Goal: Task Accomplishment & Management: Use online tool/utility

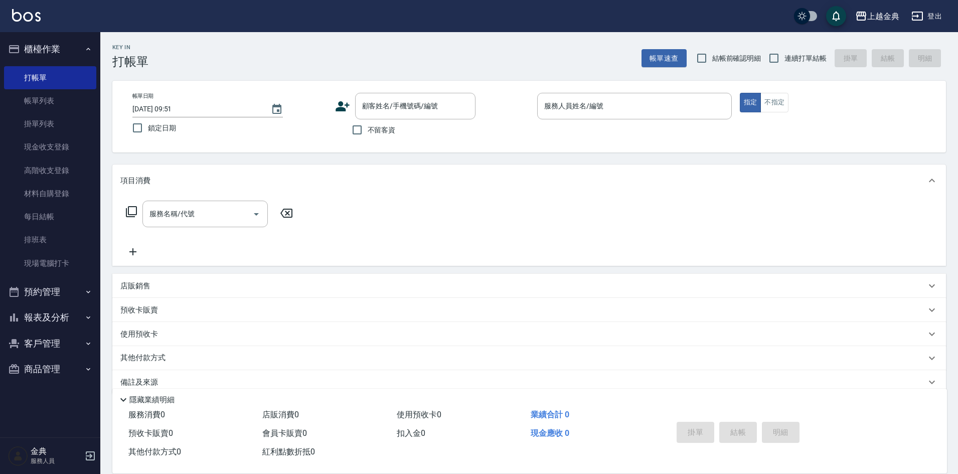
scroll to position [17, 0]
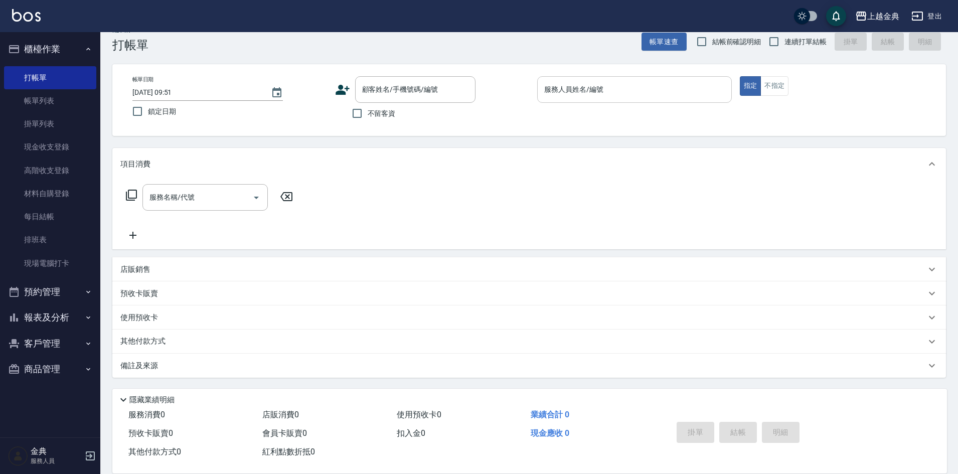
click at [638, 88] on input "服務人員姓名/編號" at bounding box center [635, 90] width 186 height 18
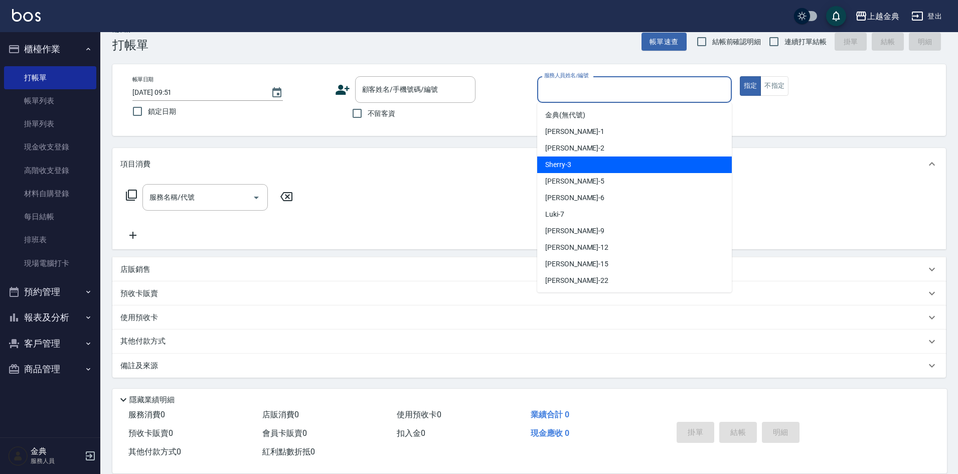
click at [615, 159] on div "Sherry -3" at bounding box center [634, 164] width 195 height 17
type input "Sherry-3"
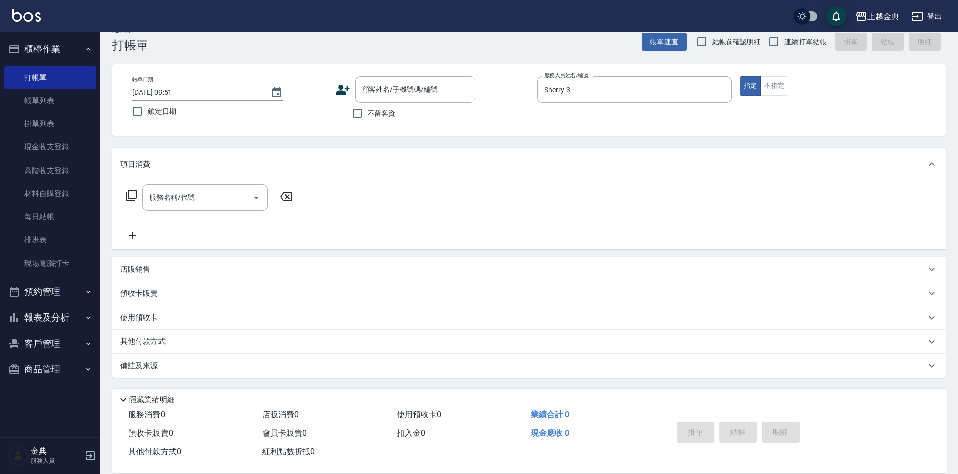
click at [131, 194] on icon at bounding box center [131, 195] width 12 height 12
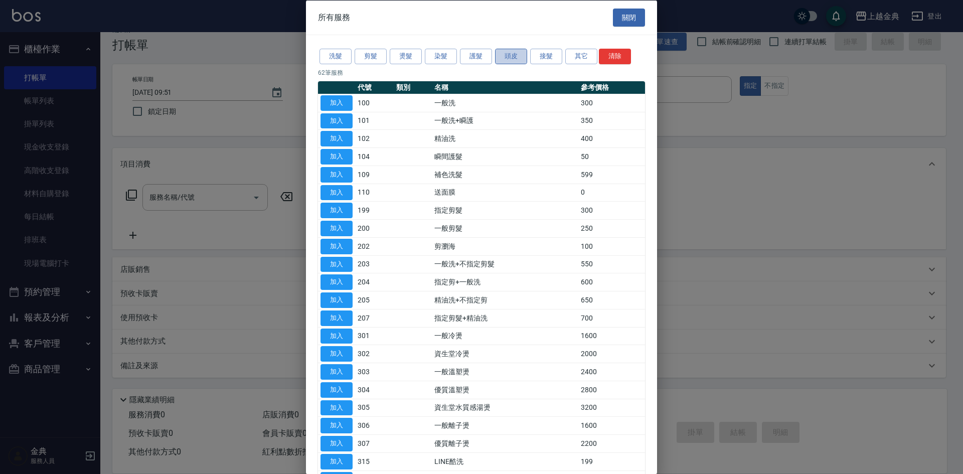
click at [502, 57] on button "頭皮" at bounding box center [511, 57] width 32 height 16
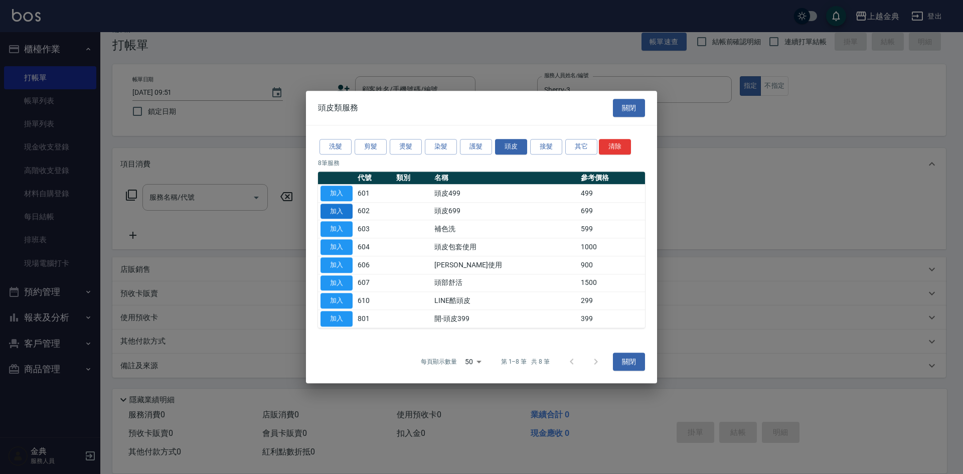
click at [347, 212] on button "加入" at bounding box center [336, 212] width 32 height 16
type input "頭皮699(602)"
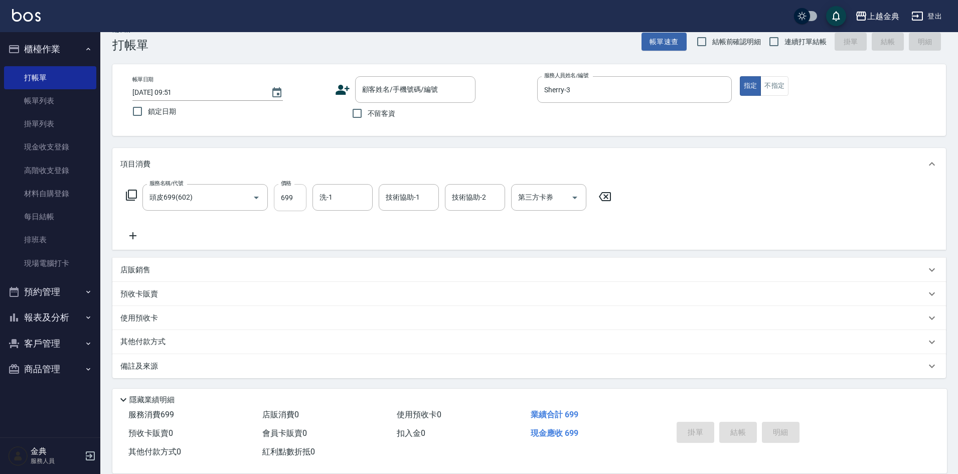
click at [295, 195] on input "699" at bounding box center [290, 197] width 33 height 27
type input "999"
click at [350, 206] on input "洗-1" at bounding box center [342, 198] width 51 height 18
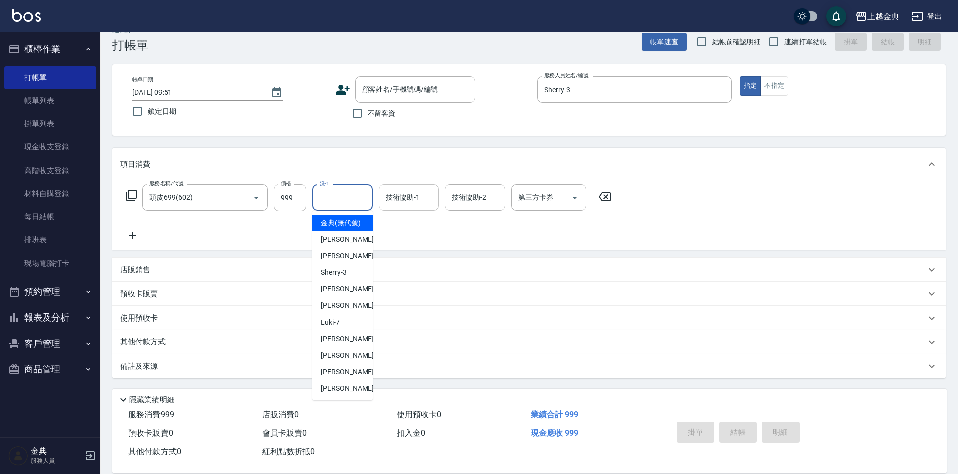
click at [407, 197] on input "技術協助-1" at bounding box center [408, 198] width 51 height 18
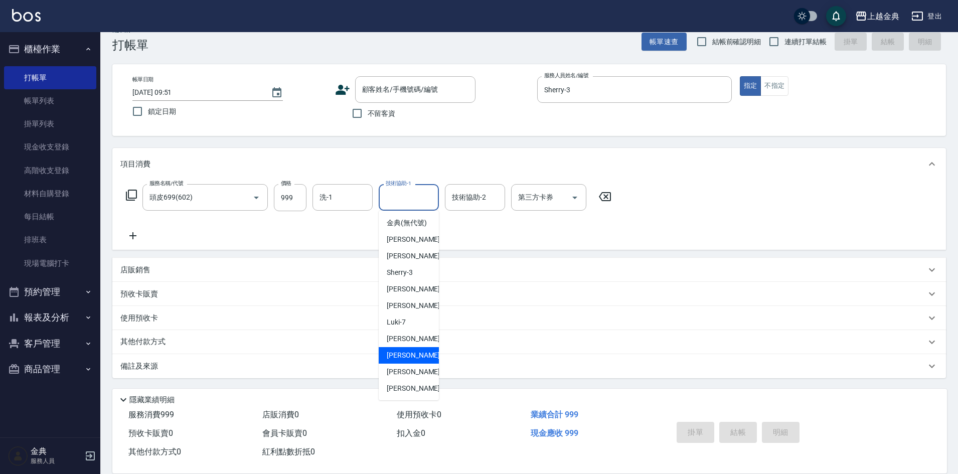
click at [420, 364] on div "[PERSON_NAME]-12" at bounding box center [409, 355] width 60 height 17
type input "[PERSON_NAME]-12"
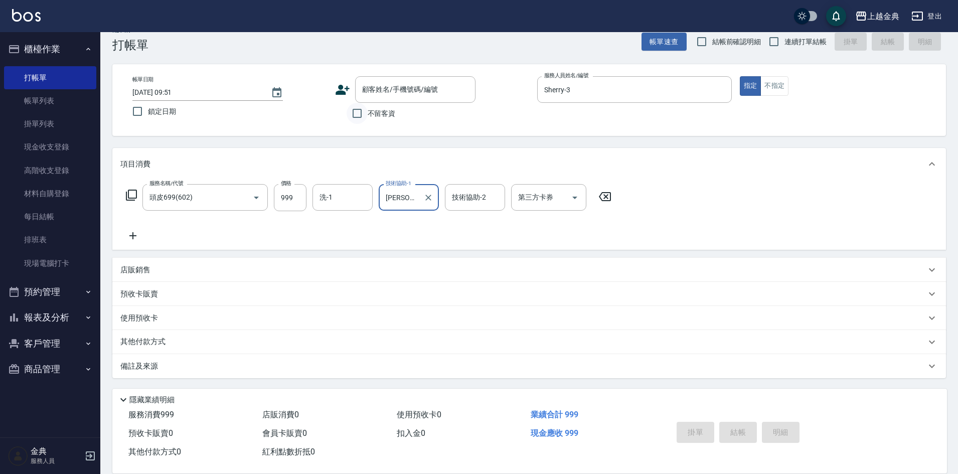
click at [359, 113] on input "不留客資" at bounding box center [356, 113] width 21 height 21
checkbox input "true"
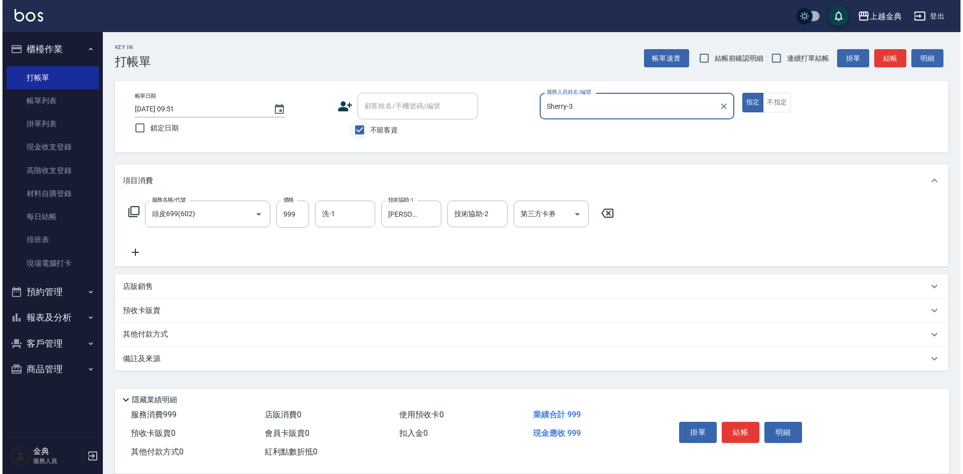
scroll to position [0, 0]
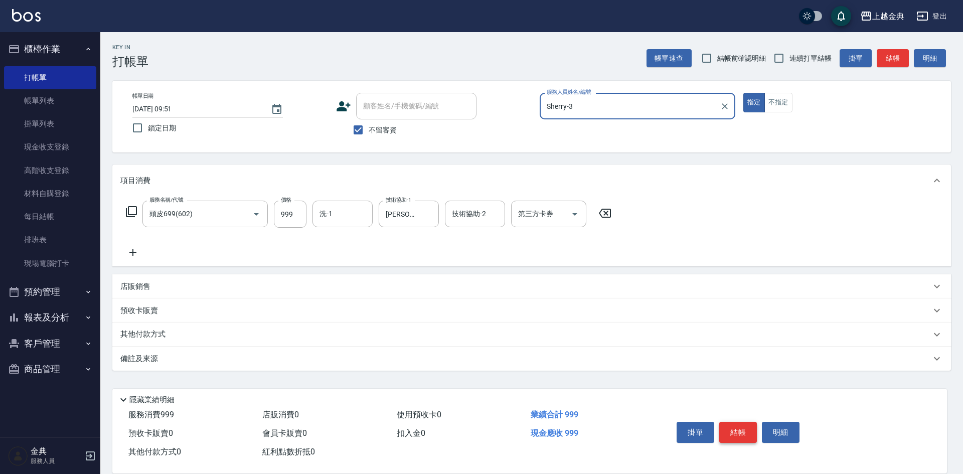
click at [734, 424] on button "結帳" at bounding box center [738, 432] width 38 height 21
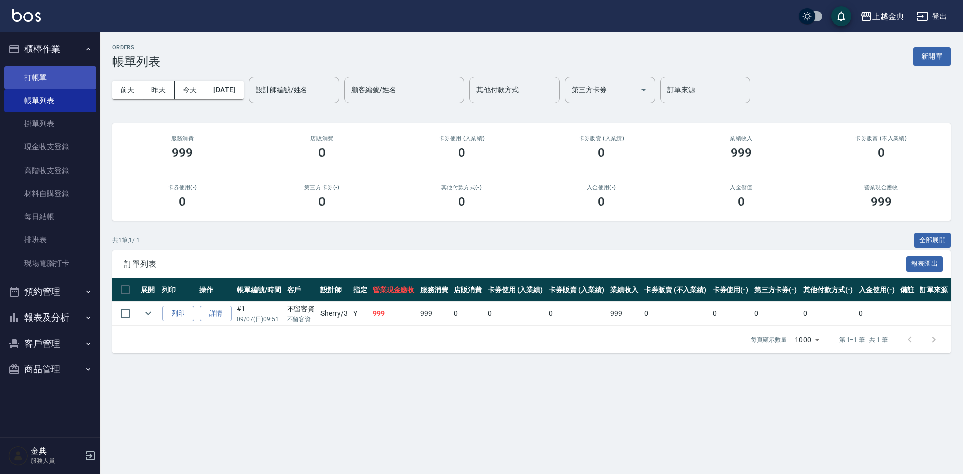
click at [50, 79] on link "打帳單" at bounding box center [50, 77] width 92 height 23
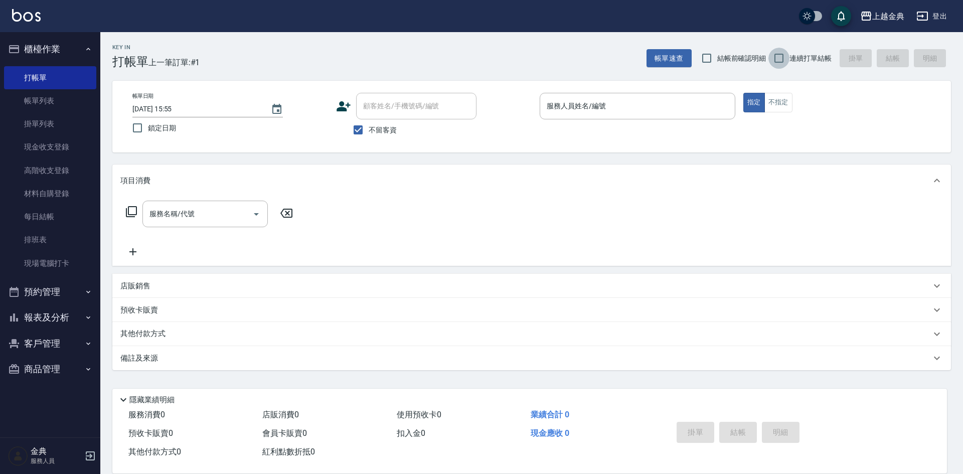
click at [776, 56] on input "連續打單結帳" at bounding box center [778, 58] width 21 height 21
checkbox input "true"
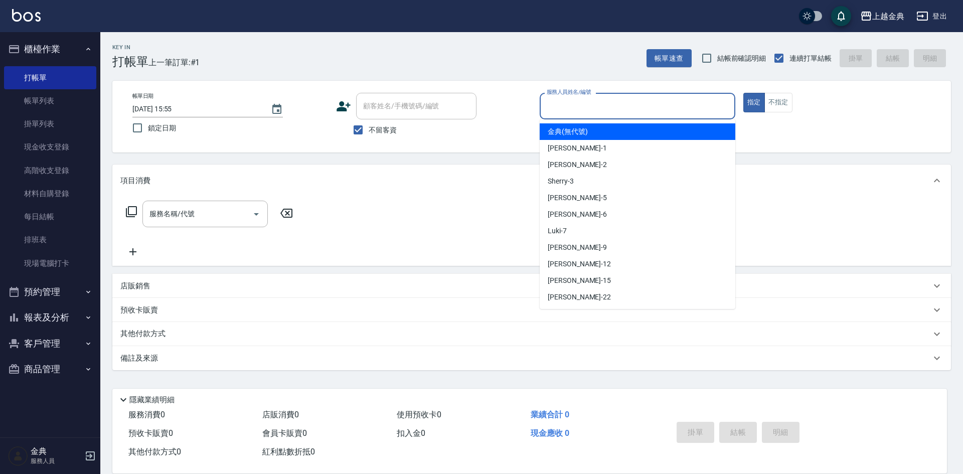
click at [633, 107] on input "服務人員姓名/編號" at bounding box center [637, 106] width 187 height 18
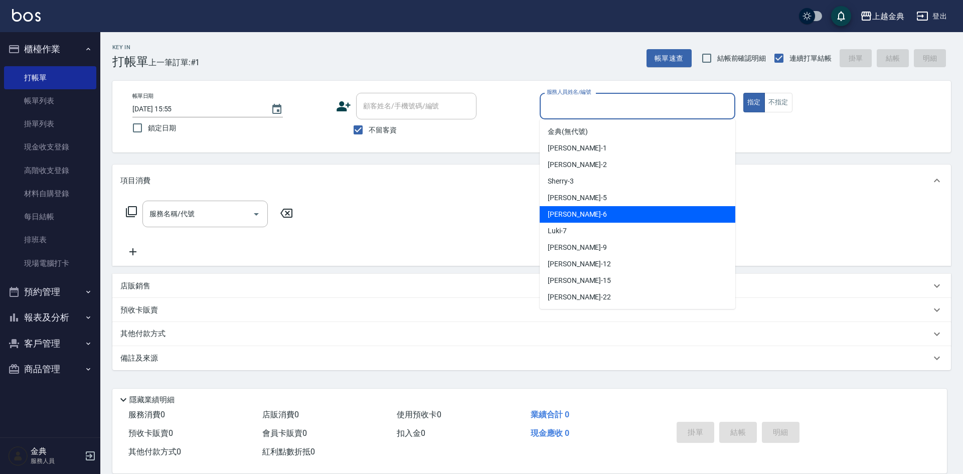
click at [590, 218] on div "[PERSON_NAME] -6" at bounding box center [638, 214] width 196 height 17
type input "[PERSON_NAME]-6"
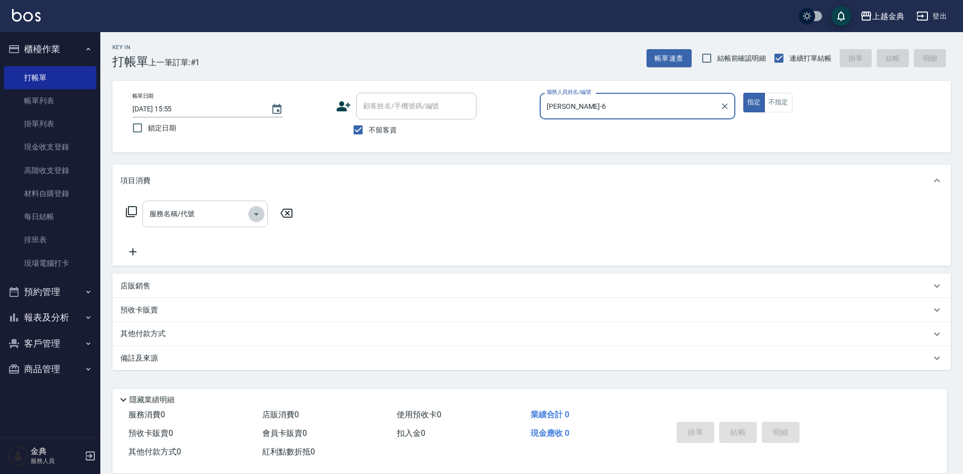
click at [258, 211] on icon "Open" at bounding box center [256, 214] width 12 height 12
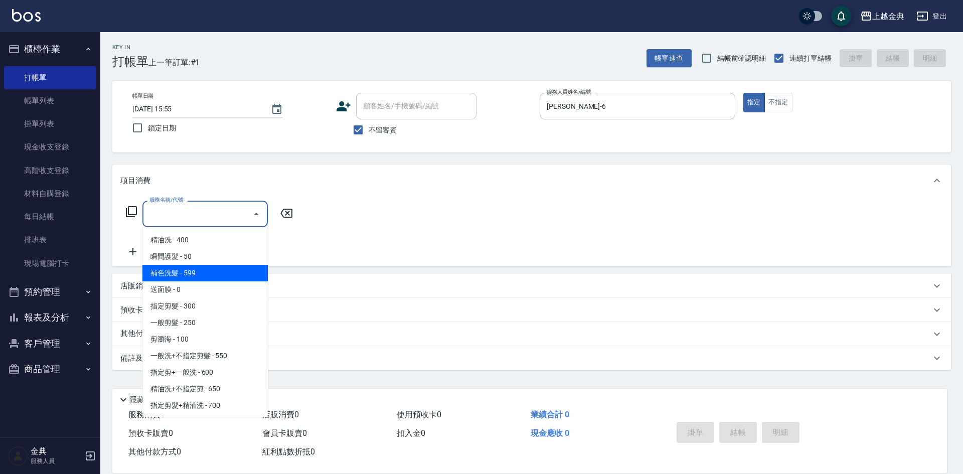
scroll to position [50, 0]
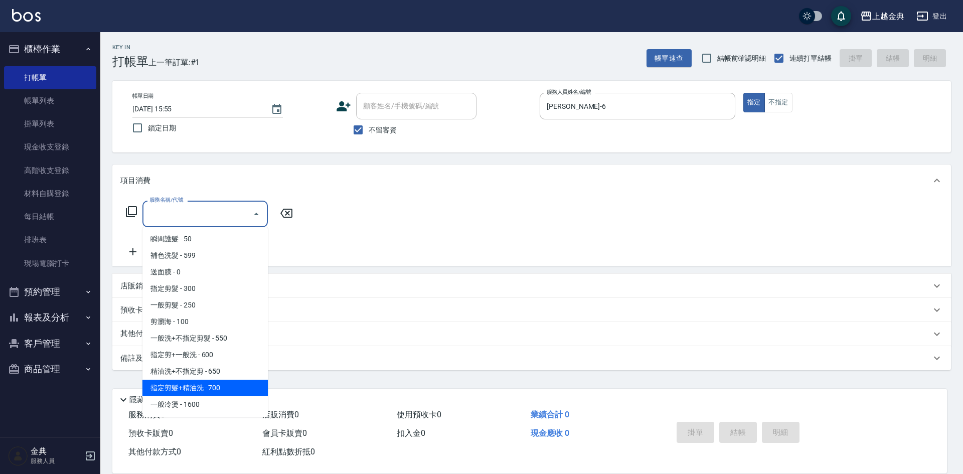
click at [220, 389] on span "指定剪髮+精油洗 - 700" at bounding box center [204, 388] width 125 height 17
type input "指定剪髮+精油洗(207)"
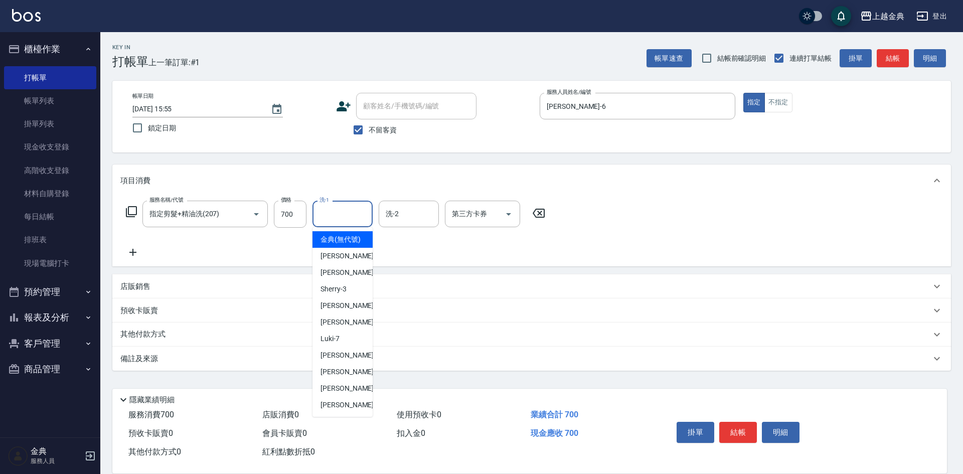
click at [336, 211] on input "洗-1" at bounding box center [342, 214] width 51 height 18
click at [345, 377] on span "[PERSON_NAME]-12" at bounding box center [351, 372] width 63 height 11
type input "[PERSON_NAME]-12"
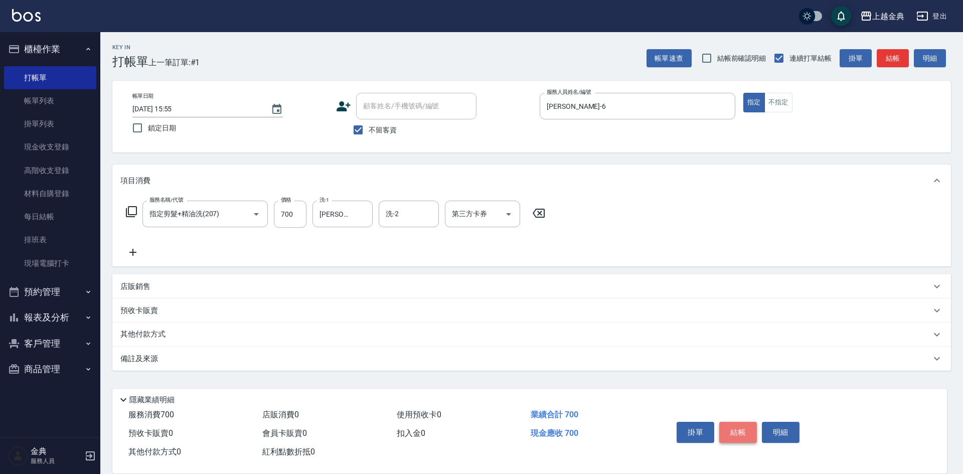
click at [736, 427] on button "結帳" at bounding box center [738, 432] width 38 height 21
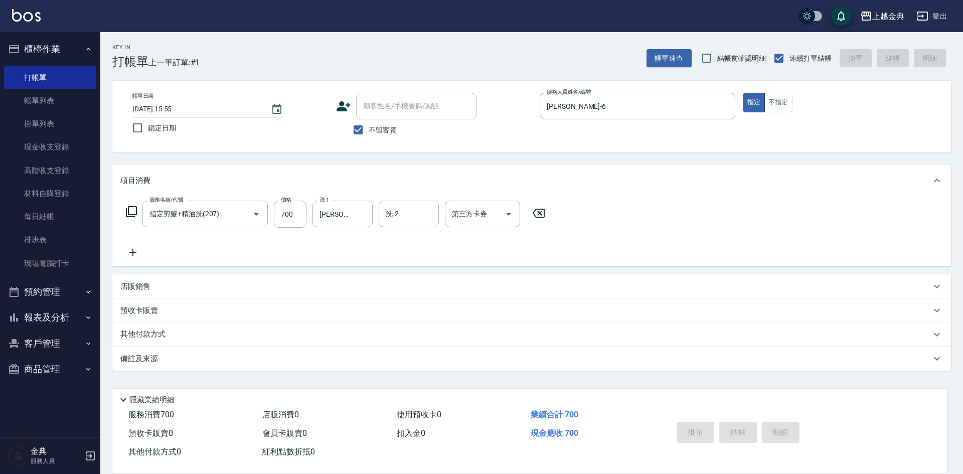
type input "[DATE] 15:56"
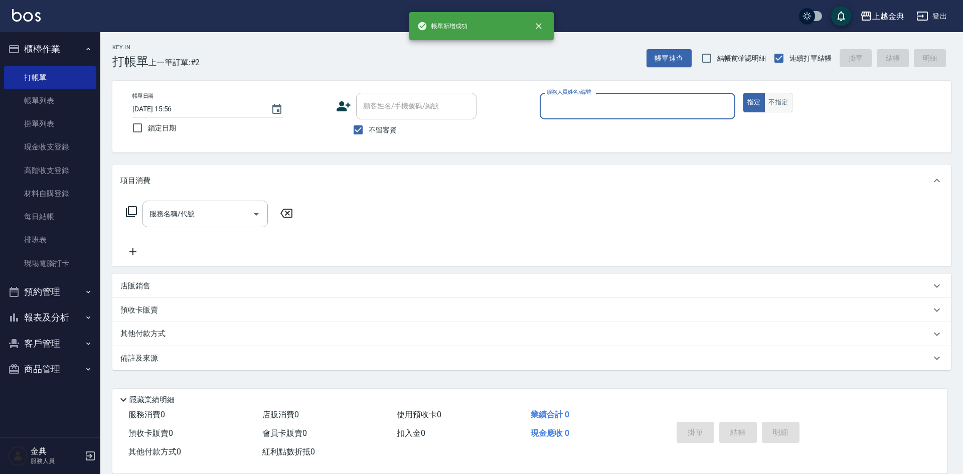
click at [779, 103] on button "不指定" at bounding box center [778, 103] width 28 height 20
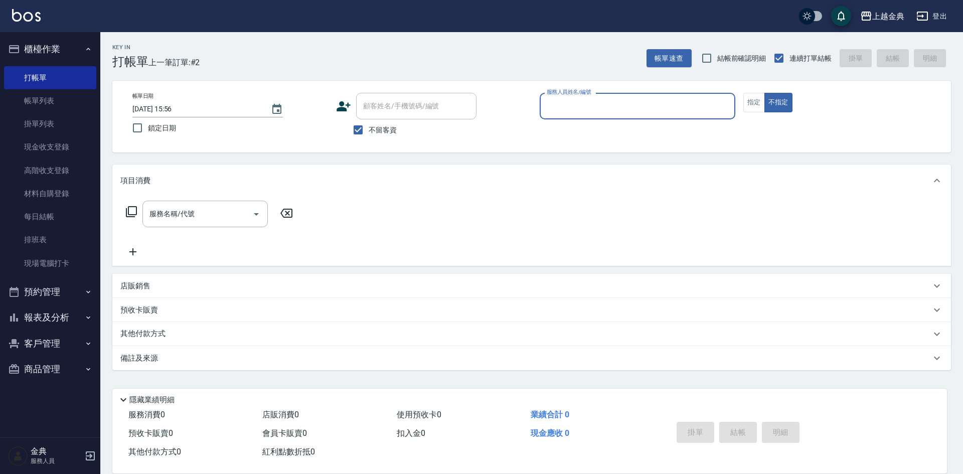
click at [657, 104] on input "服務人員姓名/編號" at bounding box center [637, 106] width 187 height 18
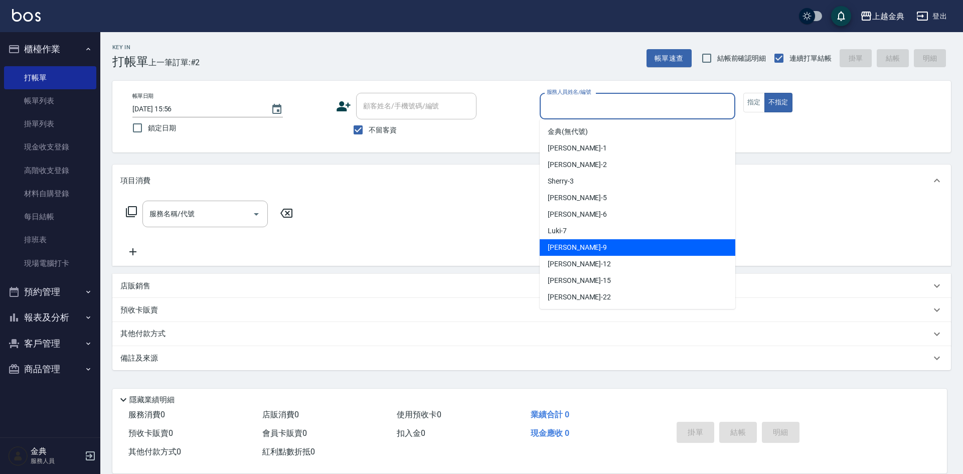
click at [635, 247] on div "[PERSON_NAME] -9" at bounding box center [638, 247] width 196 height 17
type input "[PERSON_NAME]-9"
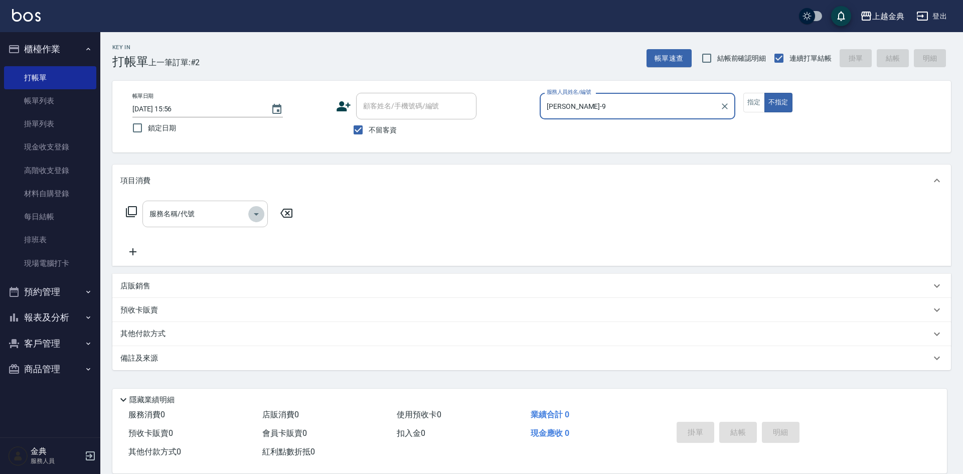
click at [254, 217] on icon "Open" at bounding box center [256, 214] width 12 height 12
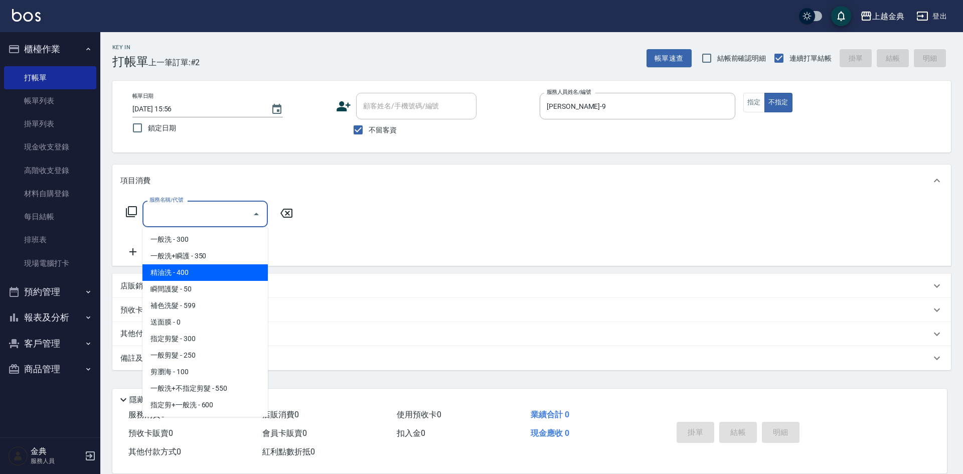
click at [222, 280] on span "精油洗 - 400" at bounding box center [204, 272] width 125 height 17
type input "精油洗(102)"
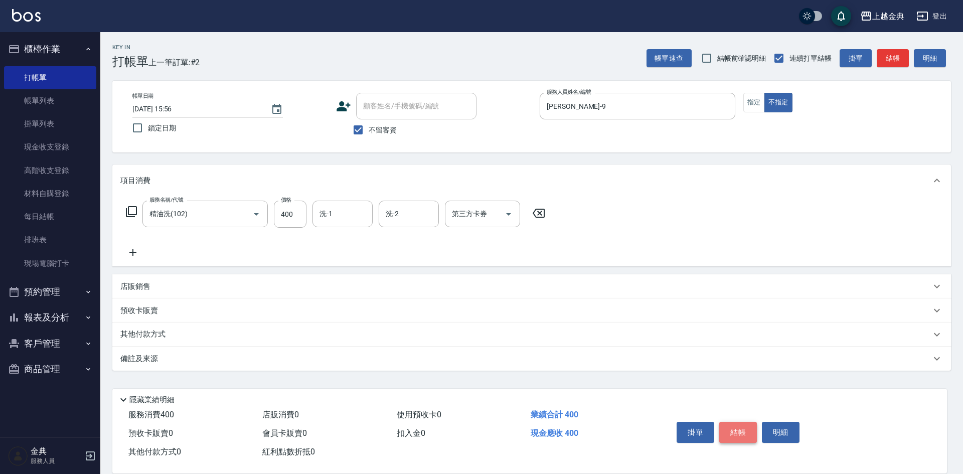
click at [739, 429] on button "結帳" at bounding box center [738, 432] width 38 height 21
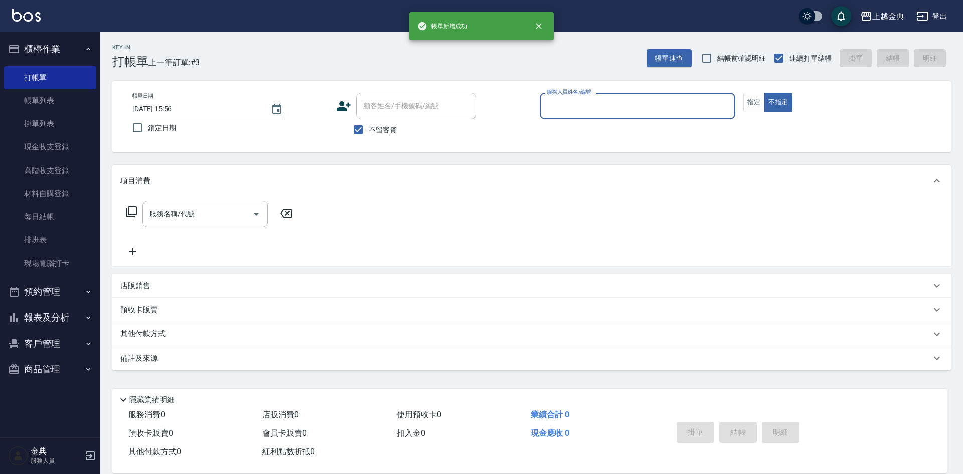
click at [693, 105] on input "服務人員姓名/編號" at bounding box center [637, 106] width 187 height 18
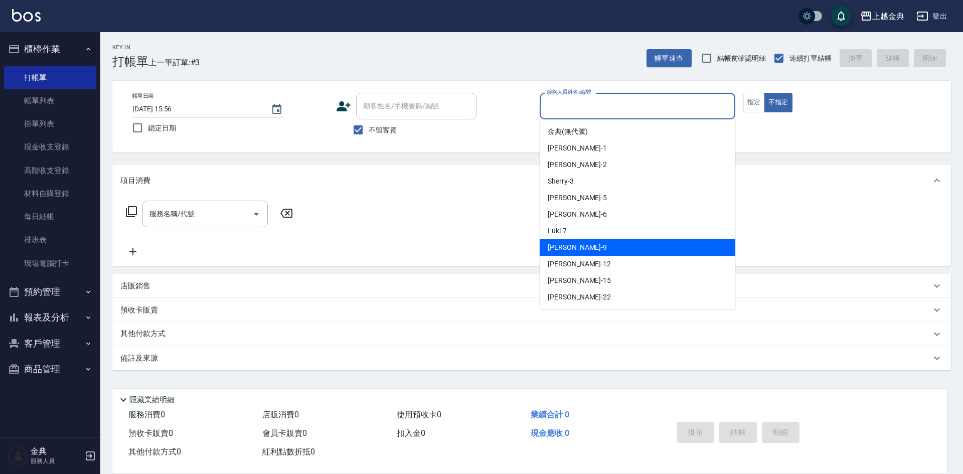
click at [653, 241] on div "[PERSON_NAME] -9" at bounding box center [638, 247] width 196 height 17
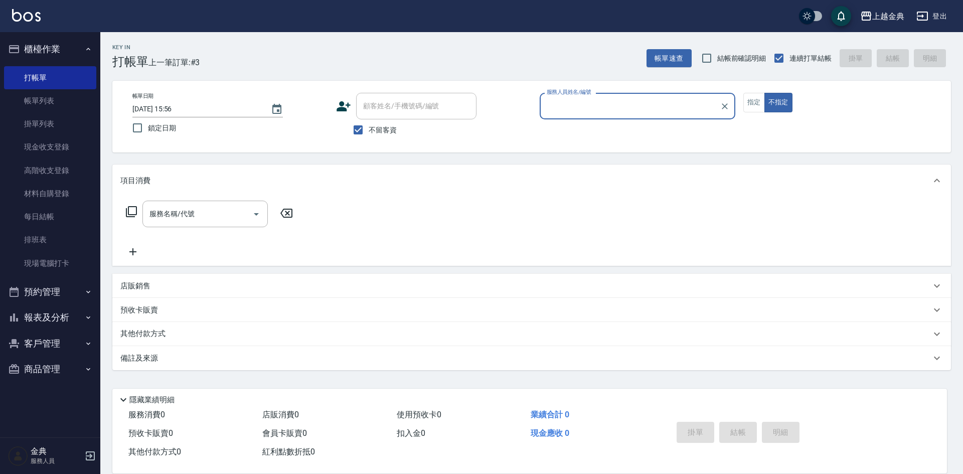
type input "[PERSON_NAME]-9"
click at [254, 216] on icon "Open" at bounding box center [256, 214] width 12 height 12
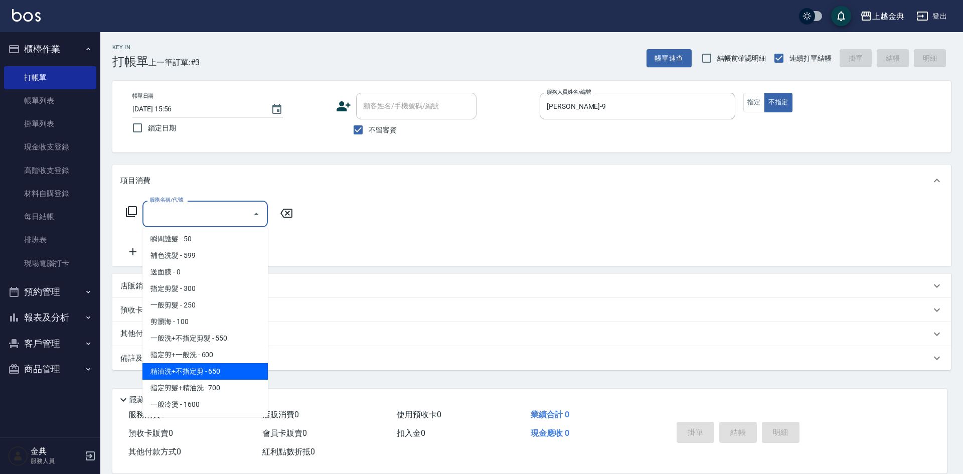
click at [246, 368] on span "精油洗+不指定剪 - 650" at bounding box center [204, 371] width 125 height 17
type input "精油洗+不指定剪(205)"
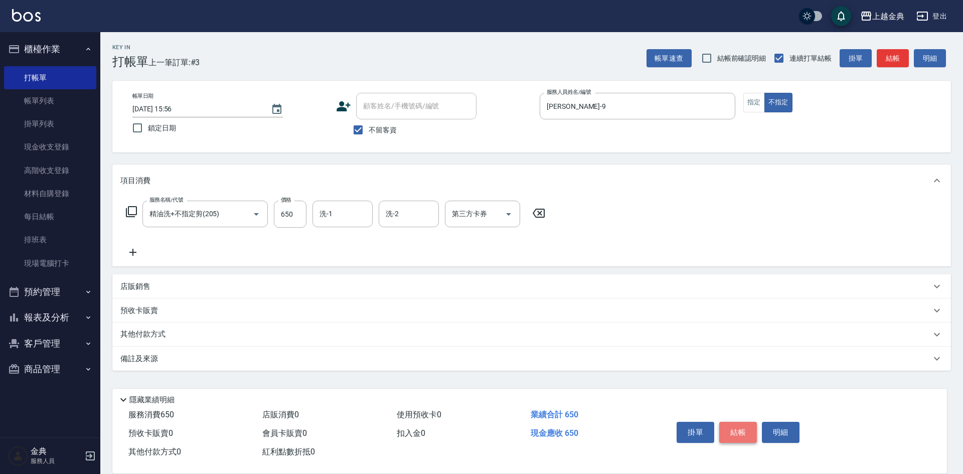
click at [735, 433] on button "結帳" at bounding box center [738, 432] width 38 height 21
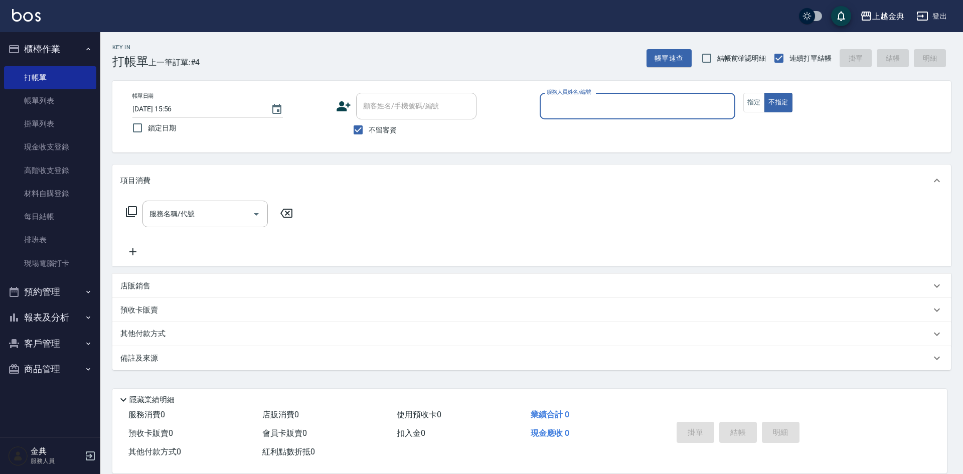
drag, startPoint x: 38, startPoint y: 96, endPoint x: 243, endPoint y: 172, distance: 218.6
click at [38, 96] on link "帳單列表" at bounding box center [50, 100] width 92 height 23
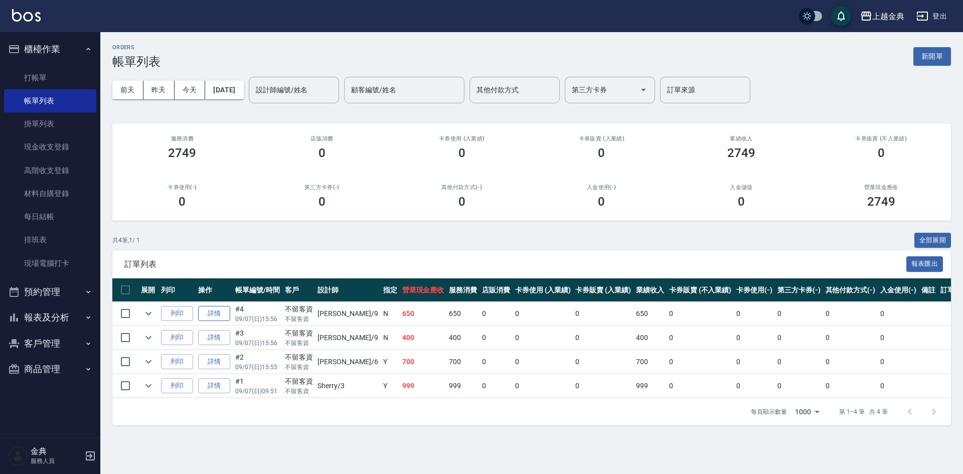
click at [210, 315] on link "詳情" at bounding box center [214, 314] width 32 height 16
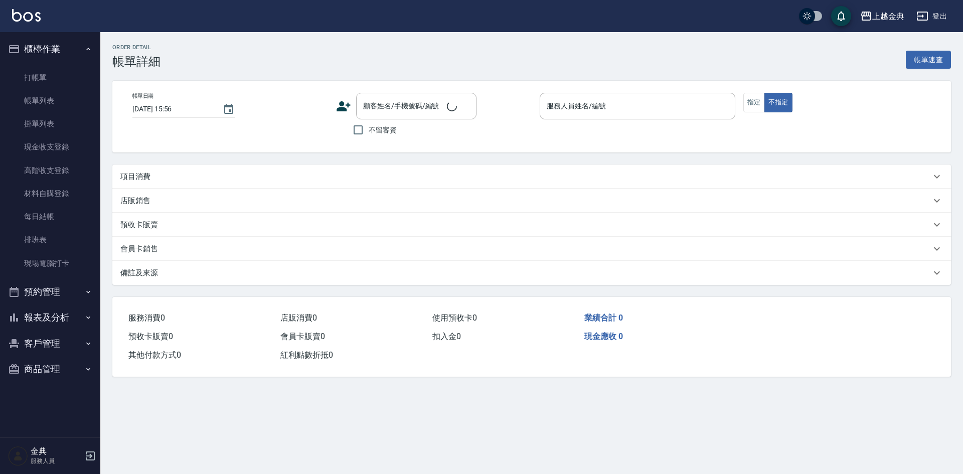
checkbox input "true"
type input "[PERSON_NAME]-9"
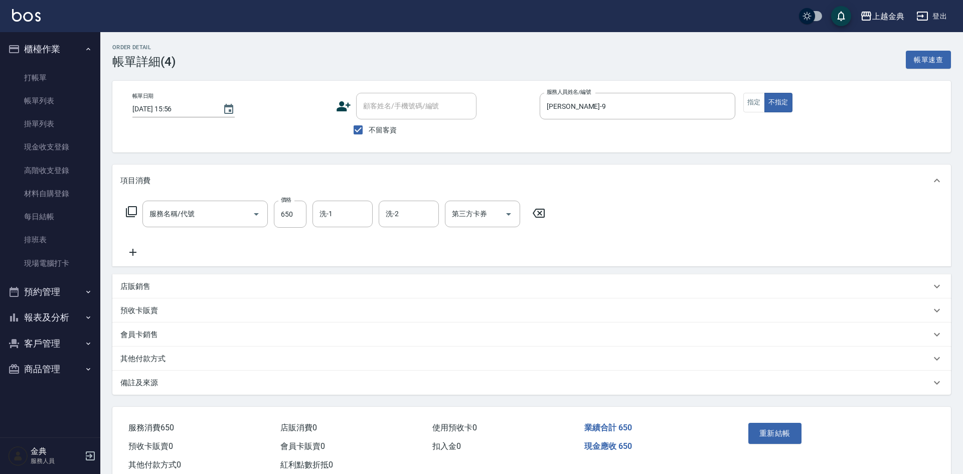
type input "精油洗+不指定剪(205)"
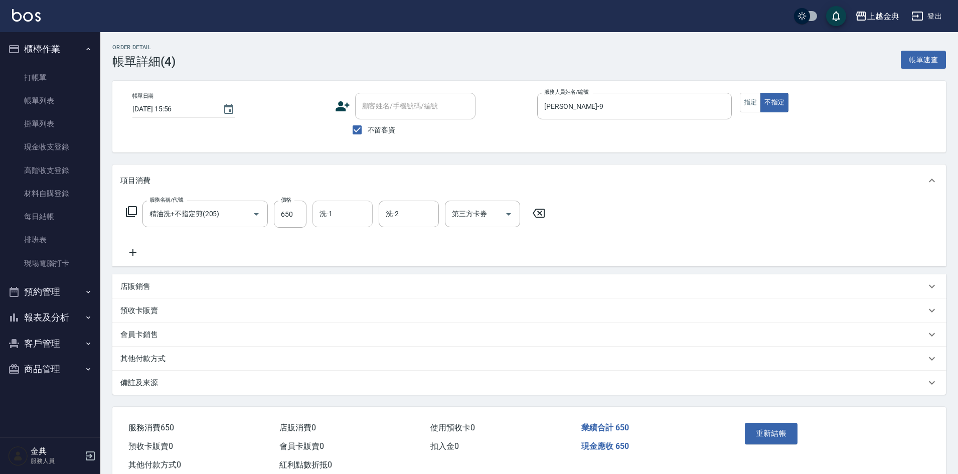
click at [353, 219] on input "洗-1" at bounding box center [342, 214] width 51 height 18
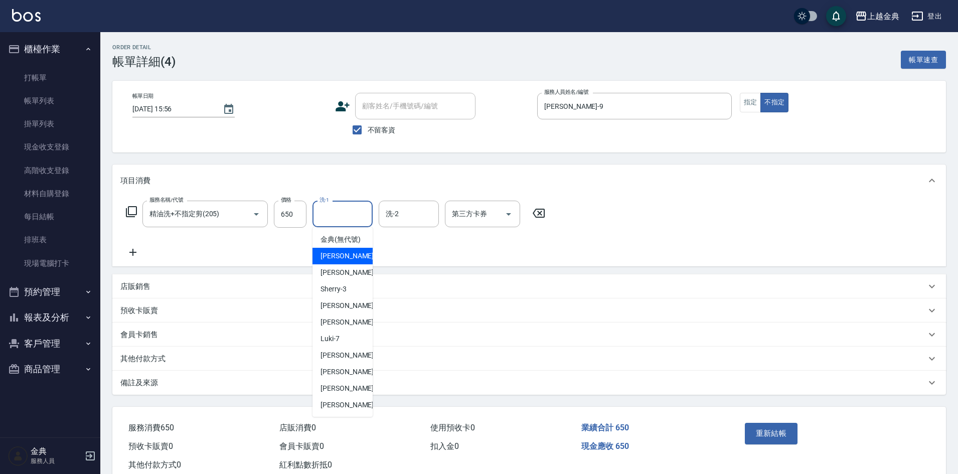
click at [347, 264] on div "Emma -1" at bounding box center [342, 256] width 60 height 17
type input "Emma-1"
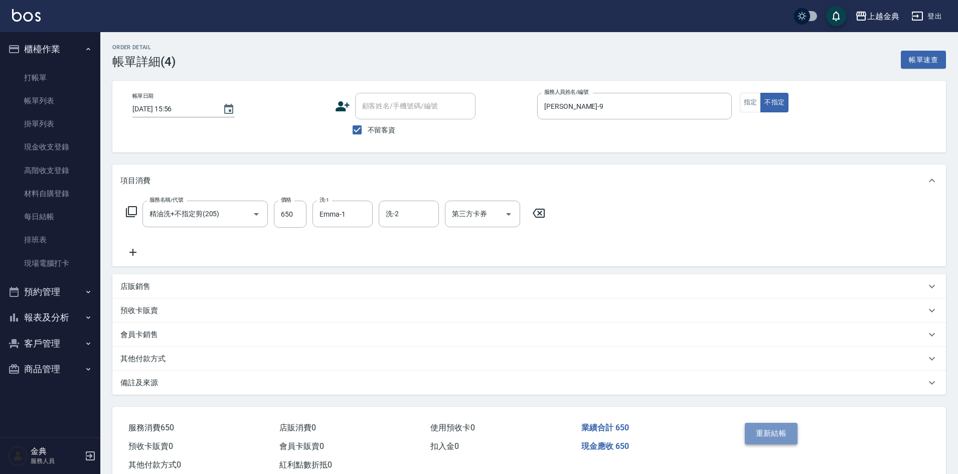
click at [759, 434] on button "重新結帳" at bounding box center [771, 433] width 53 height 21
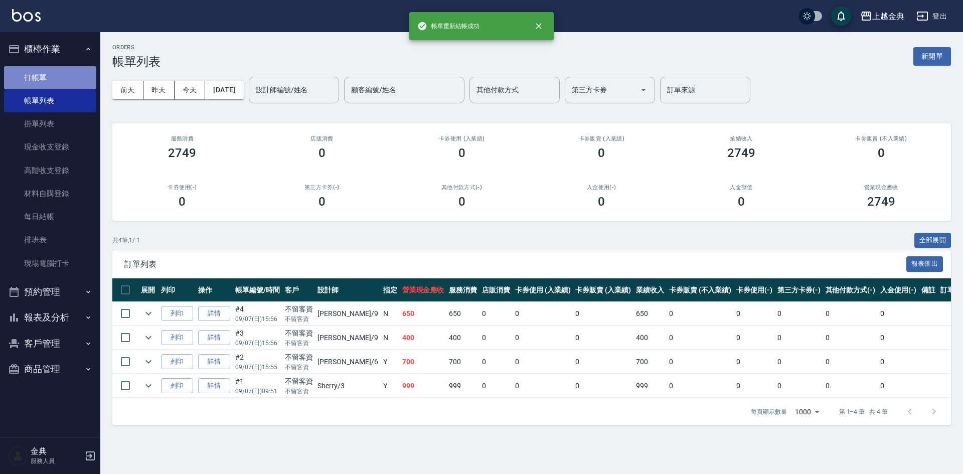
click at [53, 79] on link "打帳單" at bounding box center [50, 77] width 92 height 23
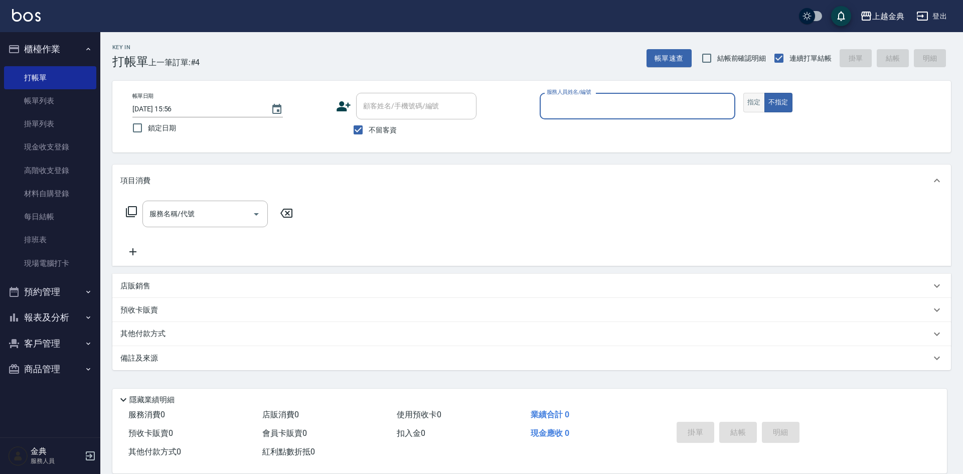
click at [754, 95] on button "指定" at bounding box center [754, 103] width 22 height 20
click at [667, 114] on input "服務人員姓名/編號" at bounding box center [637, 106] width 187 height 18
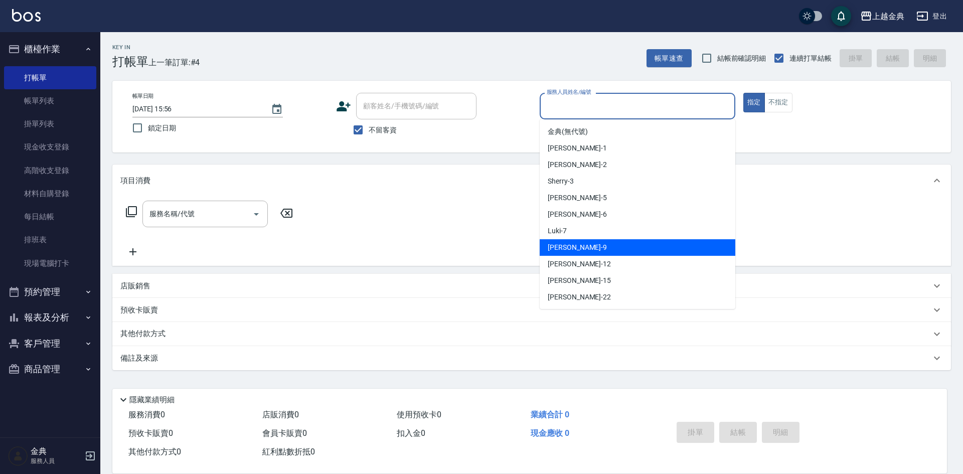
click at [625, 254] on div "[PERSON_NAME] -9" at bounding box center [638, 247] width 196 height 17
type input "[PERSON_NAME]-9"
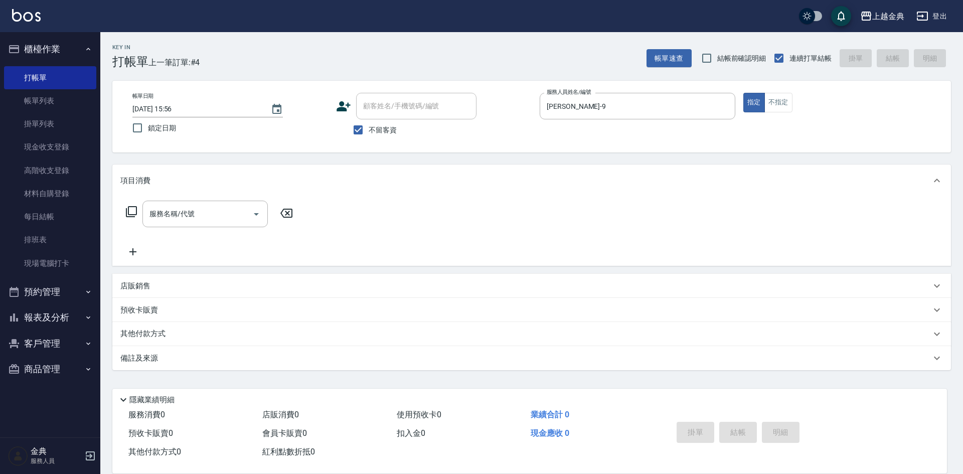
click at [132, 210] on icon at bounding box center [131, 212] width 12 height 12
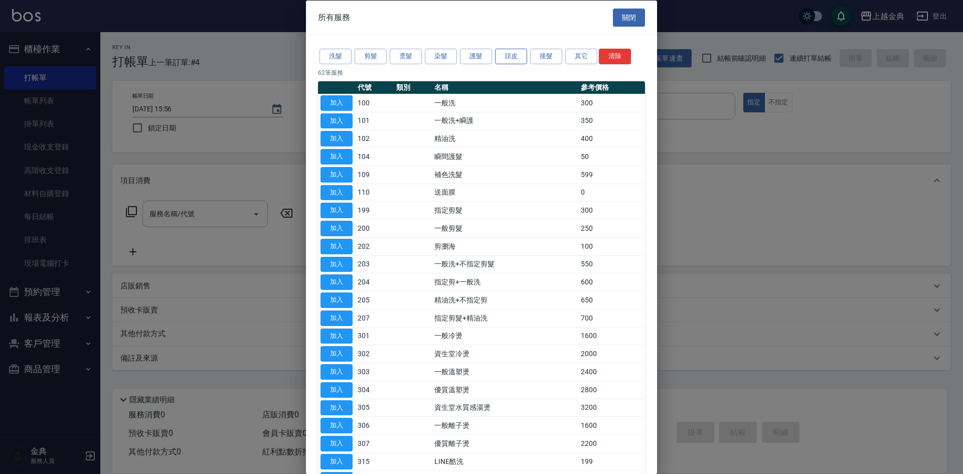
click at [501, 58] on button "頭皮" at bounding box center [511, 57] width 32 height 16
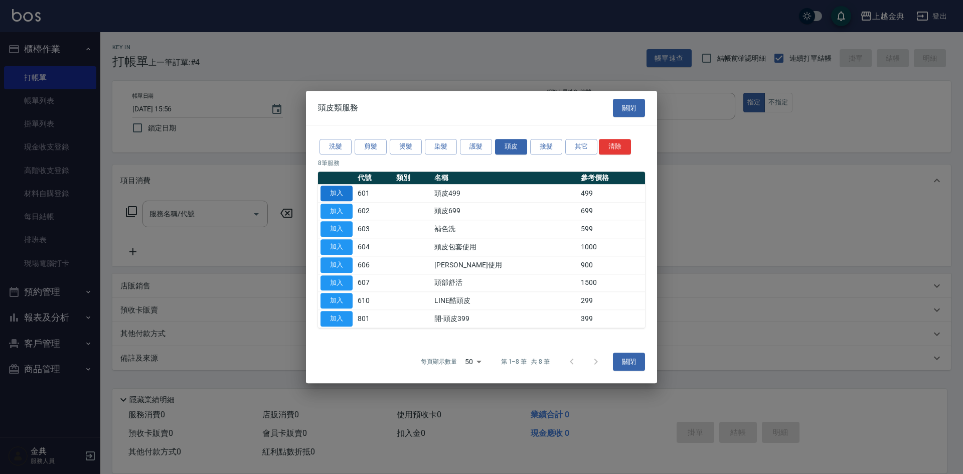
click at [337, 195] on button "加入" at bounding box center [336, 194] width 32 height 16
type input "頭皮499(601)"
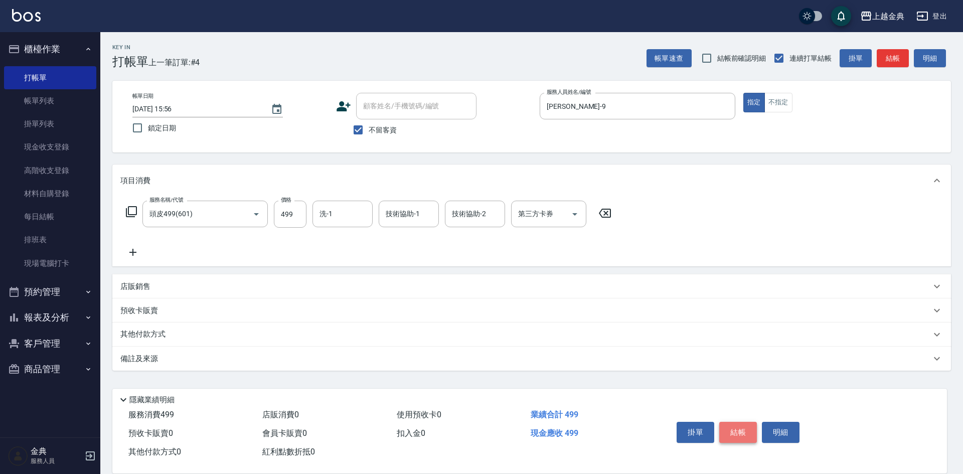
click at [737, 428] on button "結帳" at bounding box center [738, 432] width 38 height 21
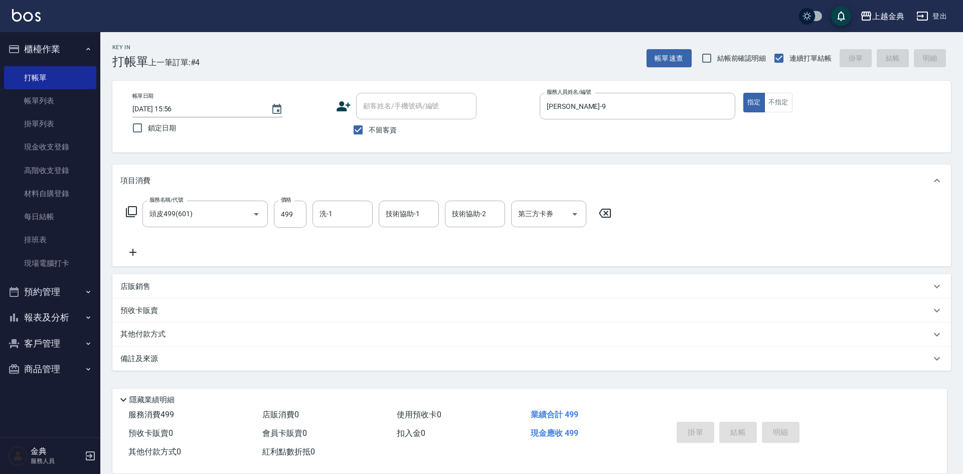
type input "[DATE] 15:57"
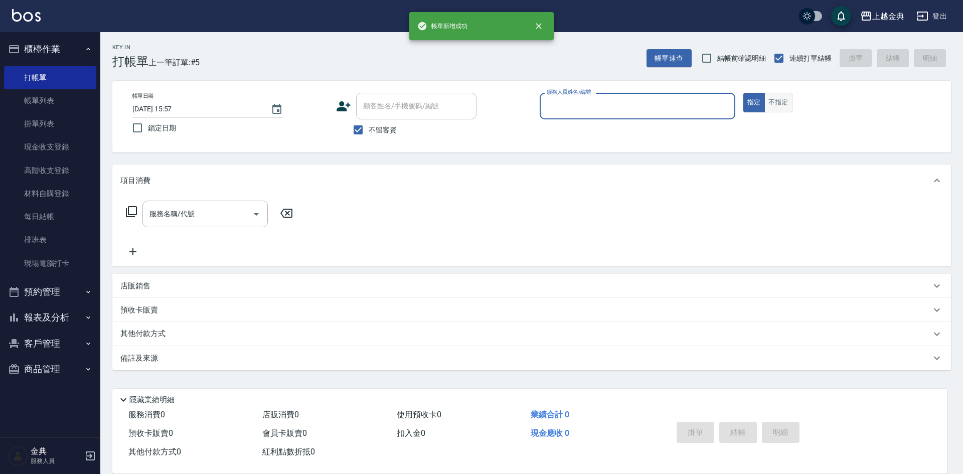
click at [778, 104] on button "不指定" at bounding box center [778, 103] width 28 height 20
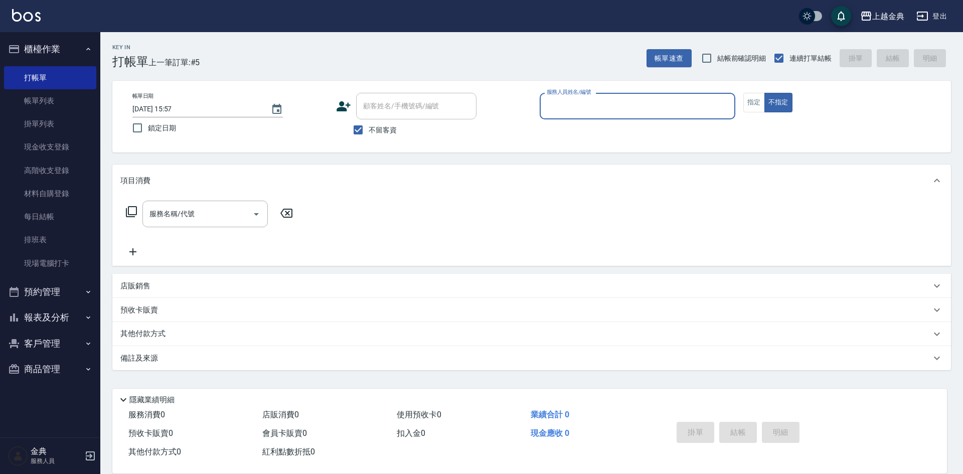
click at [649, 107] on input "服務人員姓名/編號" at bounding box center [637, 106] width 187 height 18
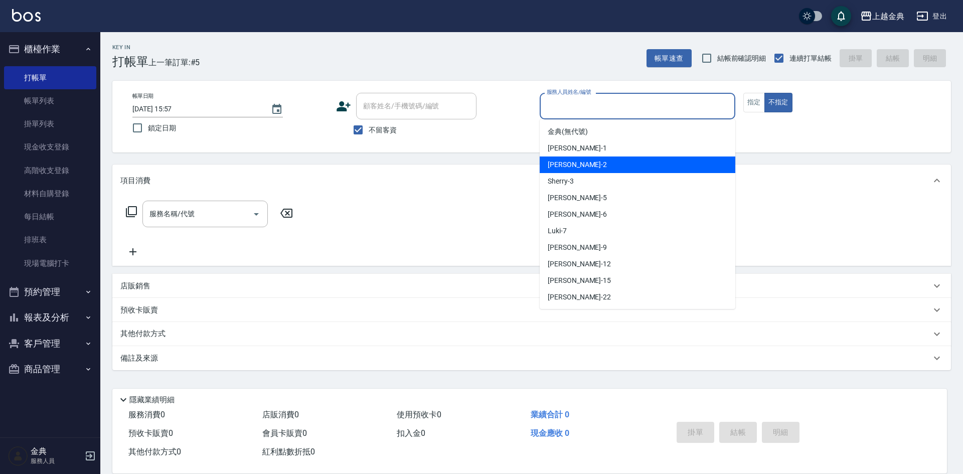
click at [634, 160] on div "Cindy -2" at bounding box center [638, 164] width 196 height 17
type input "Cindy-2"
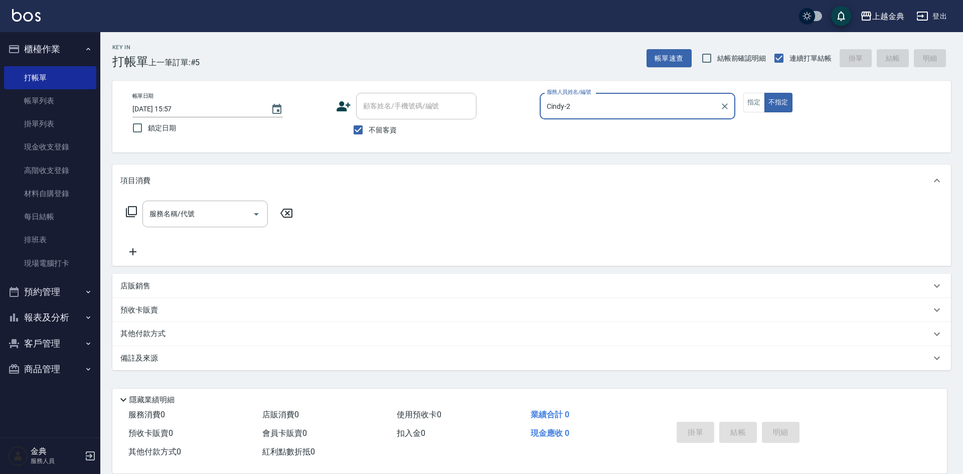
click at [132, 212] on icon at bounding box center [131, 212] width 12 height 12
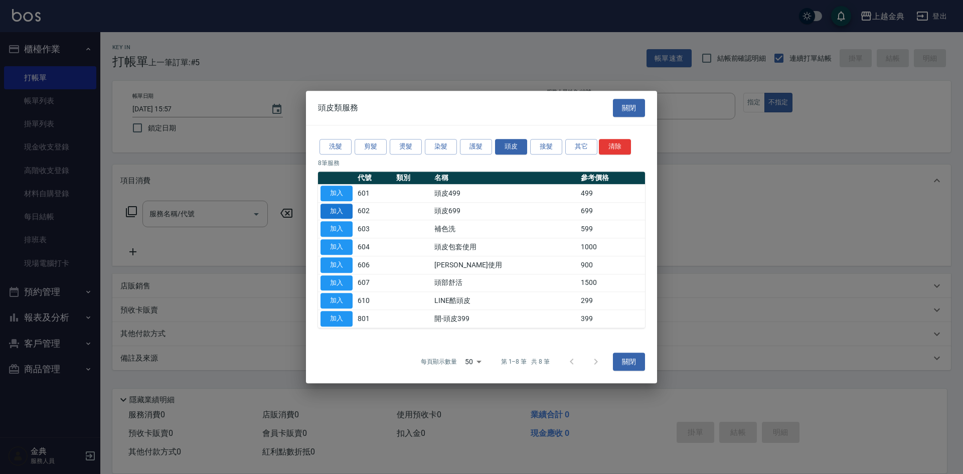
click at [342, 209] on button "加入" at bounding box center [336, 212] width 32 height 16
type input "頭皮699(602)"
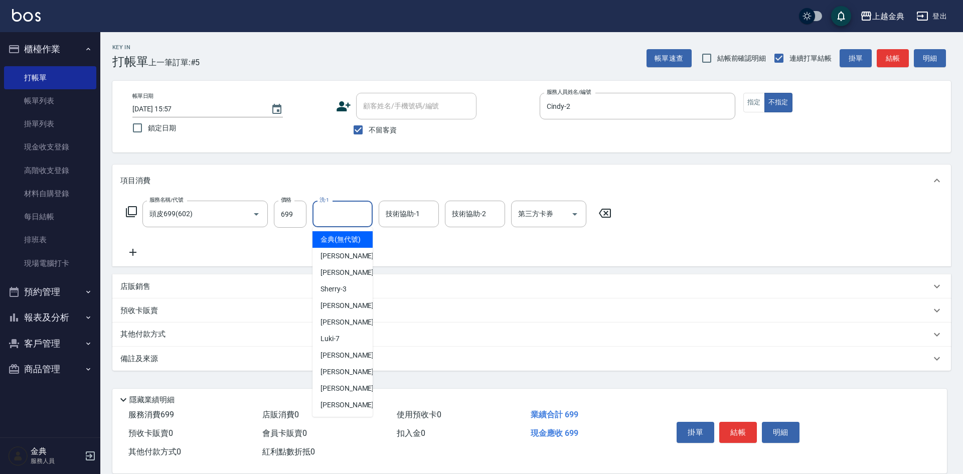
click at [344, 213] on input "洗-1" at bounding box center [342, 214] width 51 height 18
click at [350, 293] on div "Sherry -3" at bounding box center [342, 289] width 60 height 17
type input "Sherry-3"
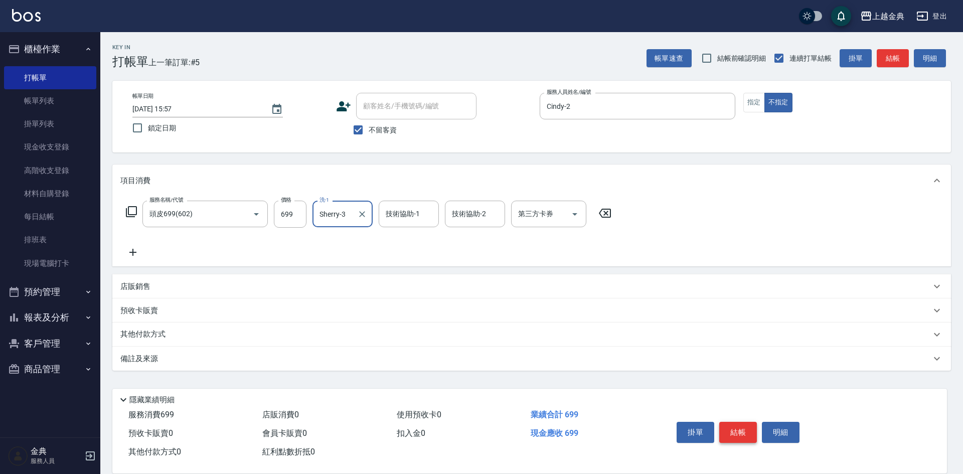
click at [739, 425] on button "結帳" at bounding box center [738, 432] width 38 height 21
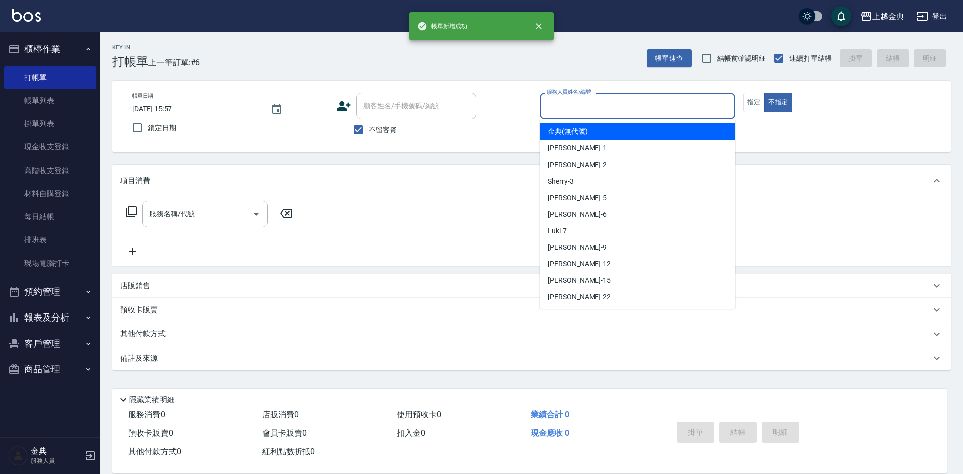
click at [650, 110] on input "服務人員姓名/編號" at bounding box center [637, 106] width 187 height 18
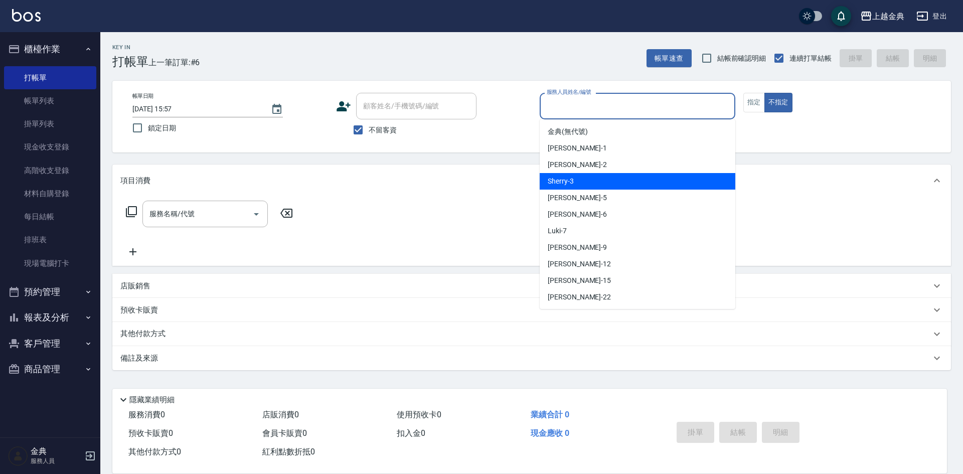
click at [631, 189] on div "Sherry -3" at bounding box center [638, 181] width 196 height 17
type input "Sherry-3"
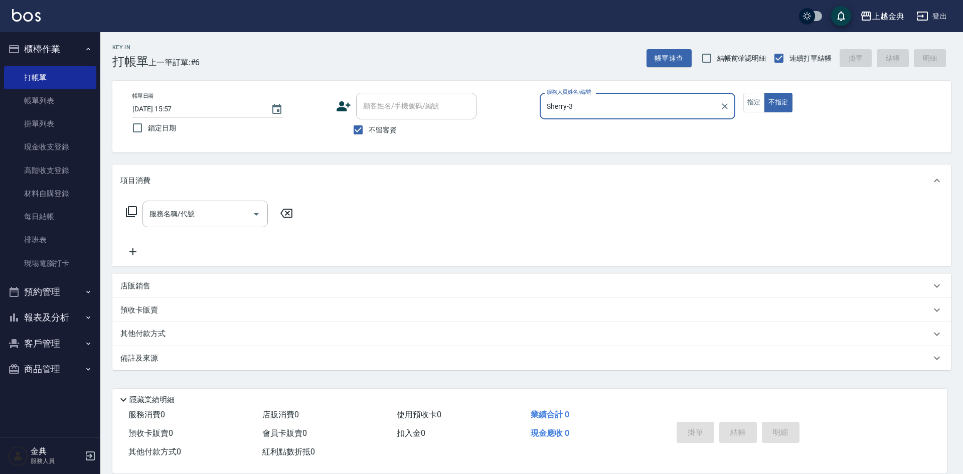
click at [133, 211] on icon at bounding box center [131, 212] width 12 height 12
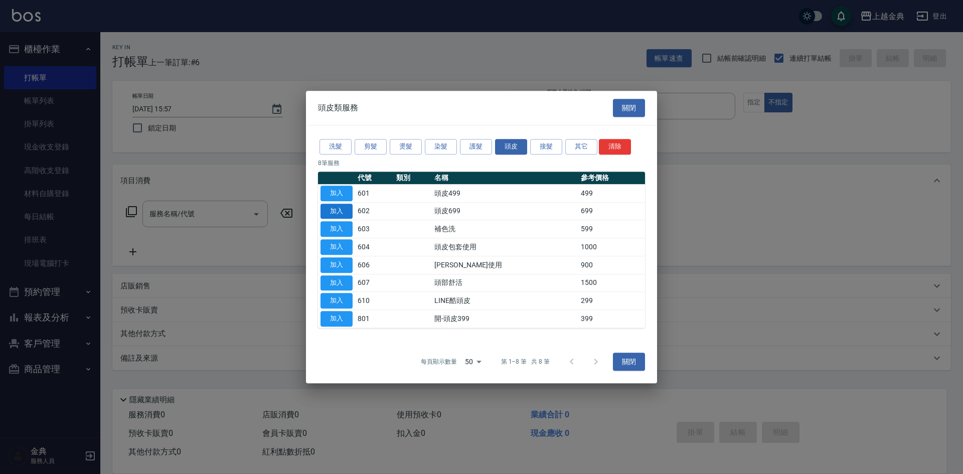
click at [328, 212] on button "加入" at bounding box center [336, 212] width 32 height 16
type input "頭皮699(602)"
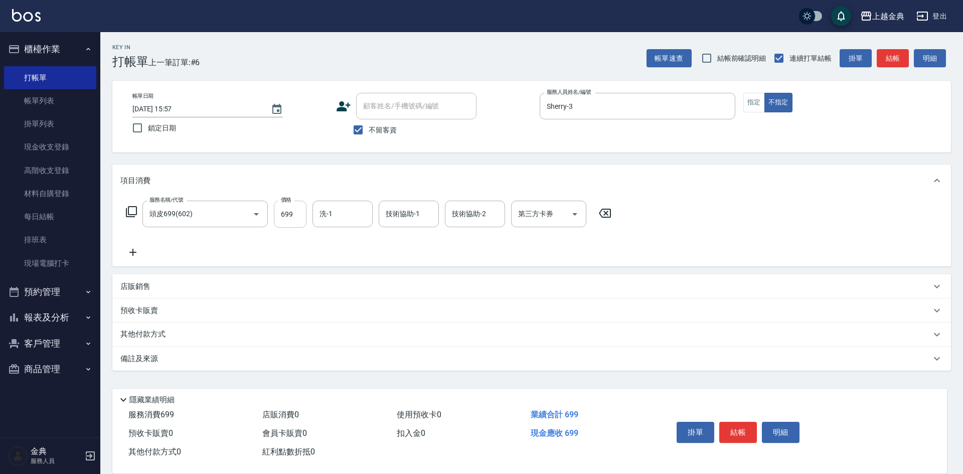
click at [301, 215] on input "699" at bounding box center [290, 214] width 33 height 27
type input "949"
click at [158, 335] on p "其他付款方式" at bounding box center [145, 334] width 50 height 11
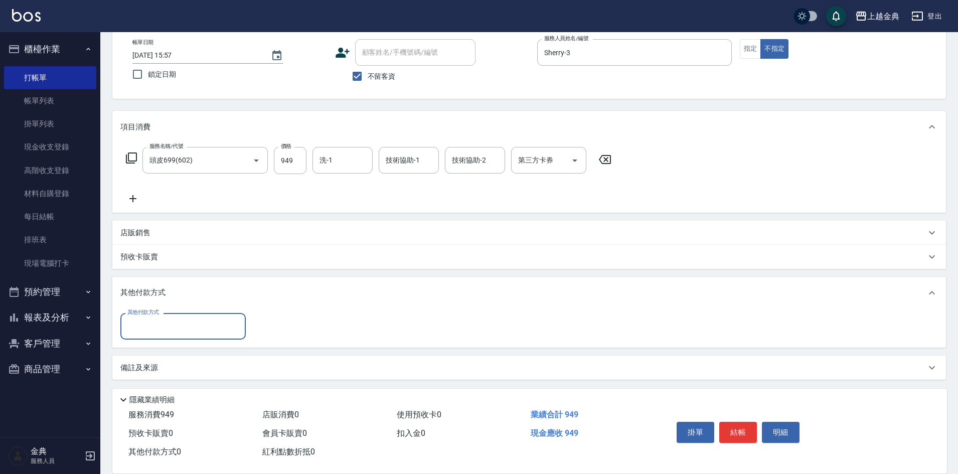
scroll to position [56, 0]
click at [168, 323] on input "其他付款方式" at bounding box center [183, 324] width 116 height 18
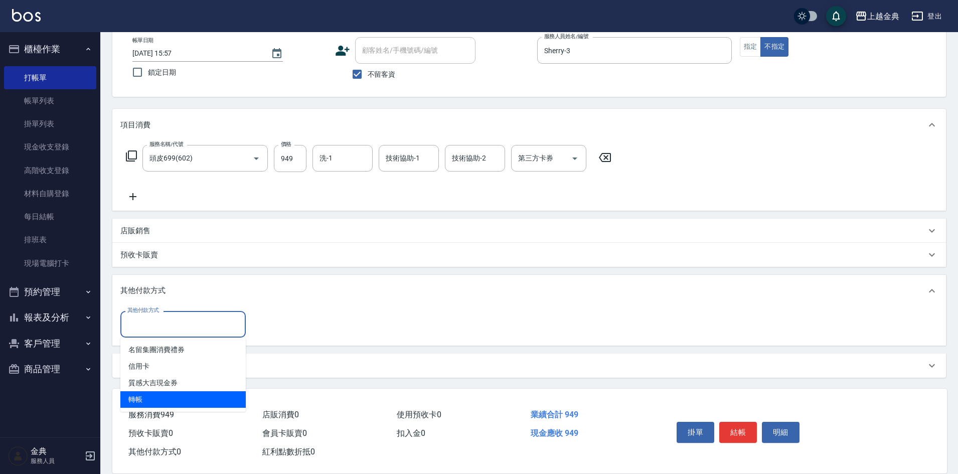
click at [158, 400] on span "轉帳" at bounding box center [182, 399] width 125 height 17
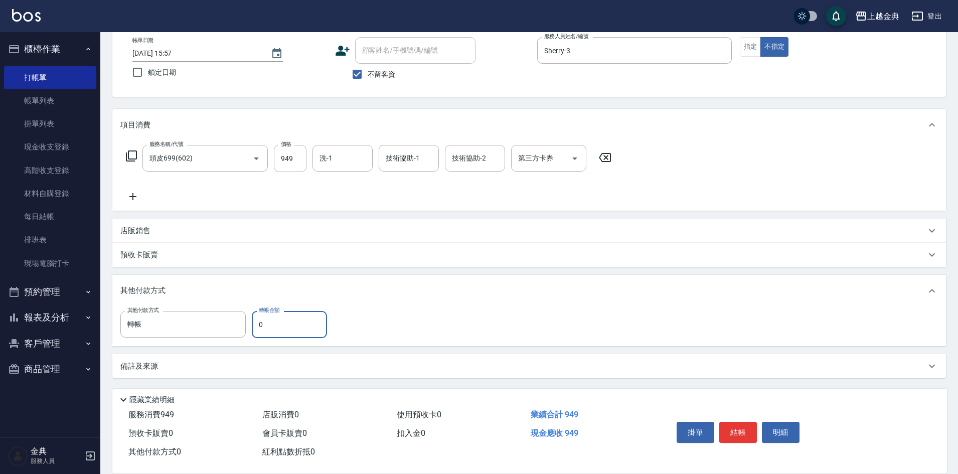
type input "轉帳"
click at [253, 317] on input "0" at bounding box center [289, 324] width 75 height 27
type input "949"
click at [739, 427] on button "結帳" at bounding box center [738, 432] width 38 height 21
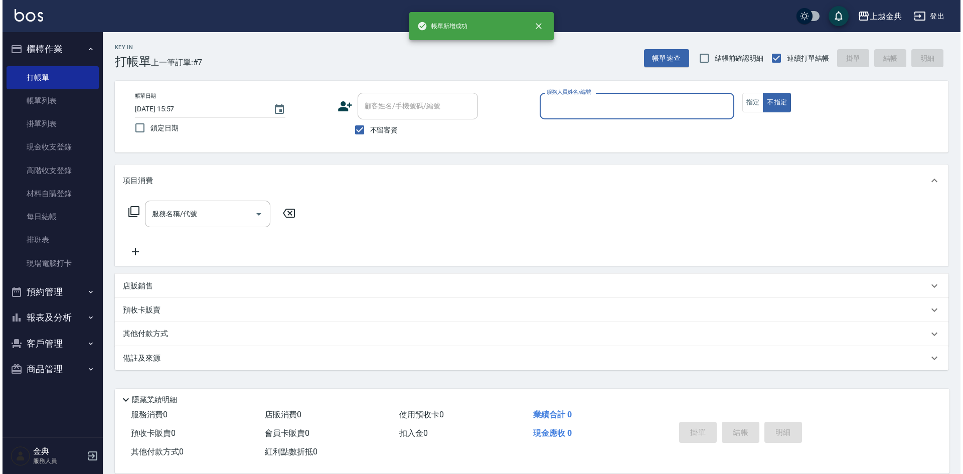
scroll to position [0, 0]
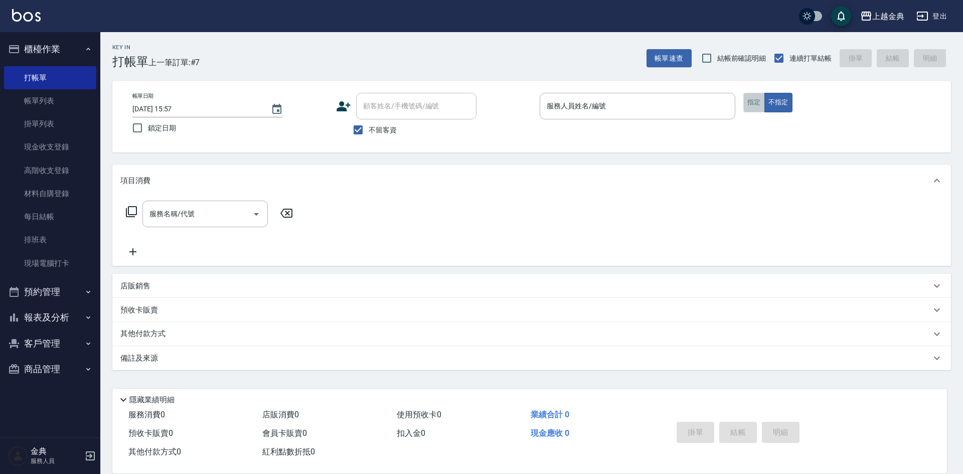
click at [749, 103] on button "指定" at bounding box center [754, 103] width 22 height 20
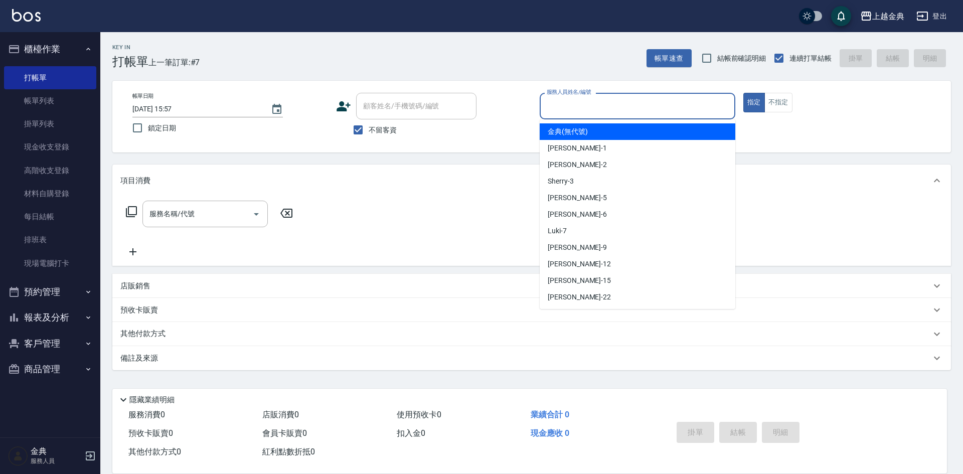
click at [648, 102] on input "服務人員姓名/編號" at bounding box center [637, 106] width 187 height 18
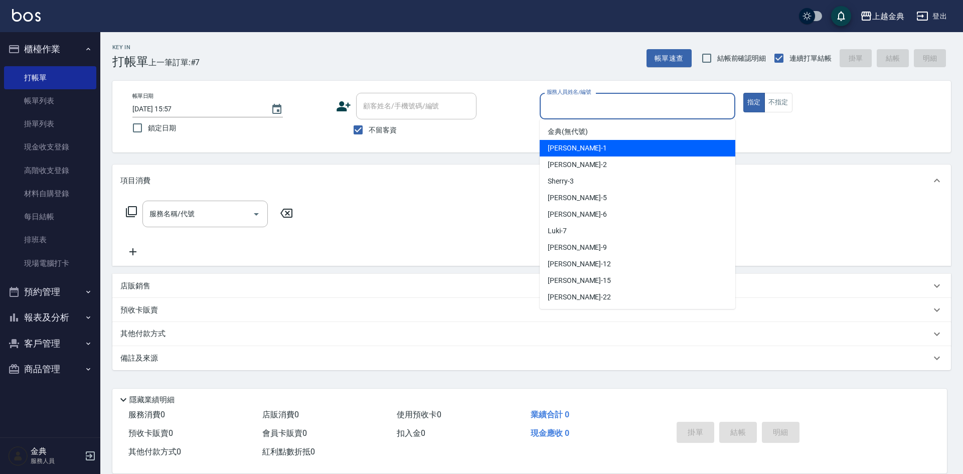
click at [610, 144] on div "Emma -1" at bounding box center [638, 148] width 196 height 17
type input "Emma-1"
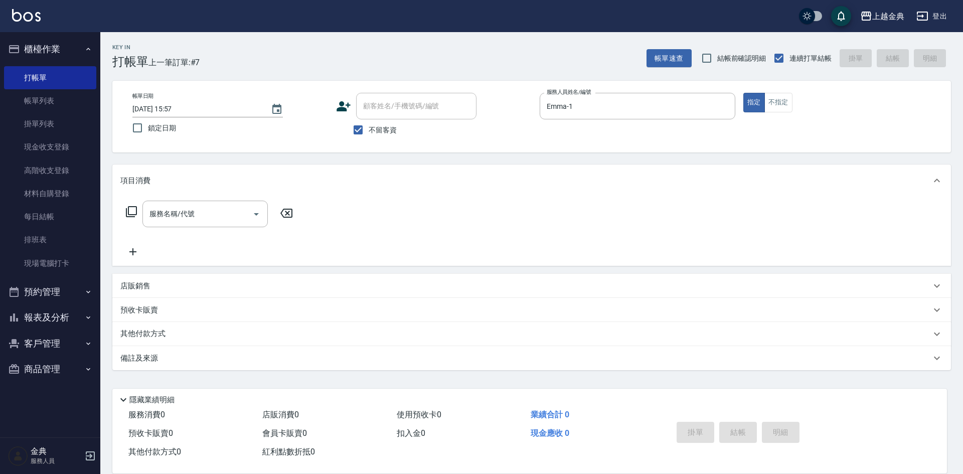
click at [131, 209] on icon at bounding box center [131, 212] width 12 height 12
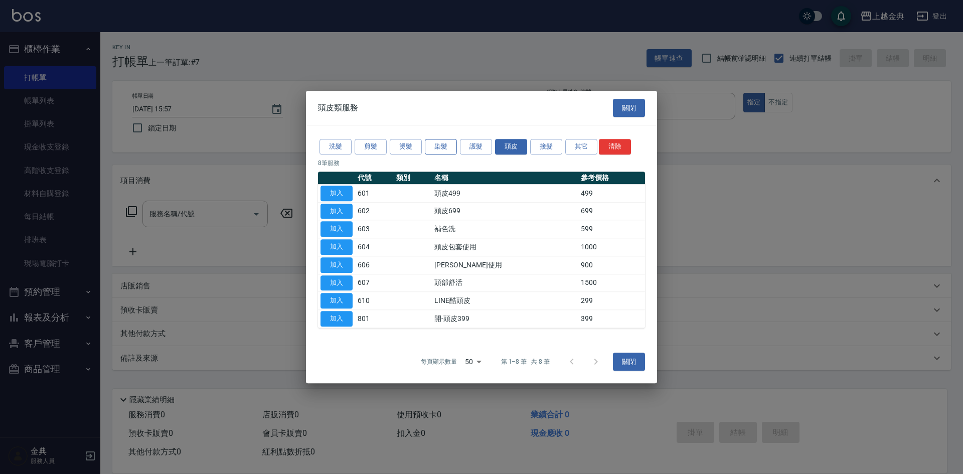
click at [438, 146] on button "染髮" at bounding box center [441, 147] width 32 height 16
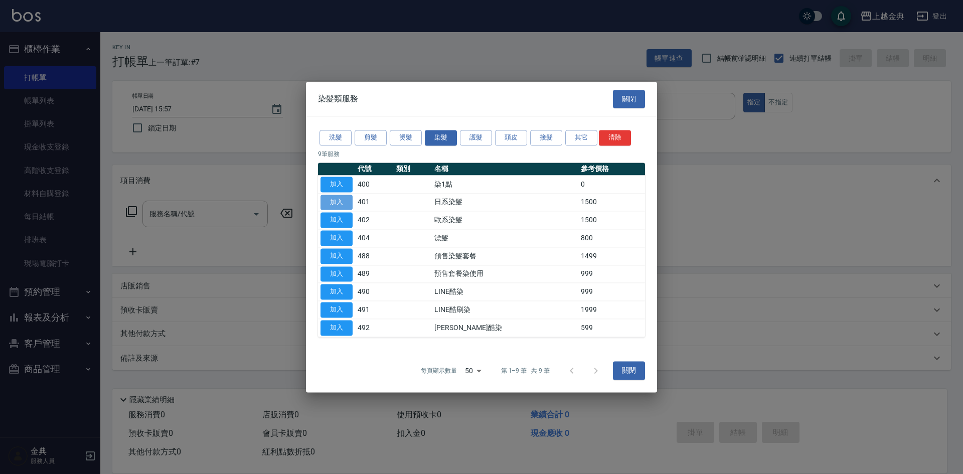
click at [339, 200] on button "加入" at bounding box center [336, 203] width 32 height 16
type input "日系染髮(401)"
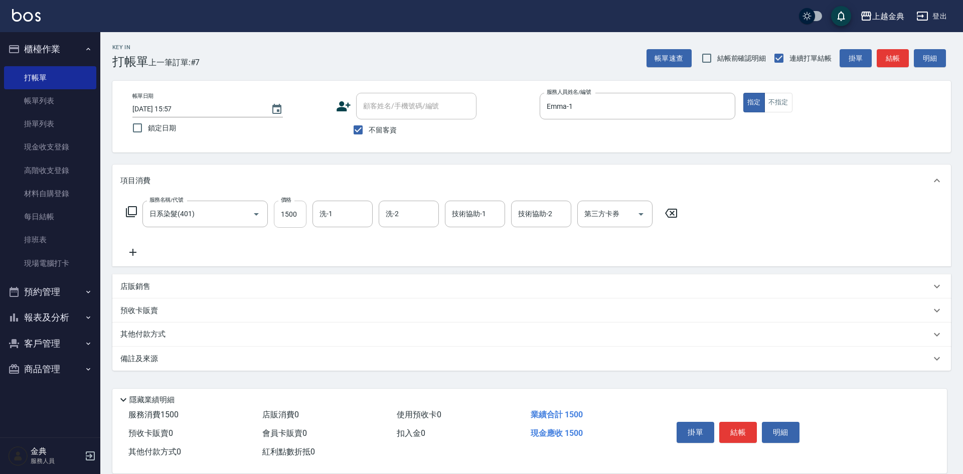
click at [304, 211] on input "1500" at bounding box center [290, 214] width 33 height 27
type input "2299"
click at [154, 287] on div "店販銷售" at bounding box center [525, 286] width 810 height 11
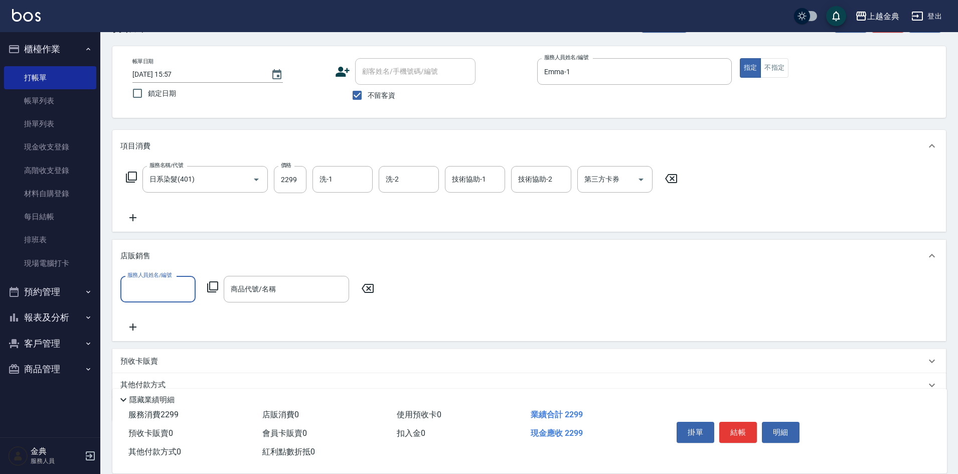
scroll to position [78, 0]
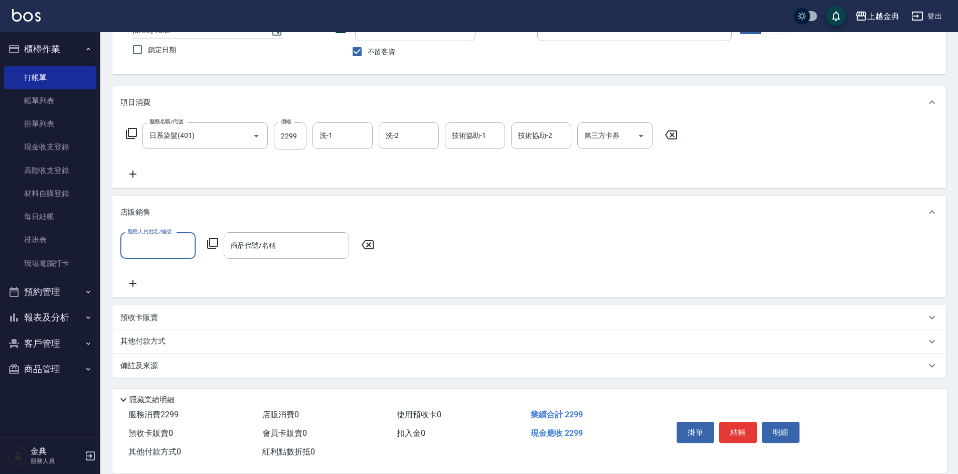
click at [150, 251] on input "服務人員姓名/編號" at bounding box center [158, 246] width 66 height 18
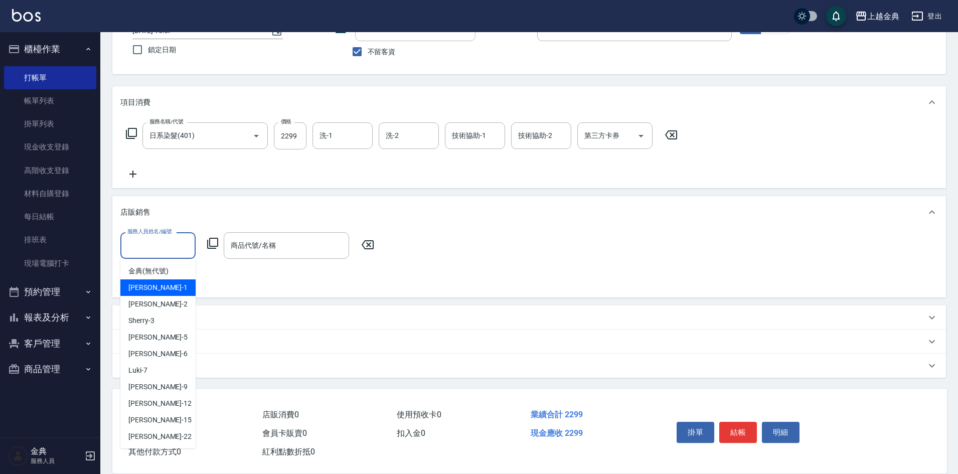
click at [159, 285] on div "Emma -1" at bounding box center [157, 287] width 75 height 17
type input "Emma-1"
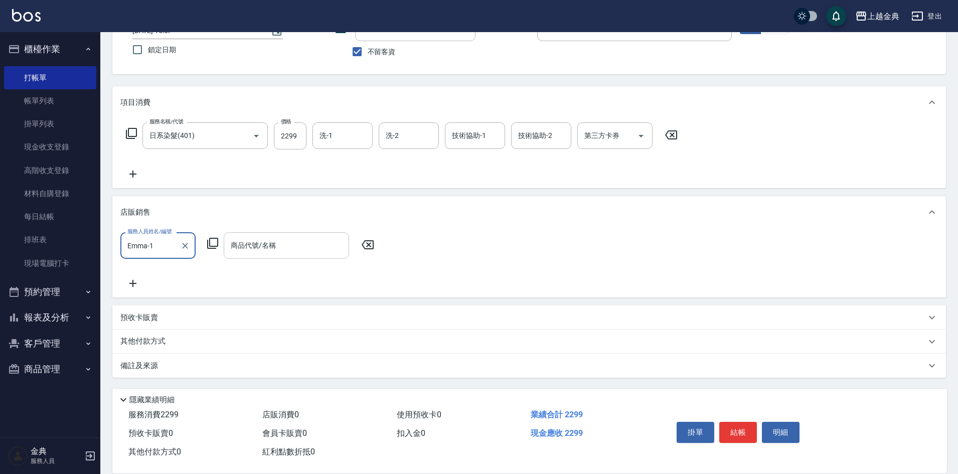
click at [263, 248] on input "商品代號/名稱" at bounding box center [286, 246] width 116 height 18
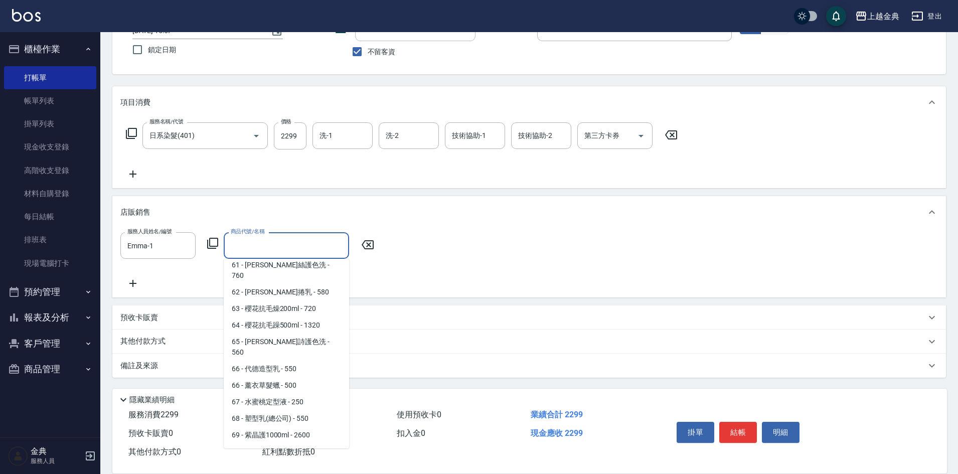
scroll to position [1384, 0]
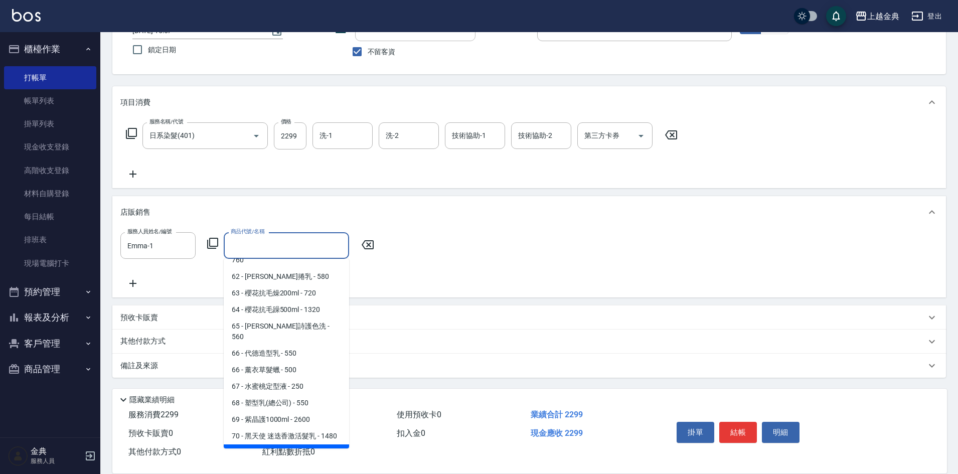
click at [306, 444] on span "71 - 黑天使髮健覆活氧髮液 - 1080" at bounding box center [286, 452] width 125 height 17
type input "黑天使髮健覆活氧髮液"
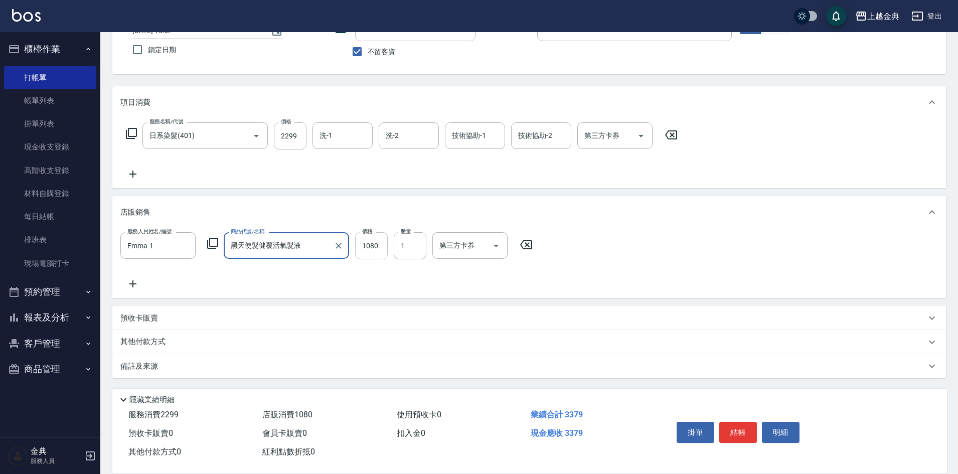
click at [381, 241] on input "1080" at bounding box center [371, 245] width 33 height 27
type input "972"
click at [210, 338] on div "其他付款方式" at bounding box center [522, 341] width 805 height 11
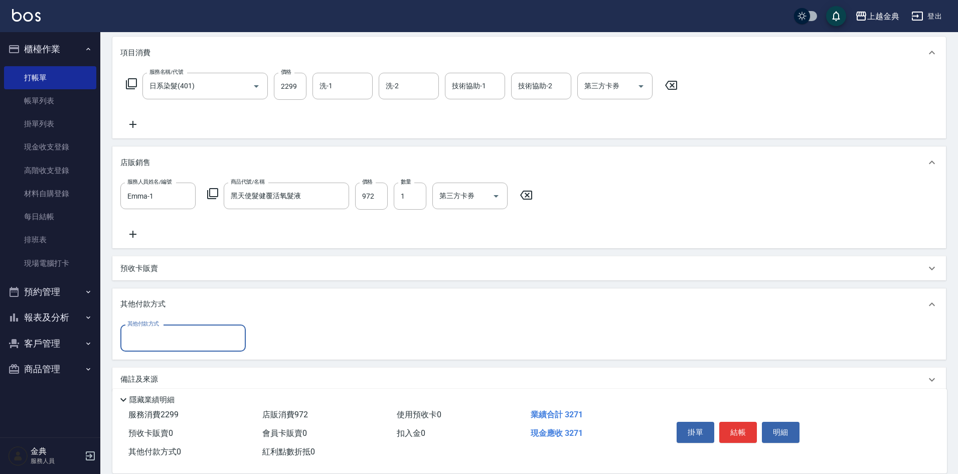
scroll to position [128, 0]
click at [197, 335] on input "其他付款方式" at bounding box center [183, 337] width 116 height 18
click at [170, 378] on span "信用卡" at bounding box center [182, 380] width 125 height 17
type input "信用卡"
click at [258, 333] on input "0" at bounding box center [289, 337] width 75 height 27
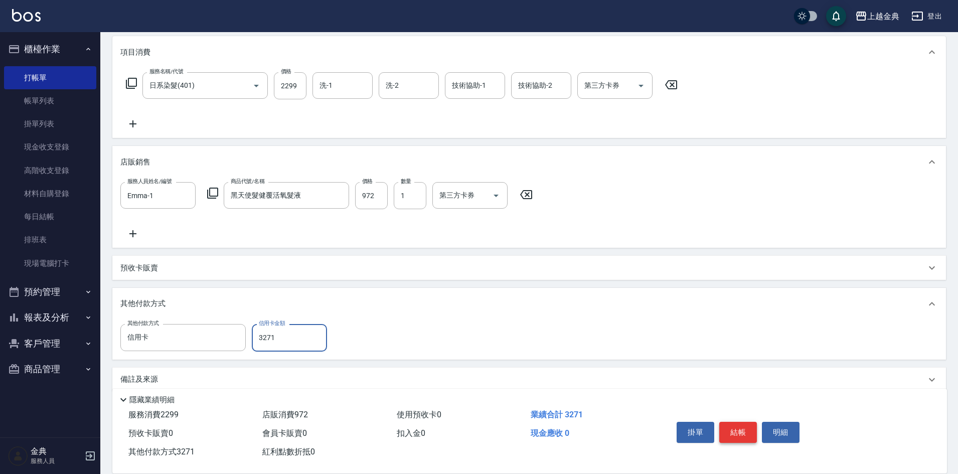
type input "3271"
click at [738, 424] on button "結帳" at bounding box center [738, 432] width 38 height 21
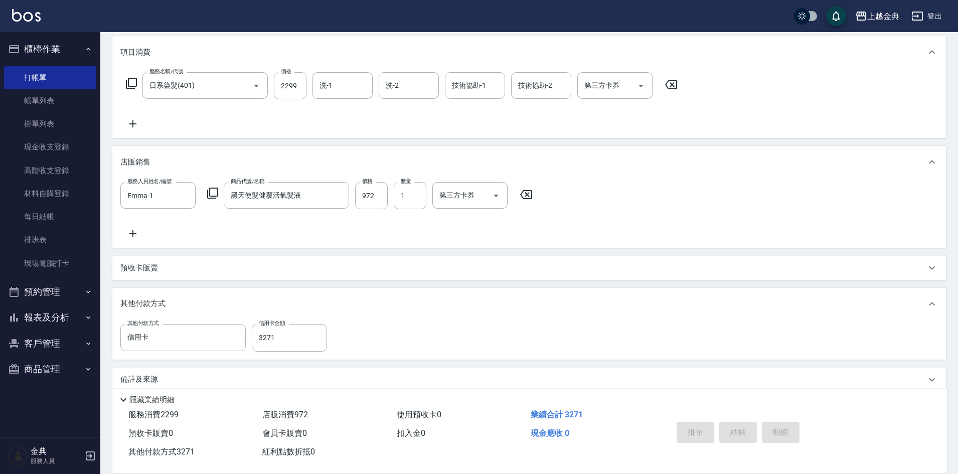
type input "[DATE] 15:58"
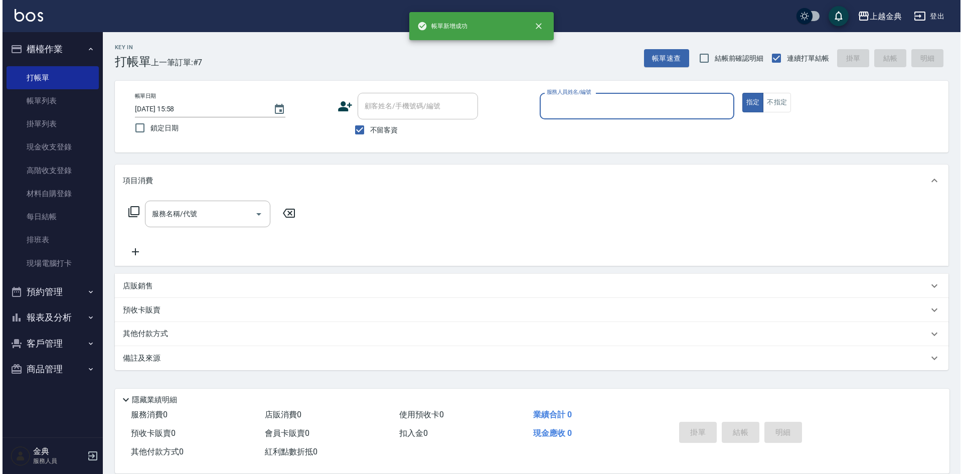
scroll to position [0, 0]
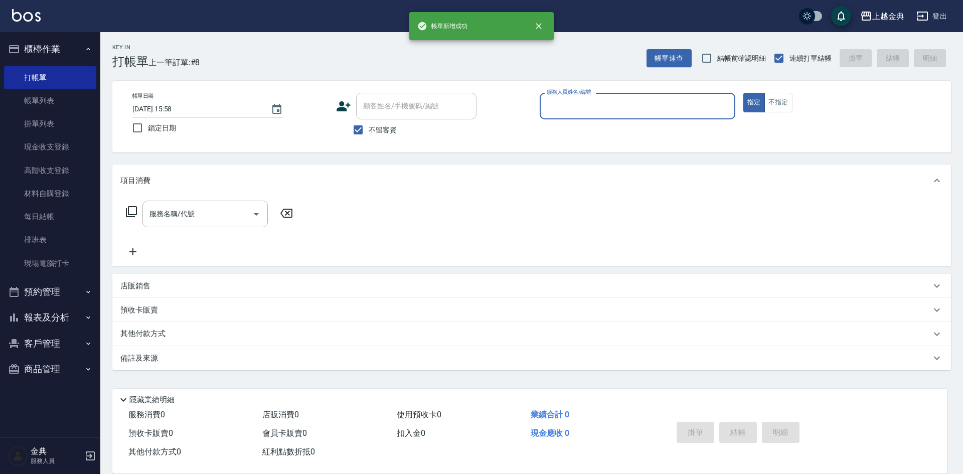
click at [619, 109] on input "服務人員姓名/編號" at bounding box center [637, 106] width 187 height 18
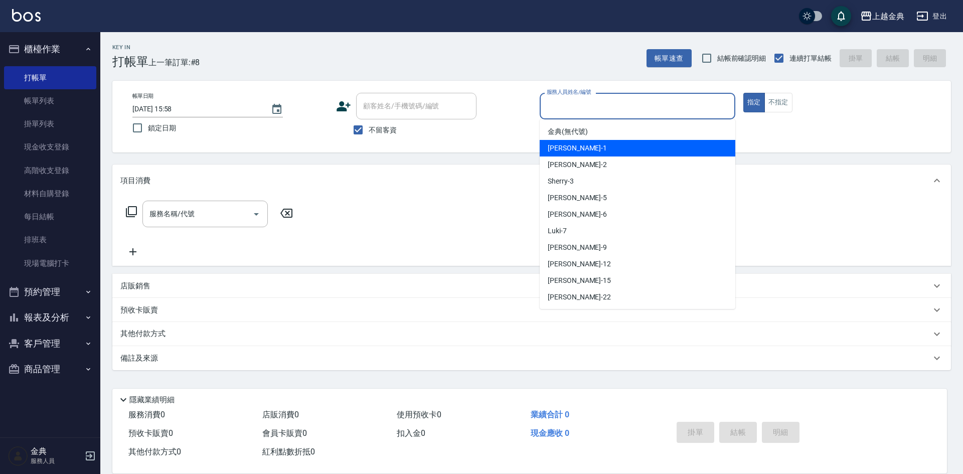
click at [614, 142] on div "Emma -1" at bounding box center [638, 148] width 196 height 17
type input "Emma-1"
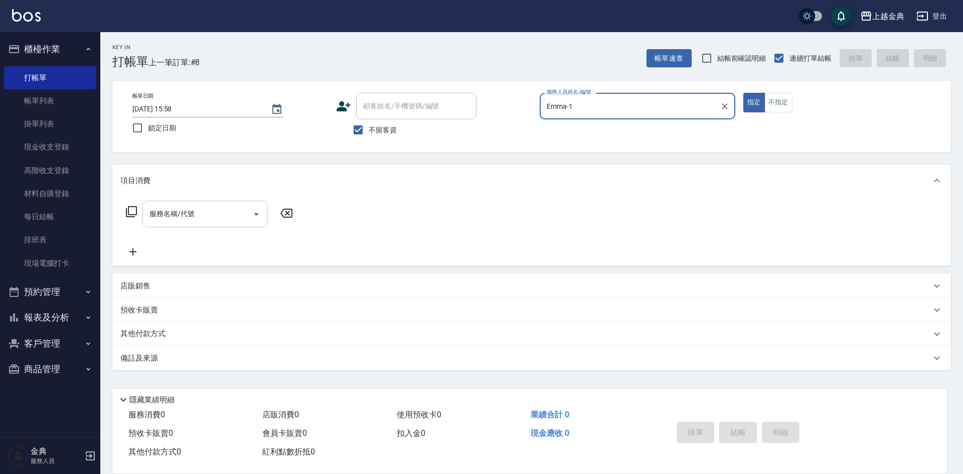
click at [263, 212] on button "Open" at bounding box center [256, 214] width 16 height 16
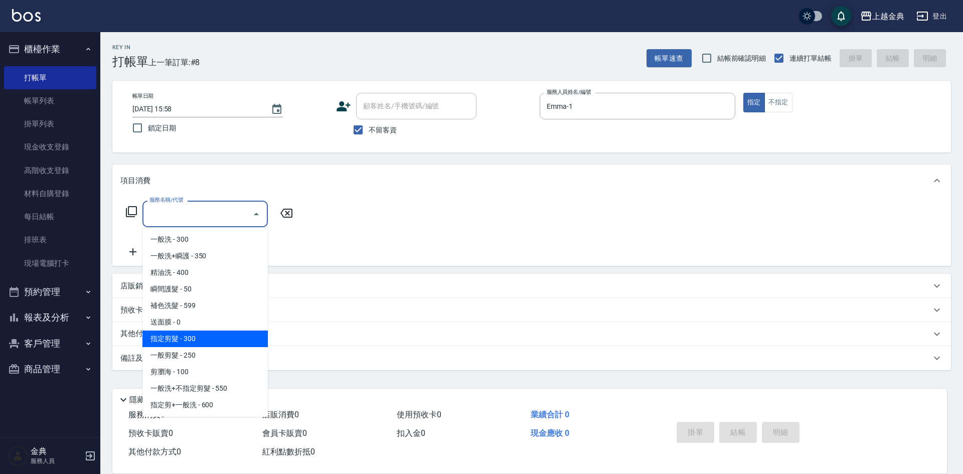
click at [220, 335] on span "指定剪髮 - 300" at bounding box center [204, 338] width 125 height 17
type input "指定剪髮(199)"
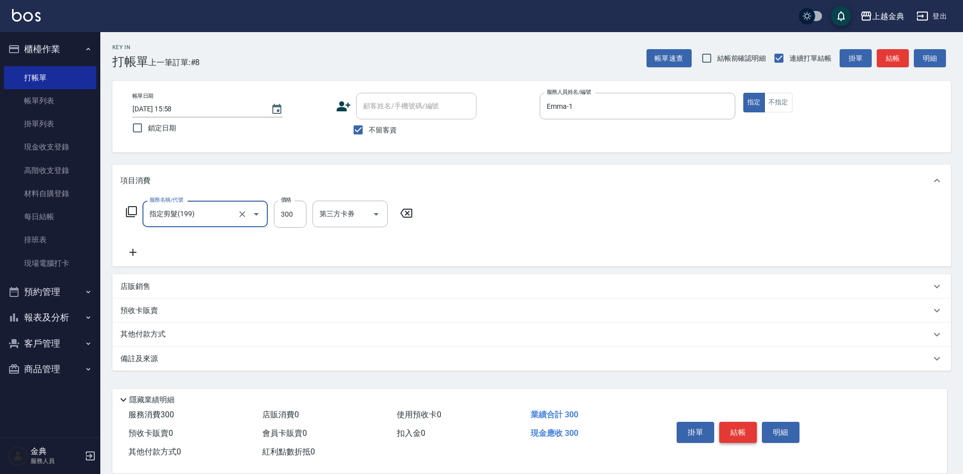
click at [733, 427] on button "結帳" at bounding box center [738, 432] width 38 height 21
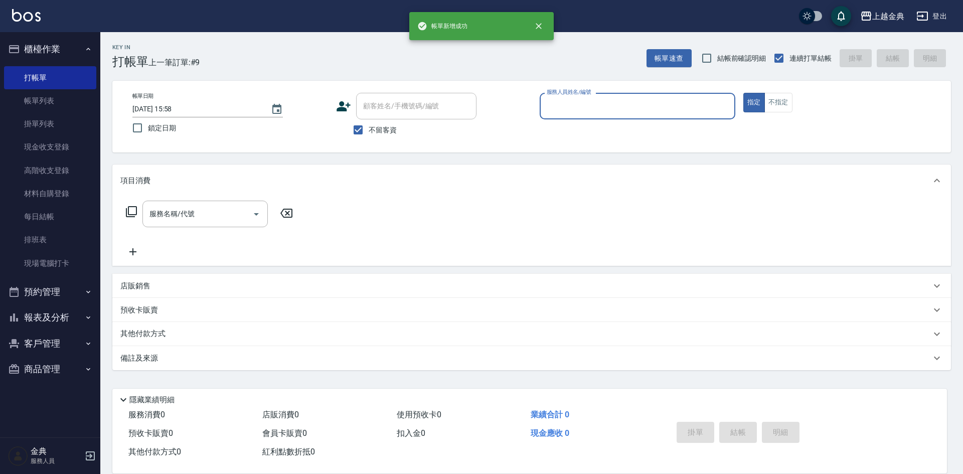
click at [628, 107] on input "服務人員姓名/編號" at bounding box center [637, 106] width 187 height 18
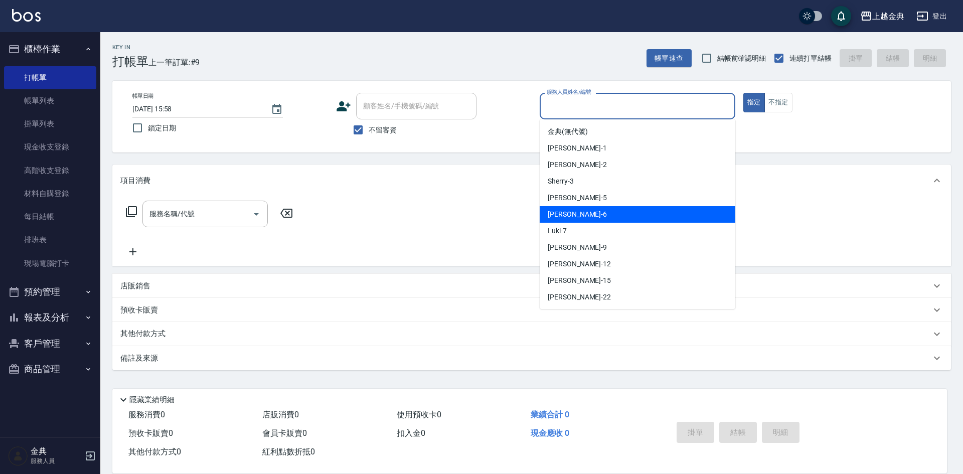
click at [610, 211] on div "[PERSON_NAME] -6" at bounding box center [638, 214] width 196 height 17
type input "[PERSON_NAME]-6"
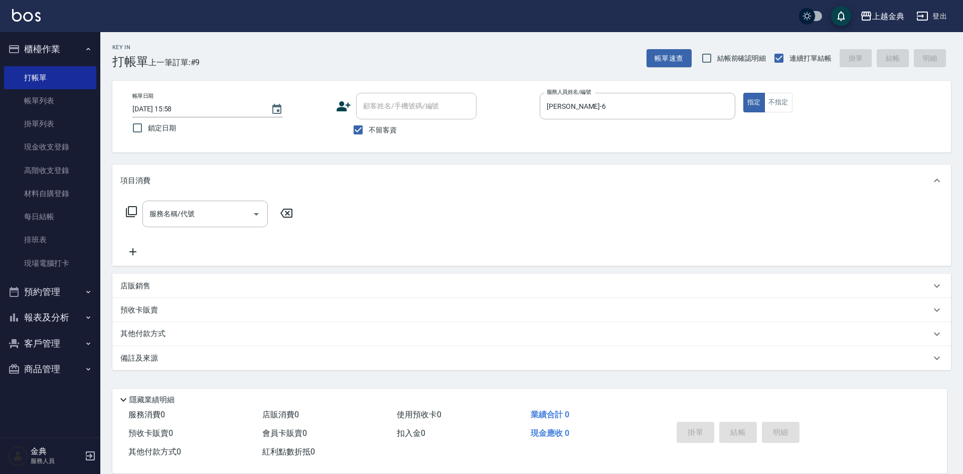
click at [134, 211] on icon at bounding box center [131, 212] width 12 height 12
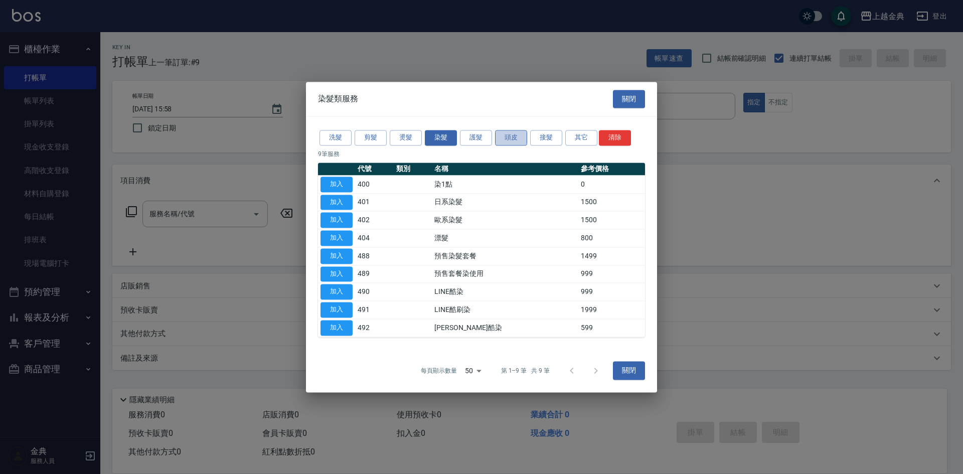
click at [515, 143] on button "頭皮" at bounding box center [511, 138] width 32 height 16
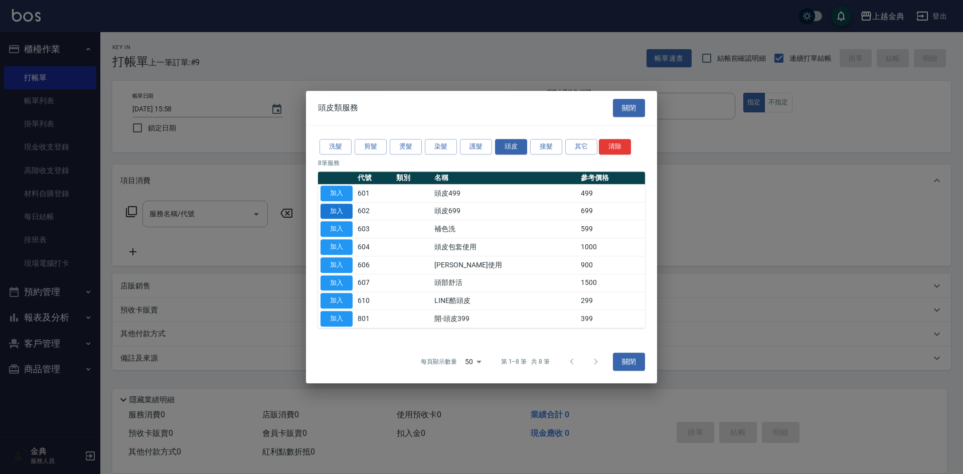
click at [350, 210] on button "加入" at bounding box center [336, 212] width 32 height 16
type input "頭皮699(602)"
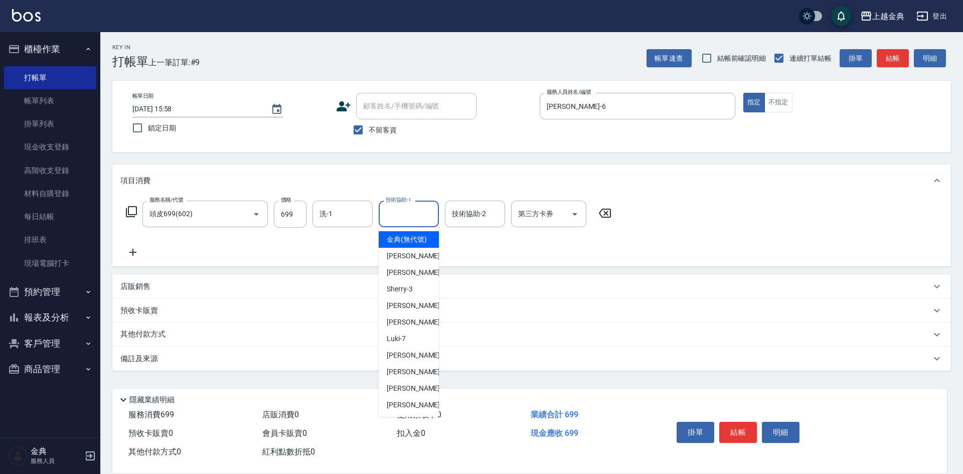
click at [408, 218] on input "技術協助-1" at bounding box center [408, 214] width 51 height 18
click at [416, 377] on span "[PERSON_NAME]-12" at bounding box center [418, 372] width 63 height 11
type input "[PERSON_NAME]-12"
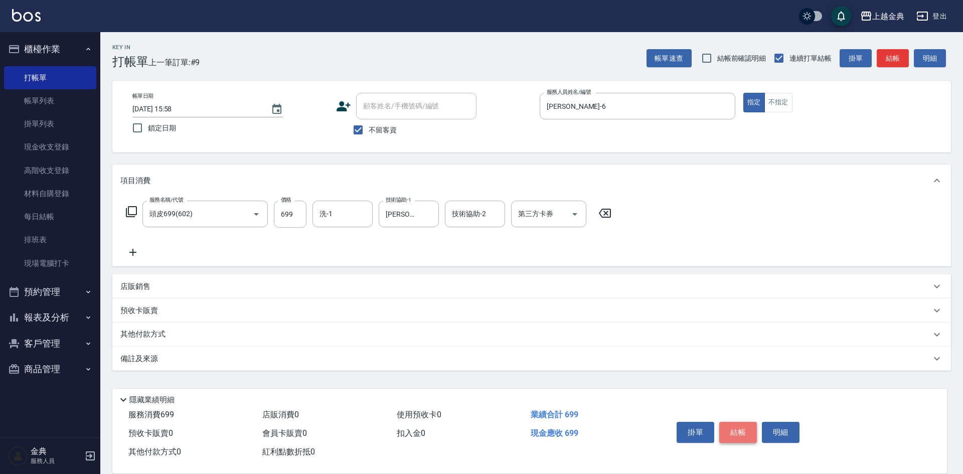
click at [737, 428] on button "結帳" at bounding box center [738, 432] width 38 height 21
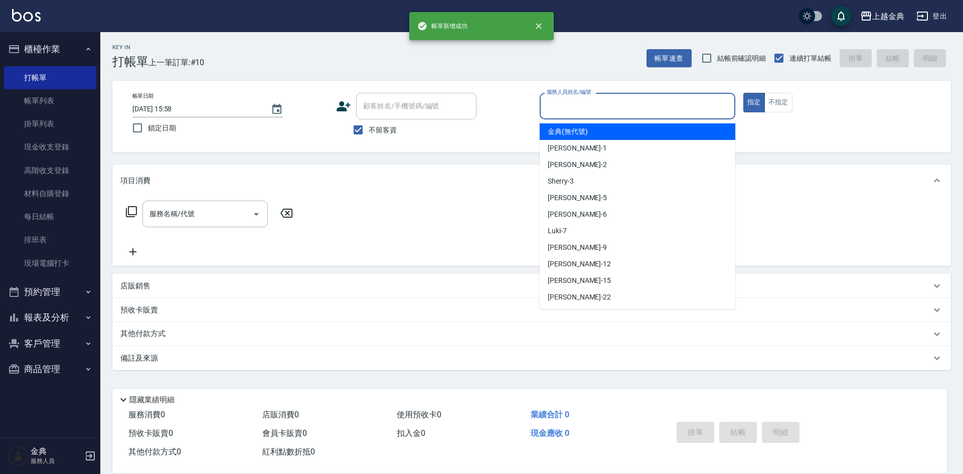
click at [669, 109] on input "服務人員姓名/編號" at bounding box center [637, 106] width 187 height 18
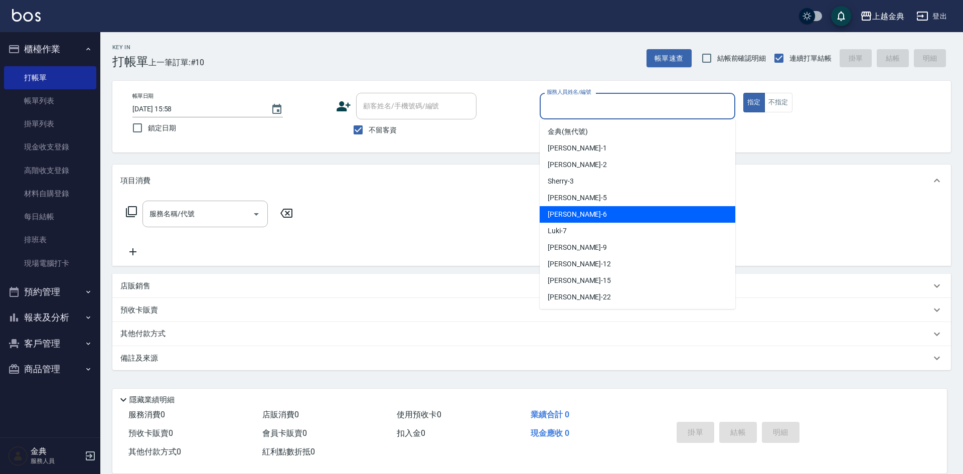
click at [630, 211] on div "[PERSON_NAME] -6" at bounding box center [638, 214] width 196 height 17
type input "[PERSON_NAME]-6"
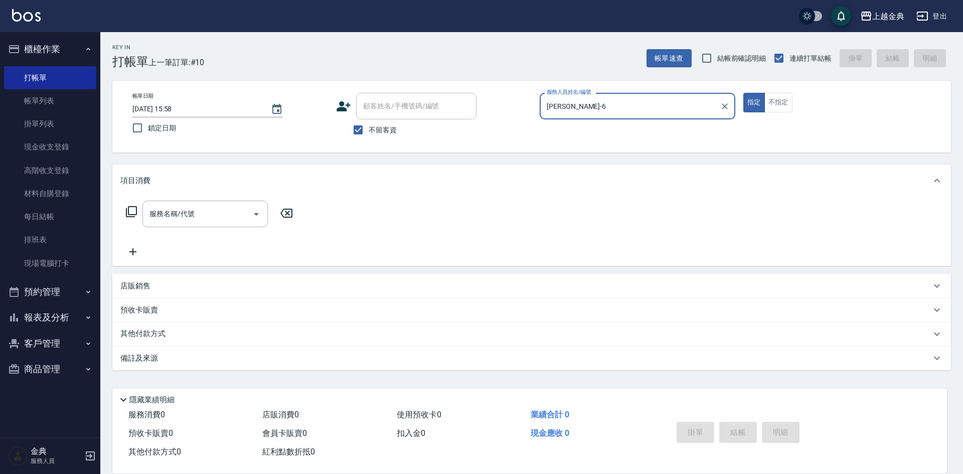
click at [134, 211] on icon at bounding box center [131, 212] width 12 height 12
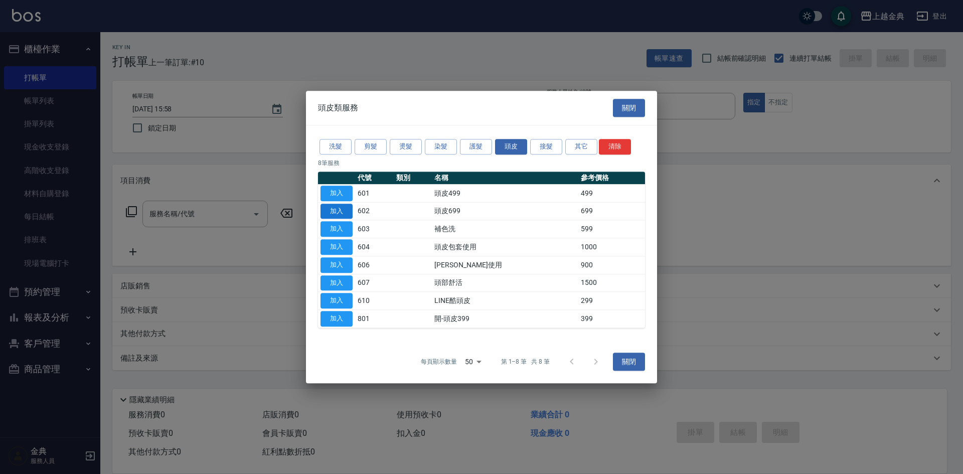
click at [344, 208] on button "加入" at bounding box center [336, 212] width 32 height 16
type input "頭皮699(602)"
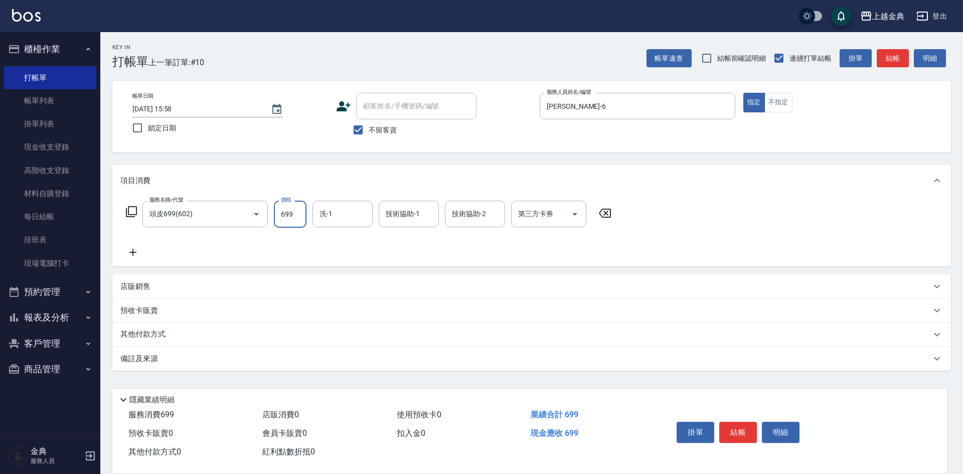
click at [297, 210] on input "699" at bounding box center [290, 214] width 33 height 27
type input "999"
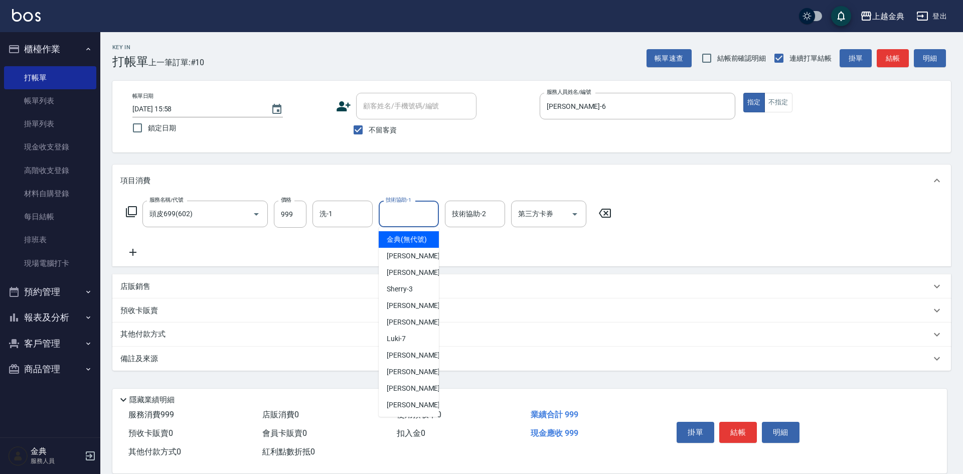
click at [401, 218] on input "技術協助-1" at bounding box center [408, 214] width 51 height 18
click at [417, 377] on span "[PERSON_NAME]-12" at bounding box center [418, 372] width 63 height 11
type input "[PERSON_NAME]-12"
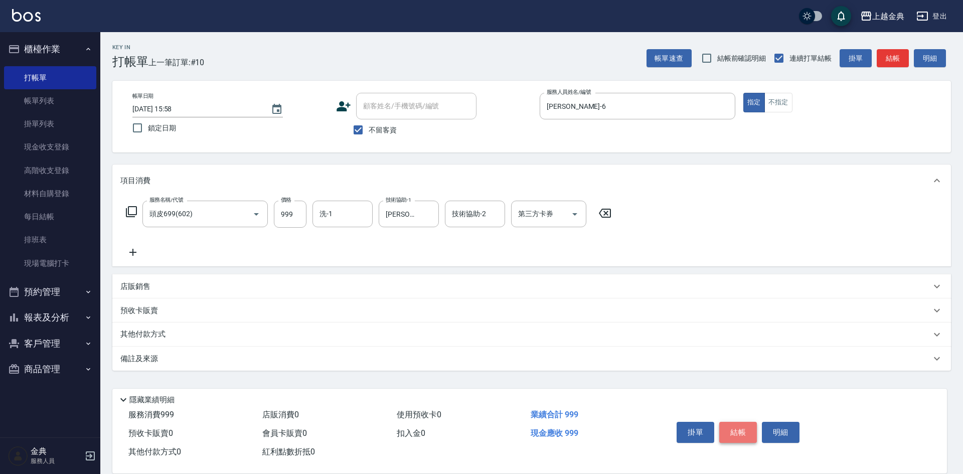
click at [731, 426] on button "結帳" at bounding box center [738, 432] width 38 height 21
type input "[DATE] 15:59"
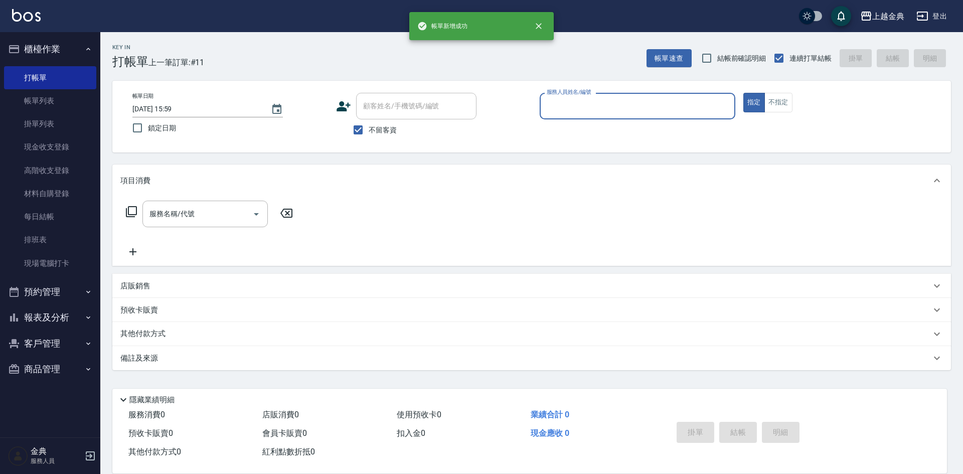
click at [635, 106] on input "服務人員姓名/編號" at bounding box center [637, 106] width 187 height 18
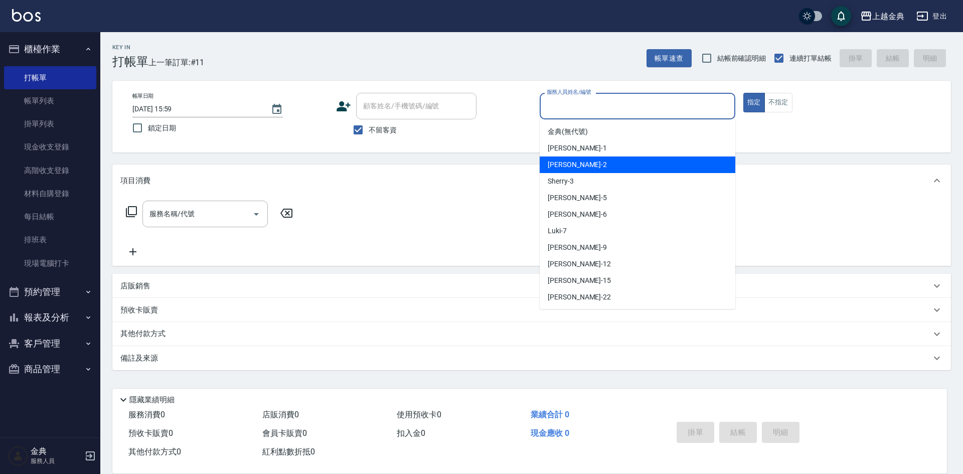
click at [620, 157] on div "Cindy -2" at bounding box center [638, 164] width 196 height 17
type input "Cindy-2"
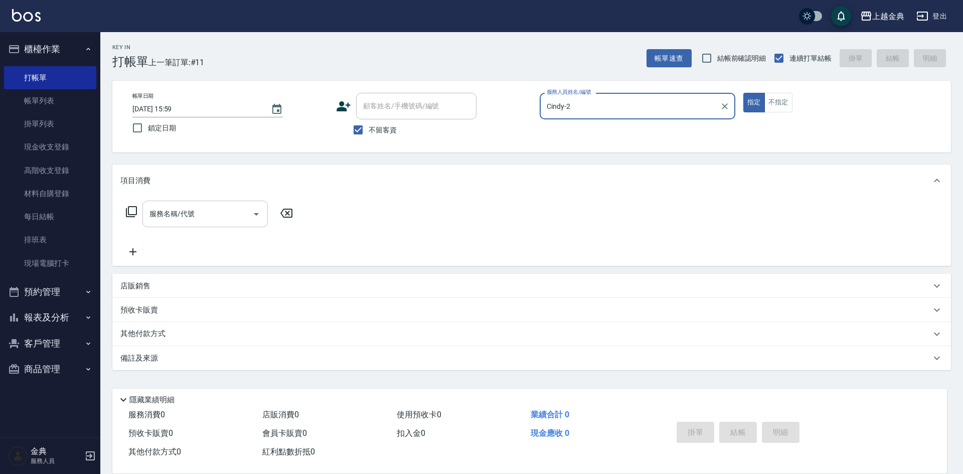
click at [258, 214] on icon "Open" at bounding box center [256, 214] width 12 height 12
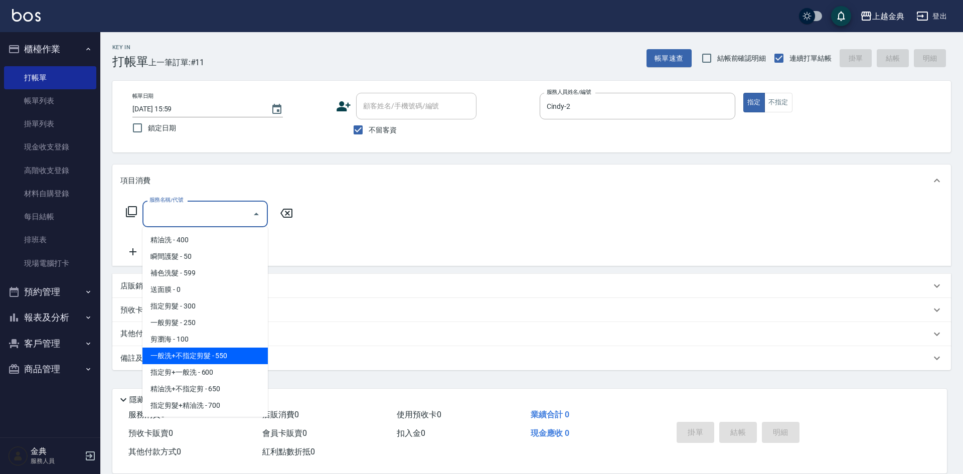
scroll to position [50, 0]
click at [228, 357] on span "指定剪+一般洗 - 600" at bounding box center [204, 354] width 125 height 17
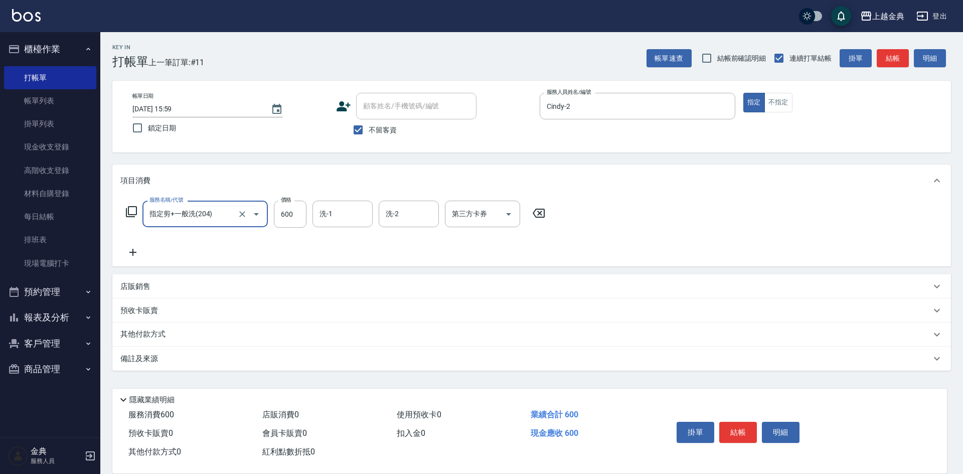
click at [254, 213] on icon "Open" at bounding box center [256, 214] width 5 height 3
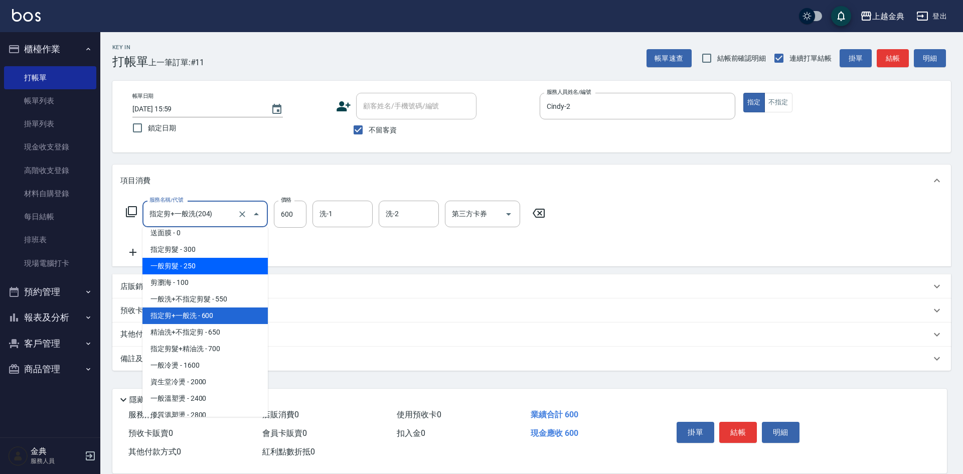
scroll to position [100, 0]
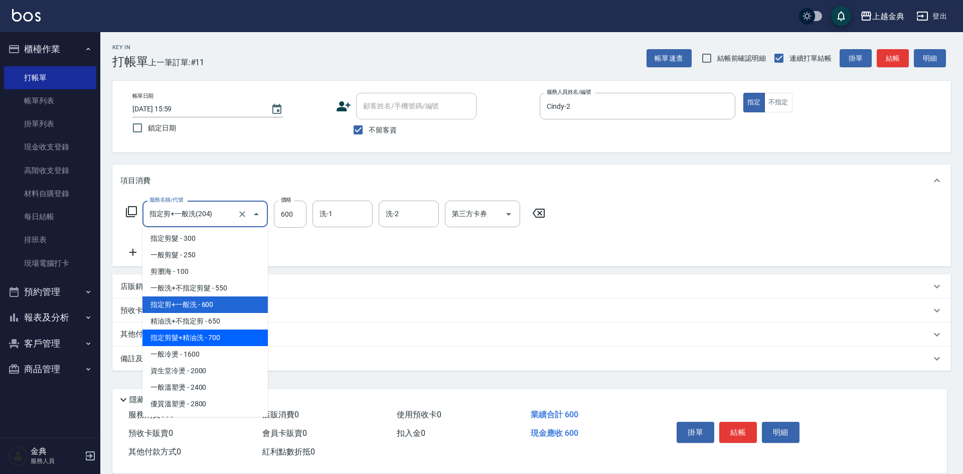
click at [240, 334] on span "指定剪髮+精油洗 - 700" at bounding box center [204, 337] width 125 height 17
type input "指定剪髮+精油洗(207)"
type input "700"
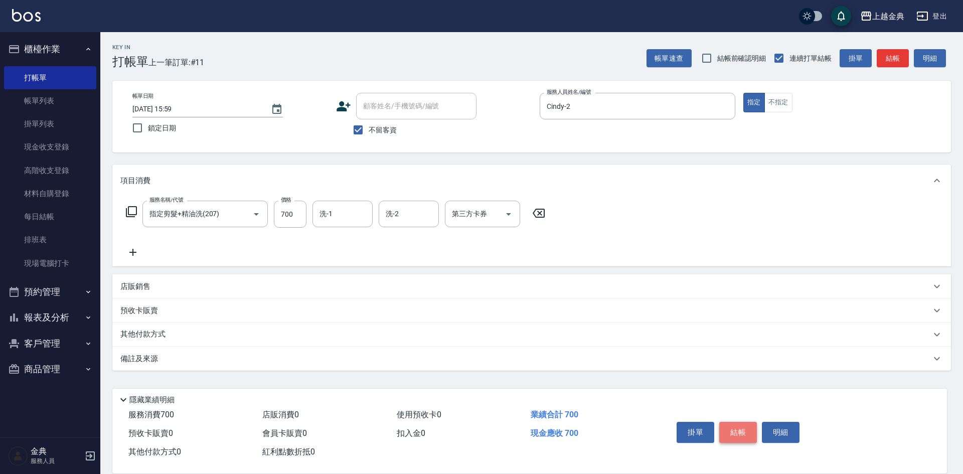
click at [741, 427] on button "結帳" at bounding box center [738, 432] width 38 height 21
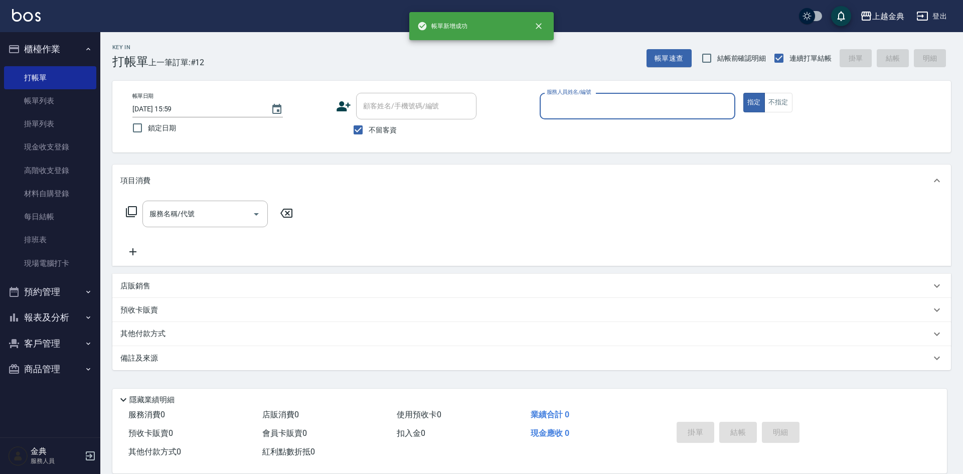
click at [642, 101] on input "服務人員姓名/編號" at bounding box center [637, 106] width 187 height 18
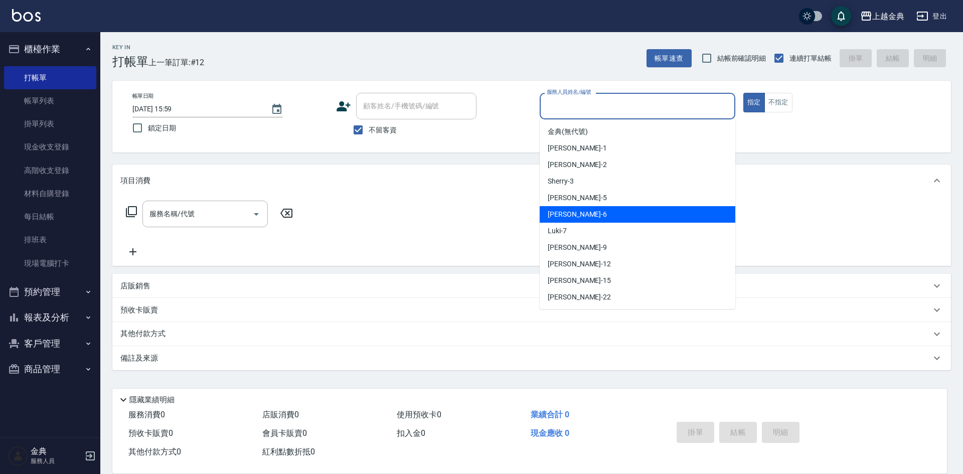
click at [607, 209] on div "[PERSON_NAME] -6" at bounding box center [638, 214] width 196 height 17
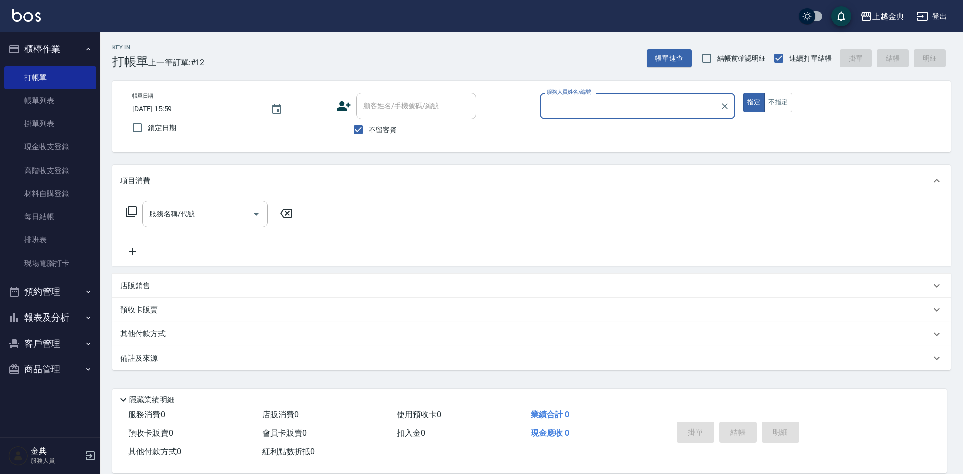
type input "[PERSON_NAME]-6"
click at [129, 210] on icon at bounding box center [131, 211] width 11 height 11
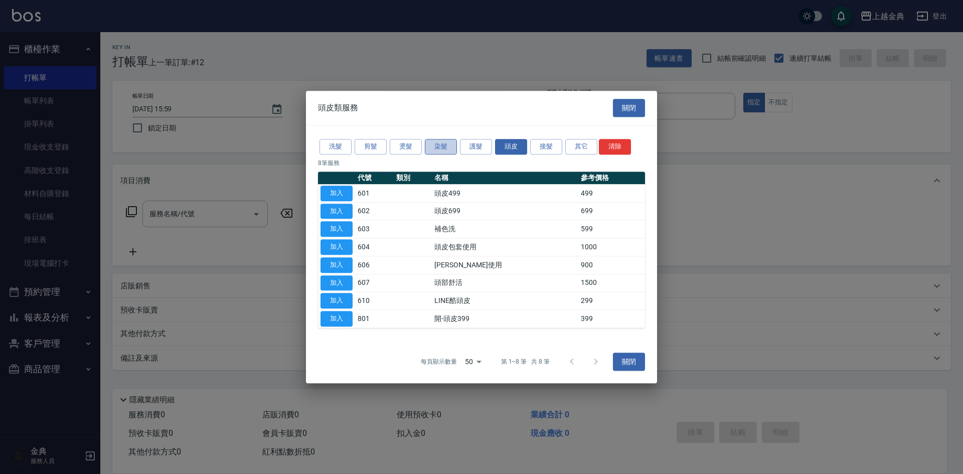
click at [440, 146] on button "染髮" at bounding box center [441, 147] width 32 height 16
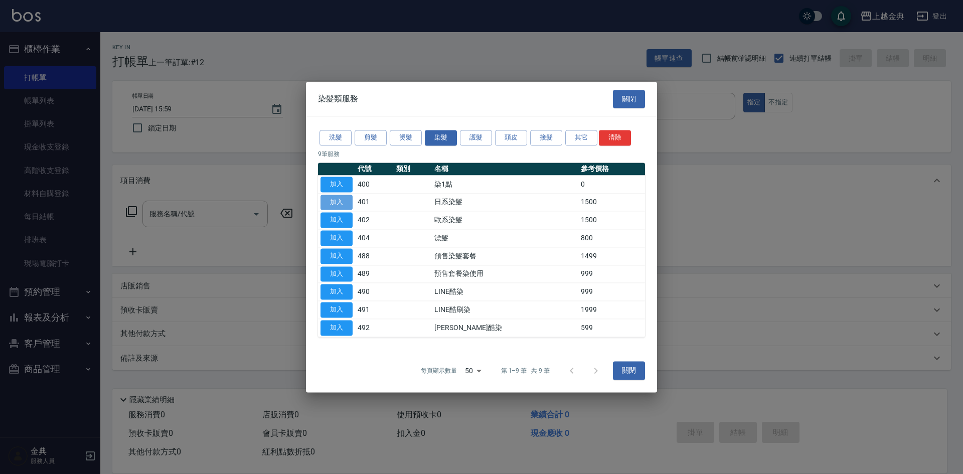
click at [331, 199] on button "加入" at bounding box center [336, 203] width 32 height 16
type input "日系染髮(401)"
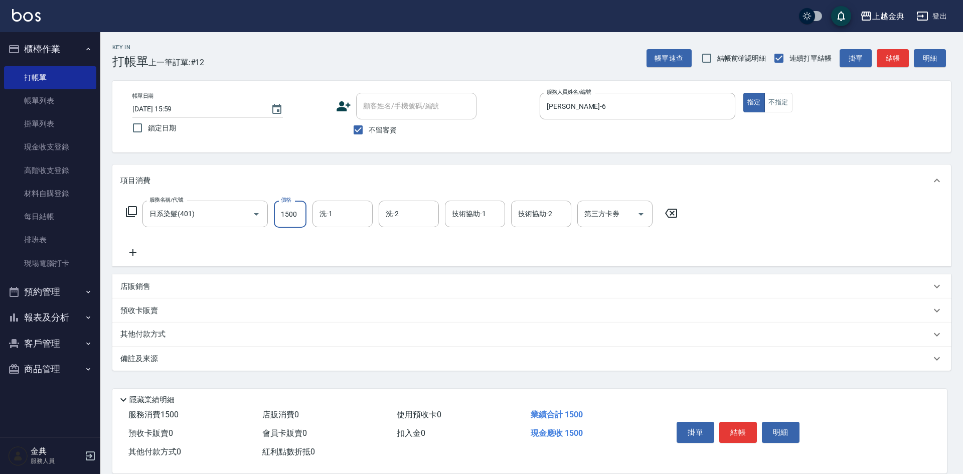
click at [300, 210] on input "1500" at bounding box center [290, 214] width 33 height 27
type input "2799"
click at [334, 217] on input "洗-1" at bounding box center [342, 214] width 51 height 18
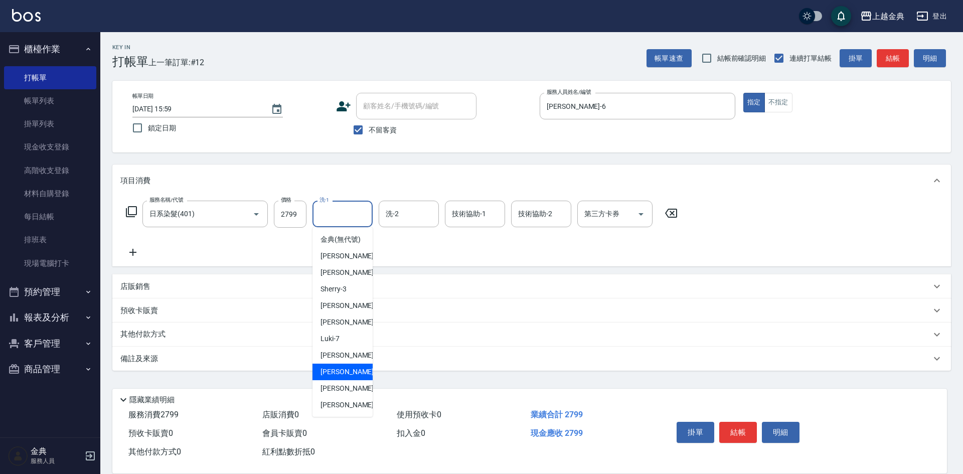
click at [334, 377] on span "[PERSON_NAME]-12" at bounding box center [351, 372] width 63 height 11
type input "[PERSON_NAME]-12"
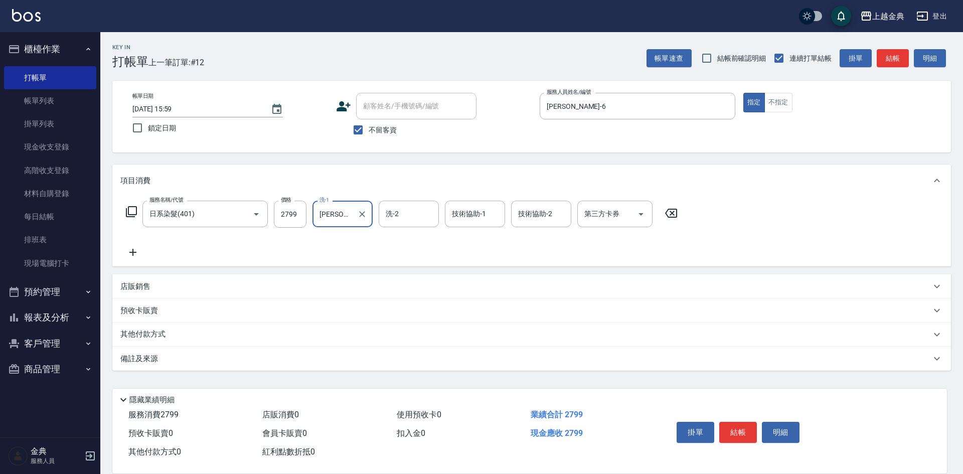
click at [172, 332] on div "其他付款方式" at bounding box center [525, 334] width 810 height 11
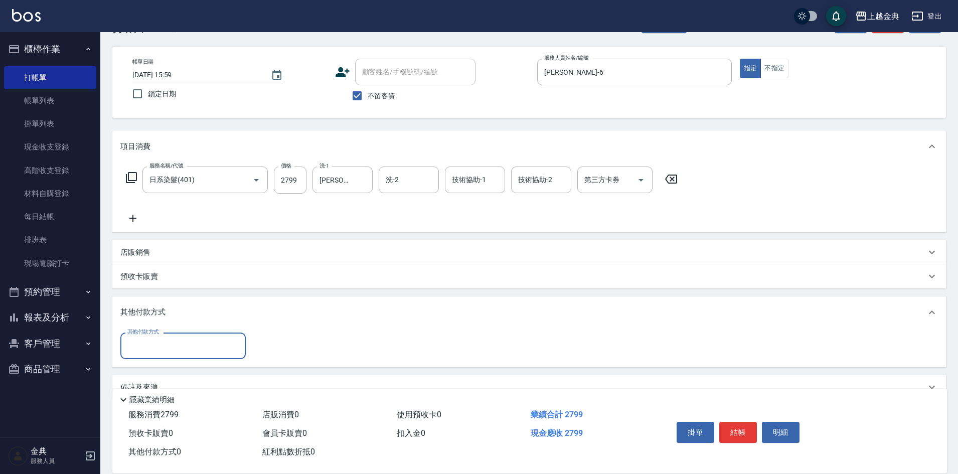
scroll to position [50, 0]
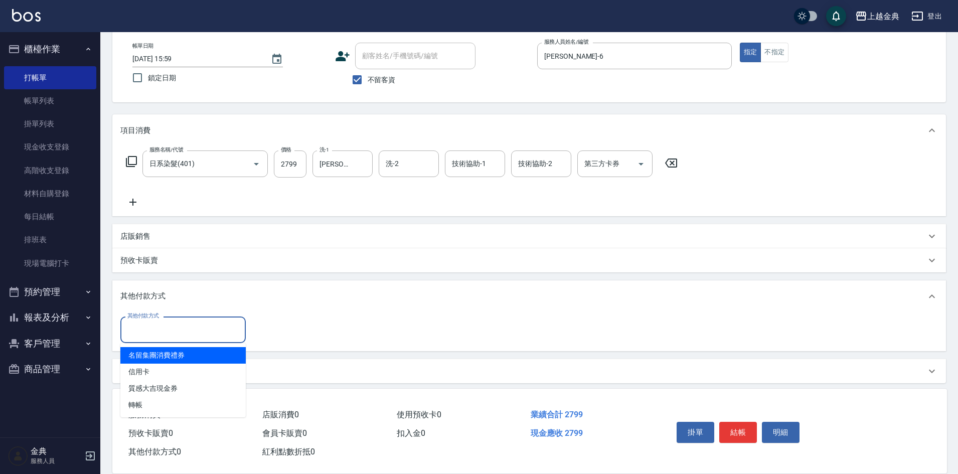
click at [172, 332] on input "其他付款方式" at bounding box center [183, 330] width 116 height 18
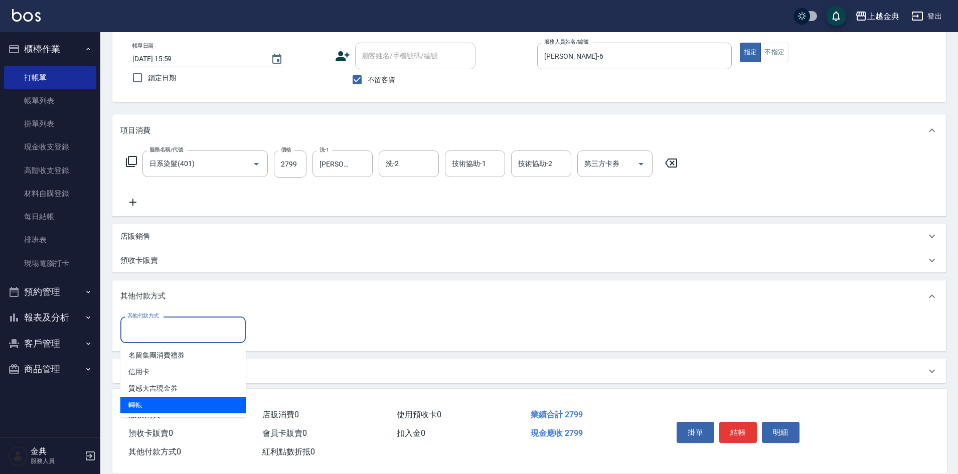
click at [140, 409] on span "轉帳" at bounding box center [182, 405] width 125 height 17
type input "轉帳"
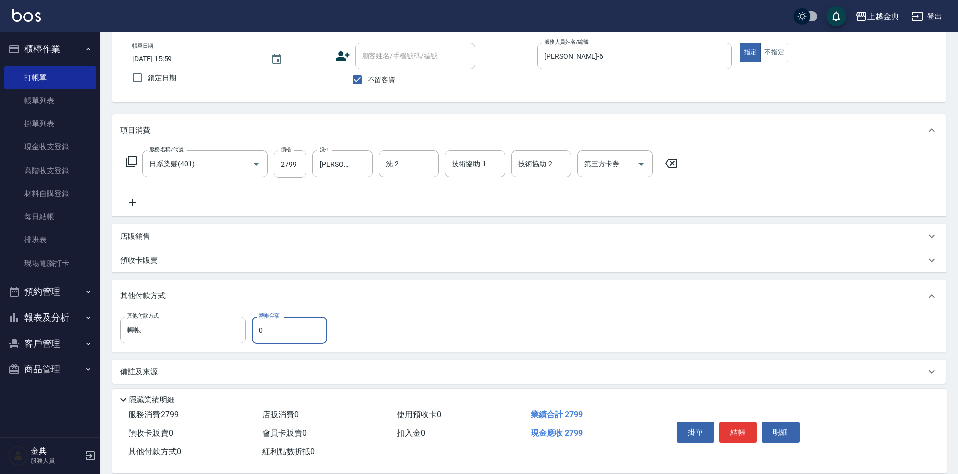
click at [255, 328] on input "0" at bounding box center [289, 329] width 75 height 27
type input "2799"
click at [743, 422] on button "結帳" at bounding box center [738, 432] width 38 height 21
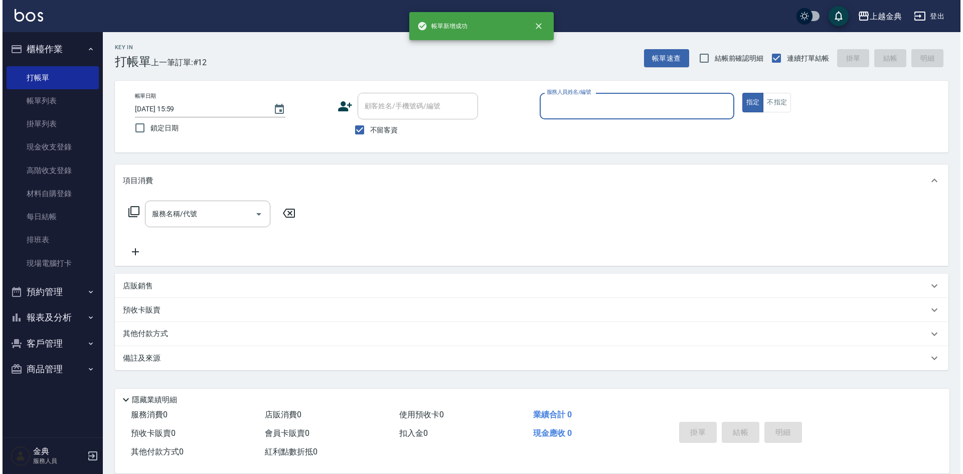
scroll to position [0, 0]
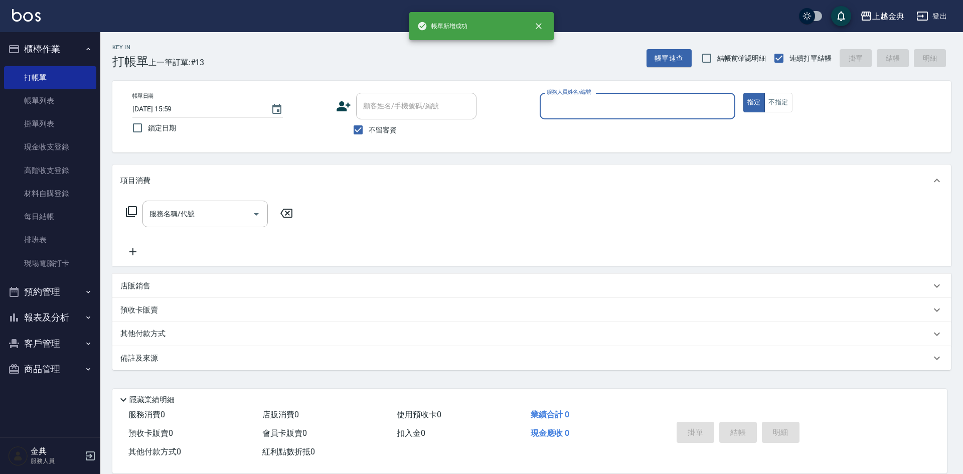
click at [638, 105] on input "服務人員姓名/編號" at bounding box center [637, 106] width 187 height 18
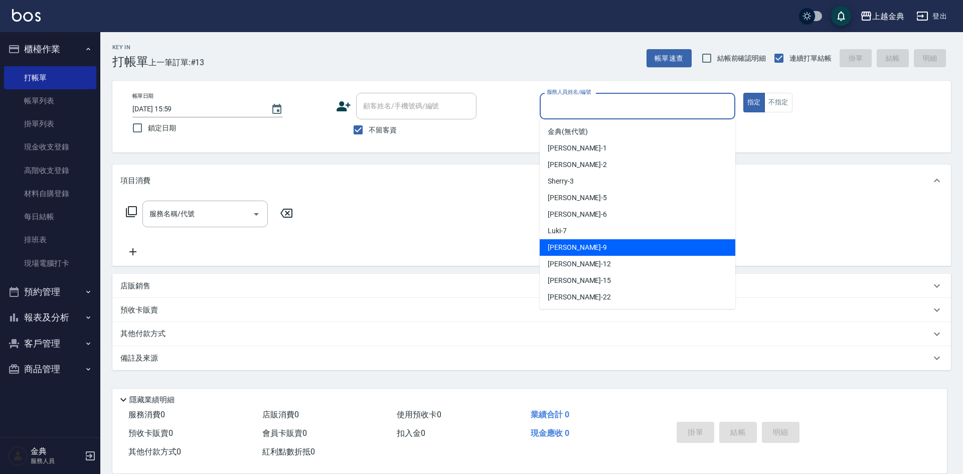
click at [638, 243] on div "[PERSON_NAME] -9" at bounding box center [638, 247] width 196 height 17
type input "[PERSON_NAME]-9"
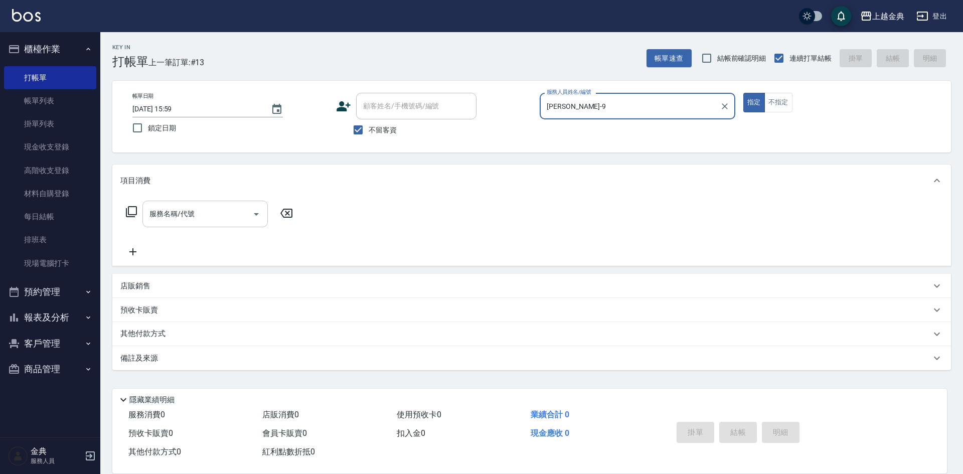
click at [259, 217] on icon "Open" at bounding box center [256, 214] width 12 height 12
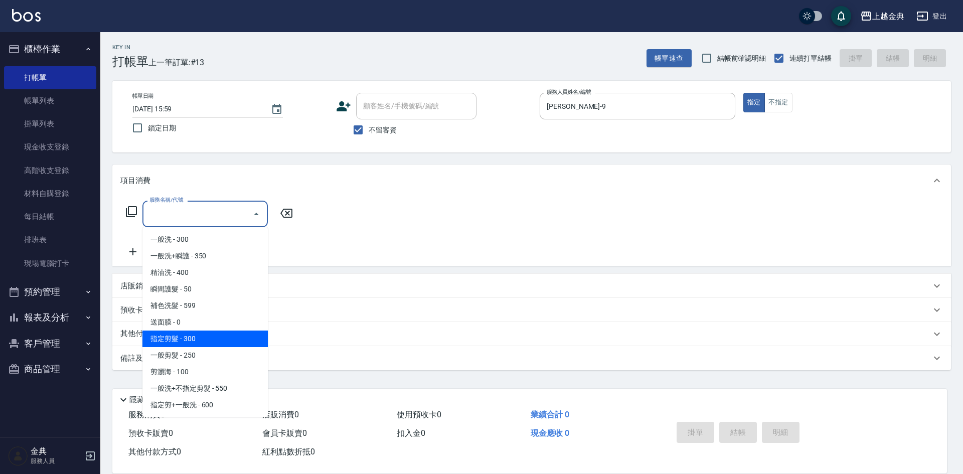
click at [227, 339] on span "指定剪髮 - 300" at bounding box center [204, 338] width 125 height 17
type input "指定剪髮(199)"
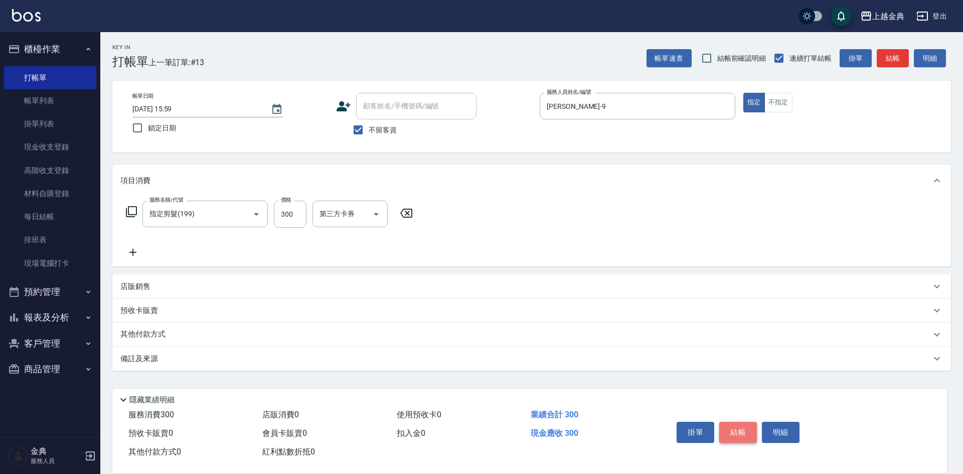
click at [740, 434] on button "結帳" at bounding box center [738, 432] width 38 height 21
type input "[DATE] 16:00"
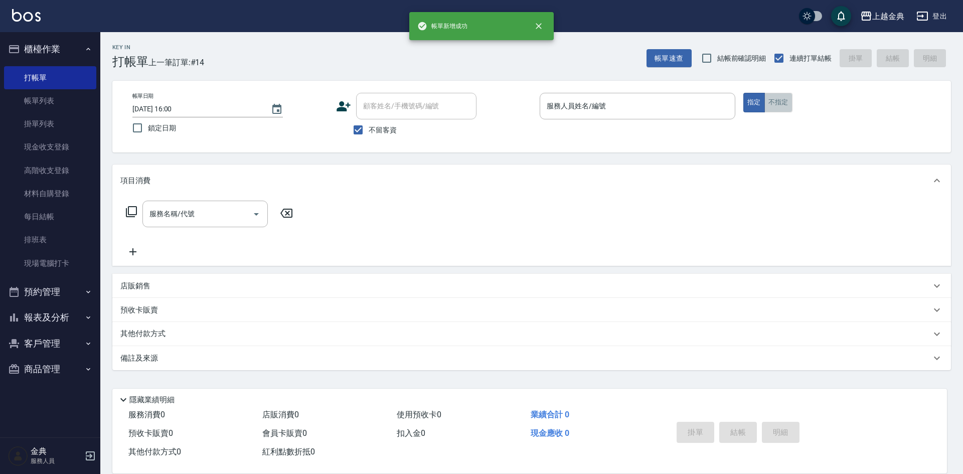
click at [770, 103] on button "不指定" at bounding box center [778, 103] width 28 height 20
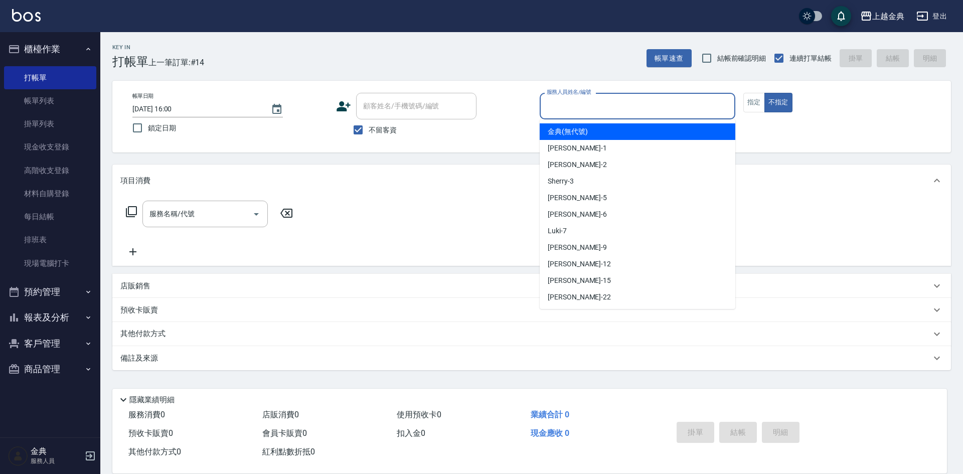
click at [652, 103] on input "服務人員姓名/編號" at bounding box center [637, 106] width 187 height 18
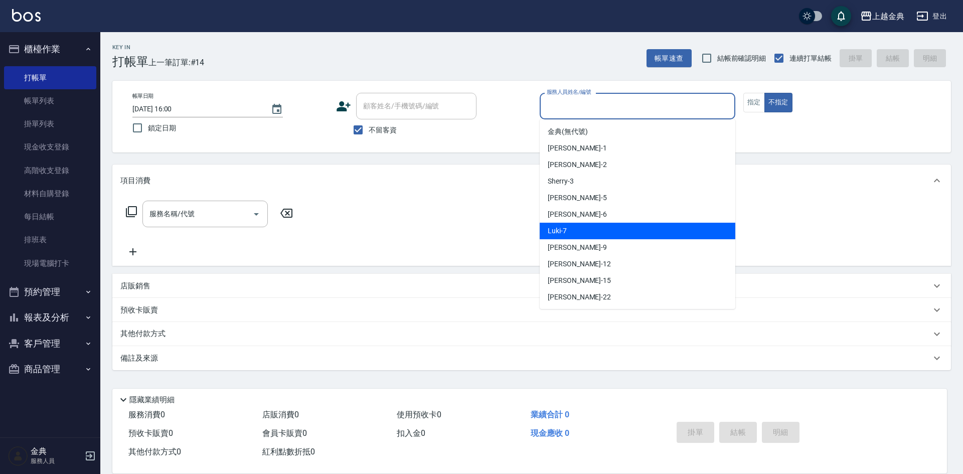
click at [603, 229] on div "Luki -7" at bounding box center [638, 231] width 196 height 17
type input "Luki-7"
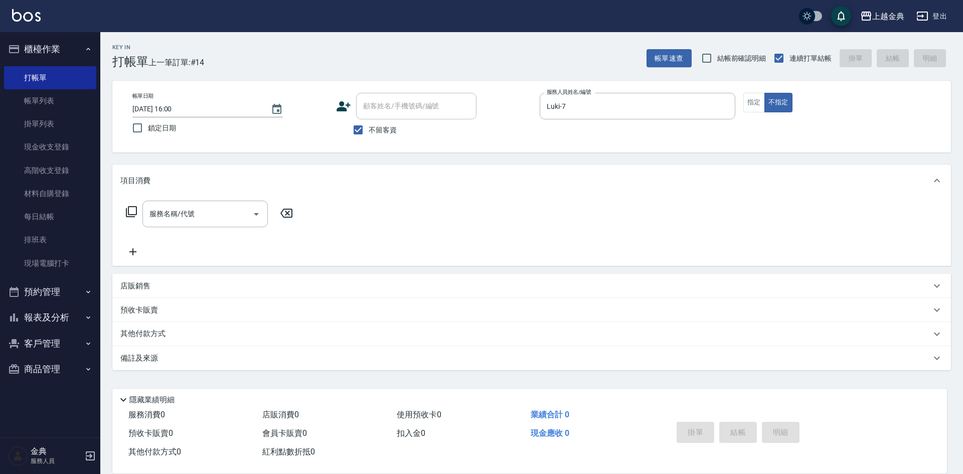
click at [133, 210] on icon at bounding box center [131, 212] width 12 height 12
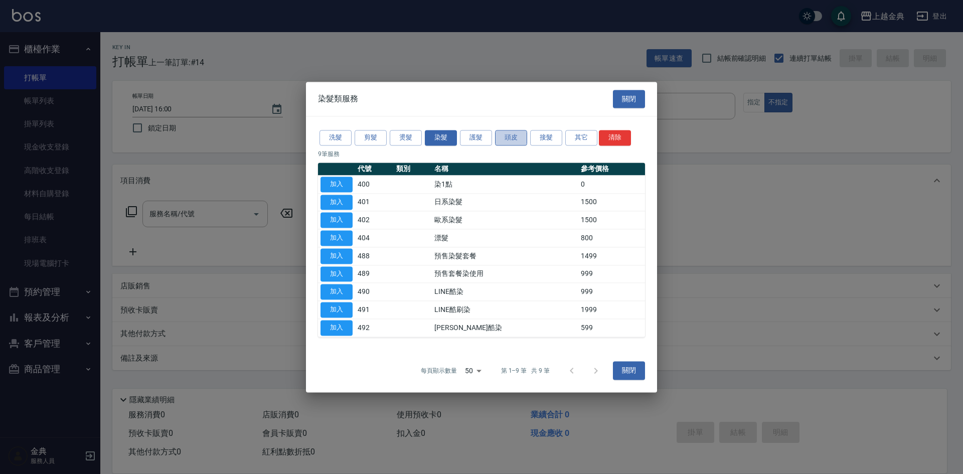
click at [507, 141] on button "頭皮" at bounding box center [511, 138] width 32 height 16
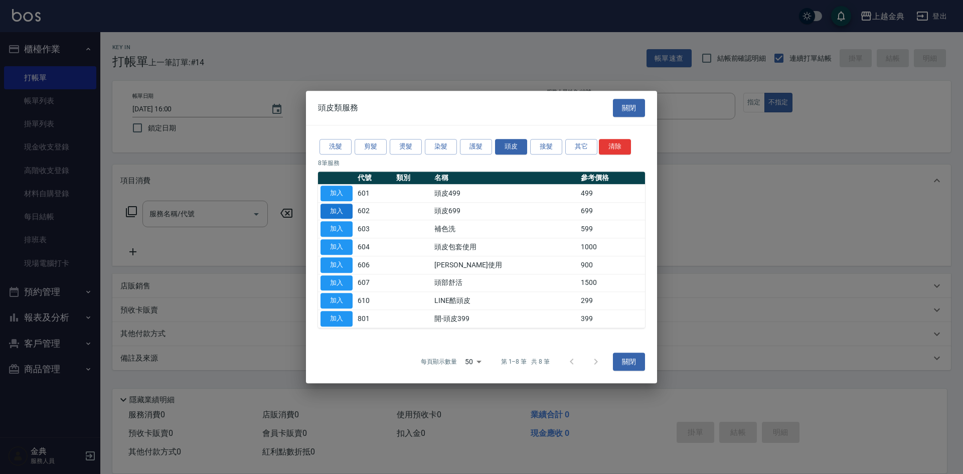
click at [336, 212] on button "加入" at bounding box center [336, 212] width 32 height 16
type input "頭皮699(602)"
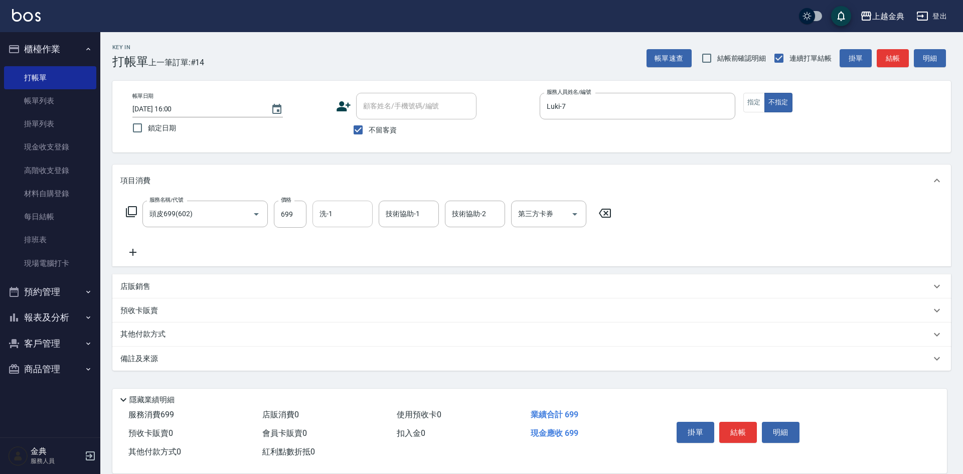
click at [358, 215] on input "洗-1" at bounding box center [342, 214] width 51 height 18
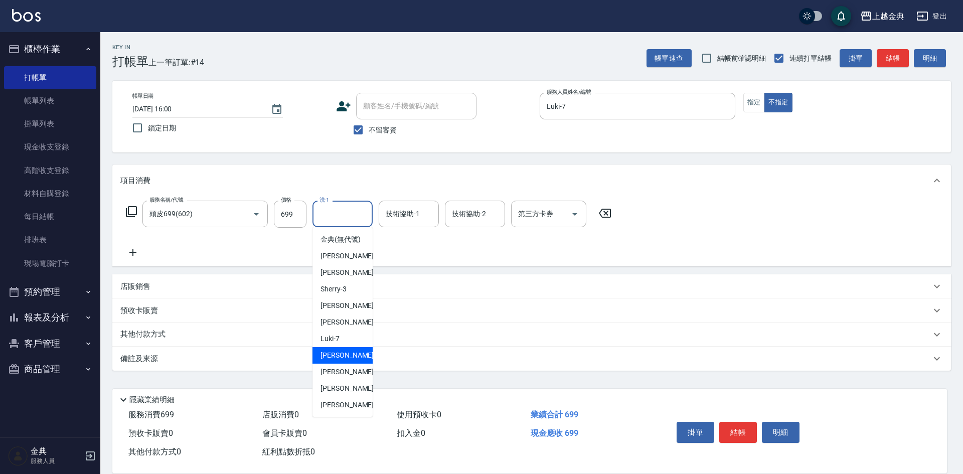
click at [338, 361] on span "[PERSON_NAME] -9" at bounding box center [349, 355] width 59 height 11
type input "[PERSON_NAME]-9"
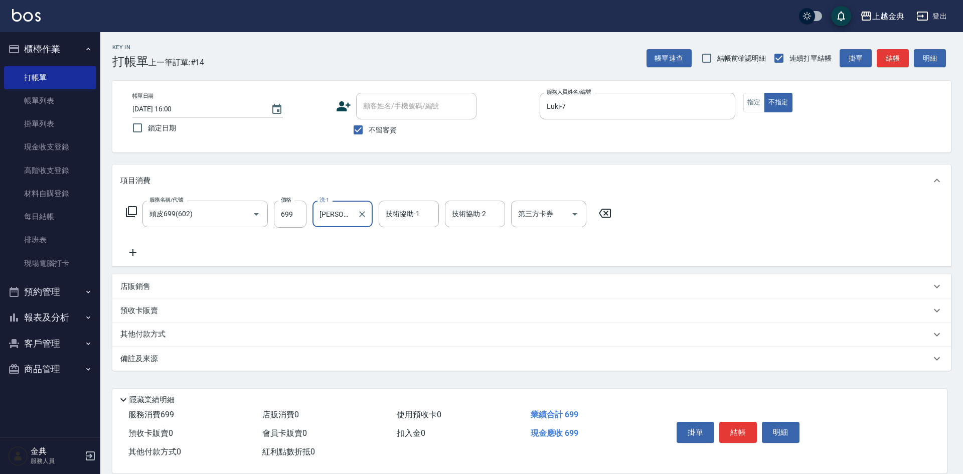
click at [194, 329] on div "其他付款方式" at bounding box center [525, 334] width 810 height 11
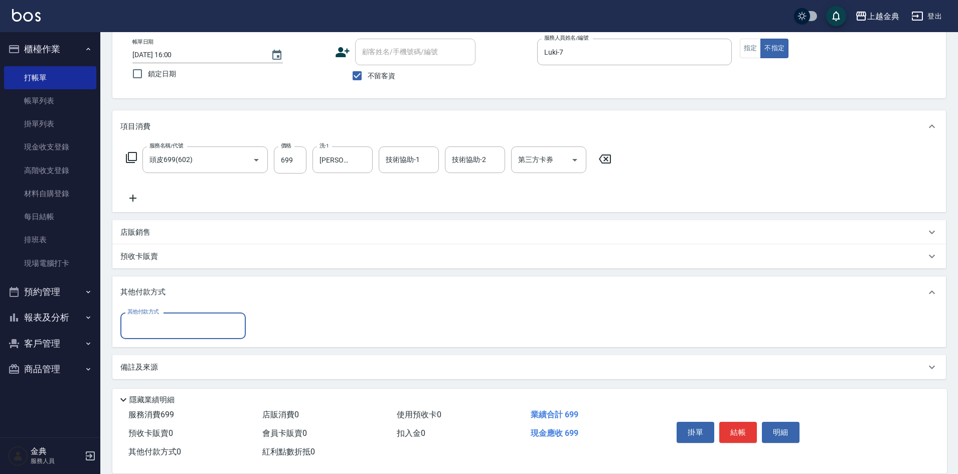
scroll to position [56, 0]
click at [187, 320] on input "其他付款方式" at bounding box center [183, 324] width 116 height 18
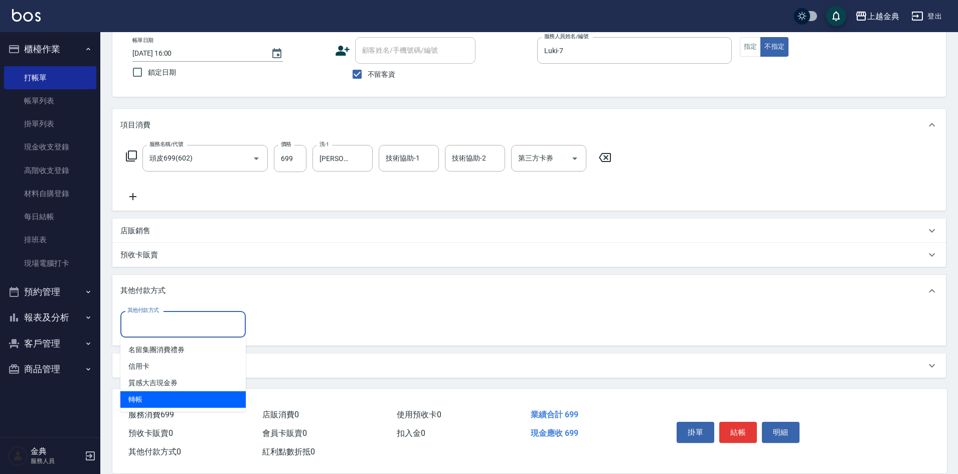
click at [150, 407] on ul "名留集團消費禮券 信用卡 質感大吉現金券 轉帳" at bounding box center [182, 374] width 125 height 74
click at [162, 318] on input "其他付款方式" at bounding box center [183, 324] width 116 height 18
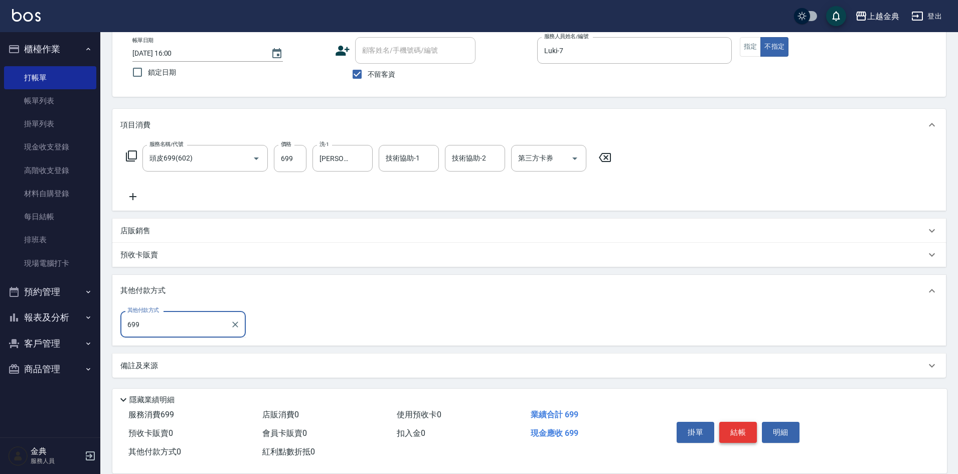
type input "699"
click at [723, 425] on button "結帳" at bounding box center [738, 432] width 38 height 21
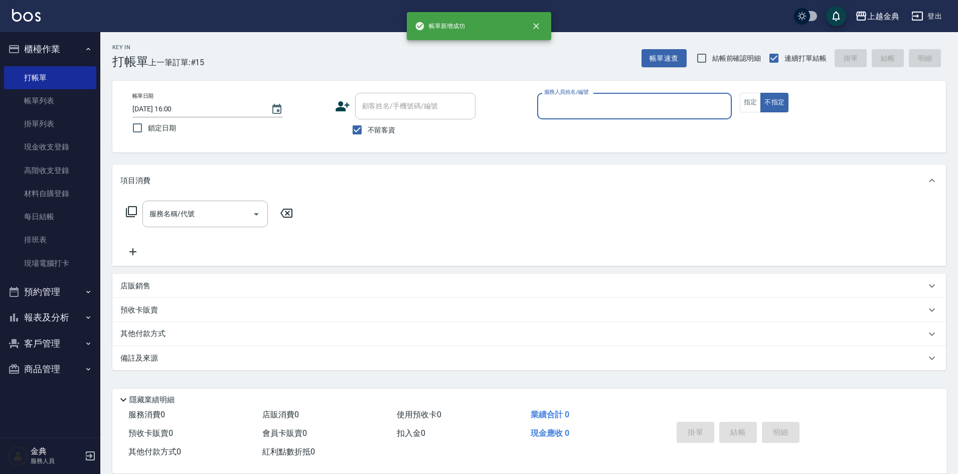
scroll to position [0, 0]
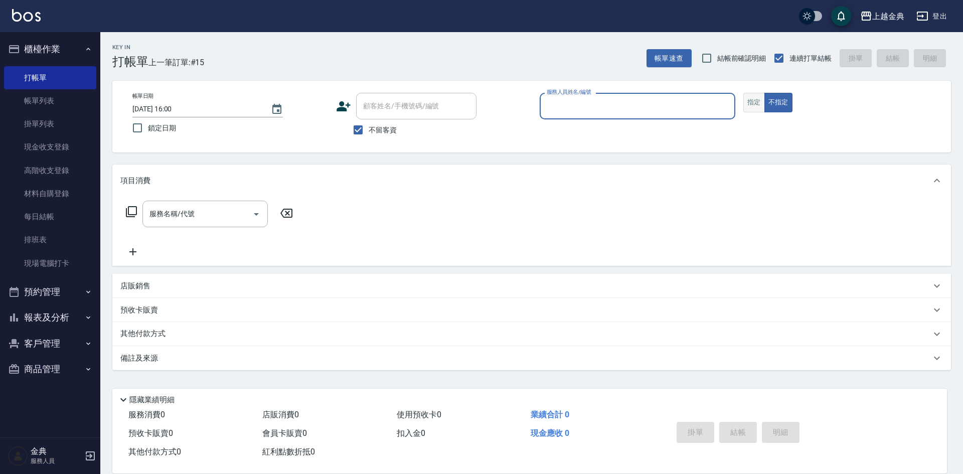
click at [756, 101] on button "指定" at bounding box center [754, 103] width 22 height 20
click at [658, 102] on input "服務人員姓名/編號" at bounding box center [637, 106] width 187 height 18
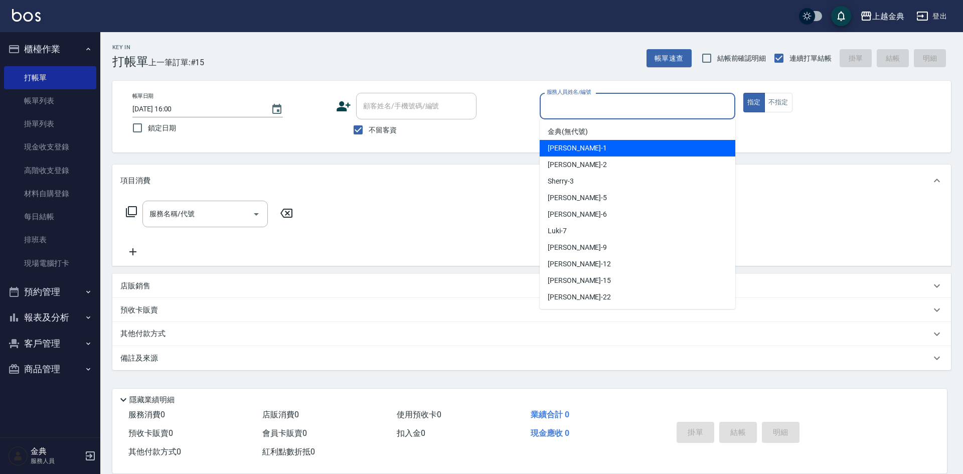
click at [647, 145] on div "Emma -1" at bounding box center [638, 148] width 196 height 17
type input "Emma-1"
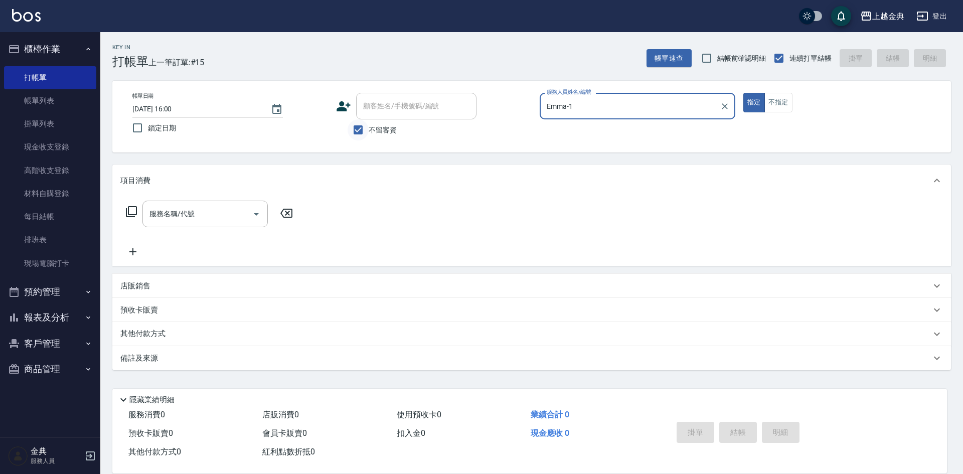
click at [353, 126] on input "不留客資" at bounding box center [357, 129] width 21 height 21
checkbox input "false"
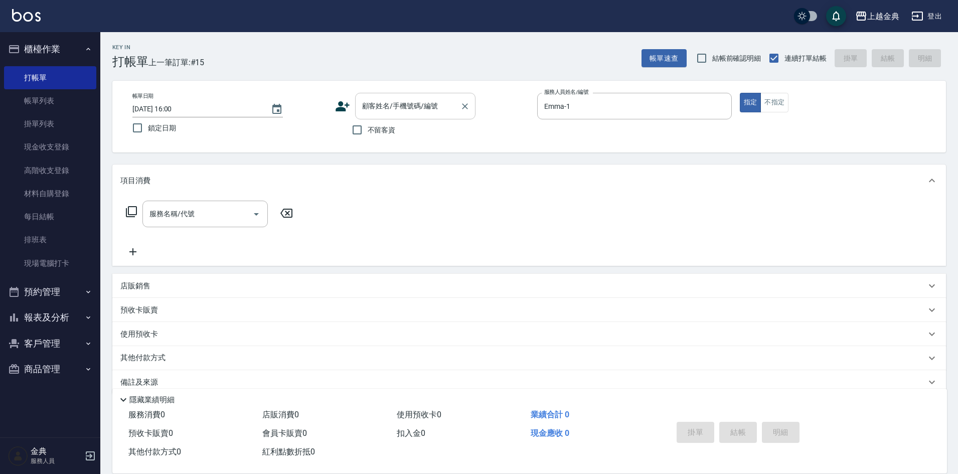
click at [377, 107] on input "顧客姓名/手機號碼/編號" at bounding box center [408, 106] width 96 height 18
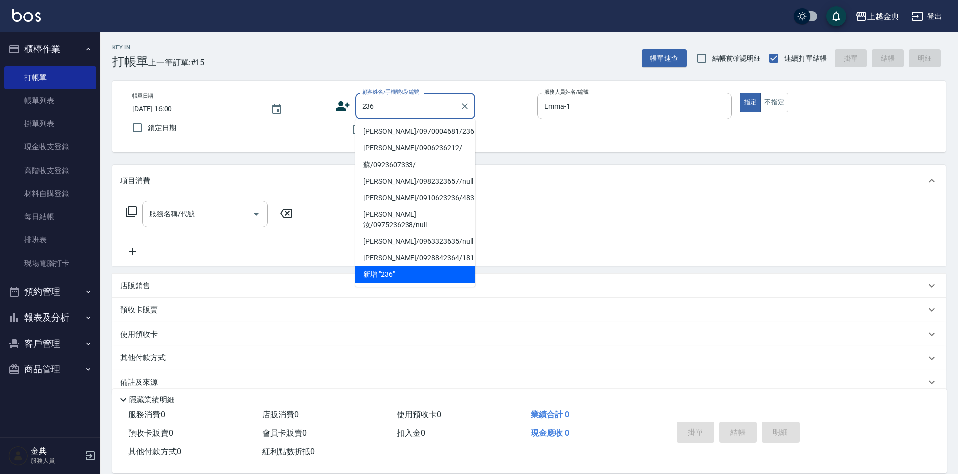
click at [438, 130] on li "[PERSON_NAME]/0970004681/236" at bounding box center [415, 131] width 120 height 17
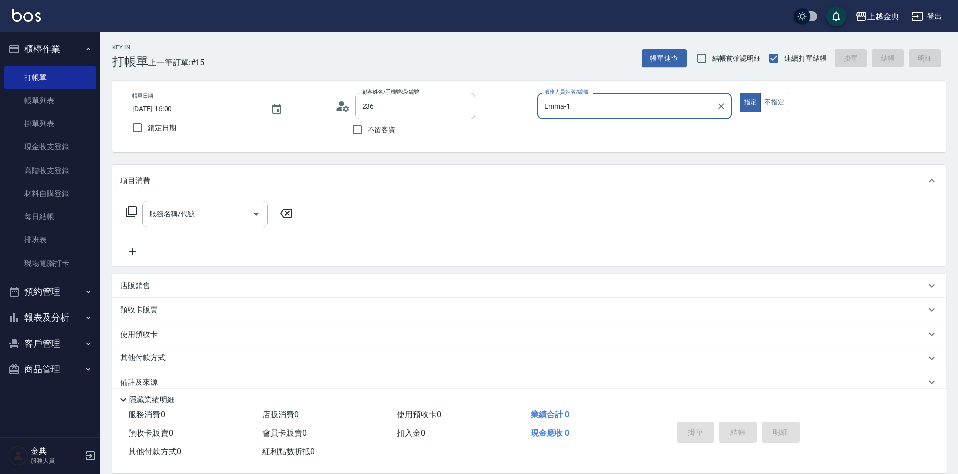
type input "[PERSON_NAME]/0970004681/236"
click at [131, 208] on icon at bounding box center [131, 212] width 12 height 12
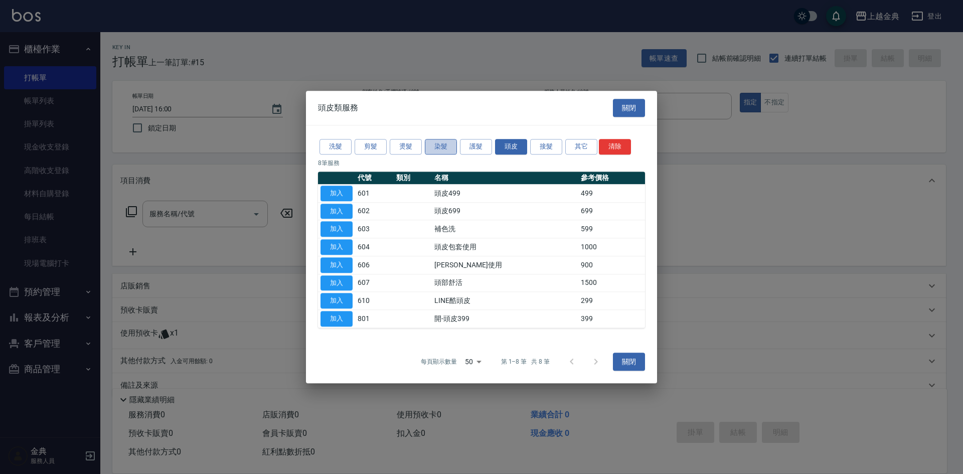
click at [440, 144] on button "染髮" at bounding box center [441, 147] width 32 height 16
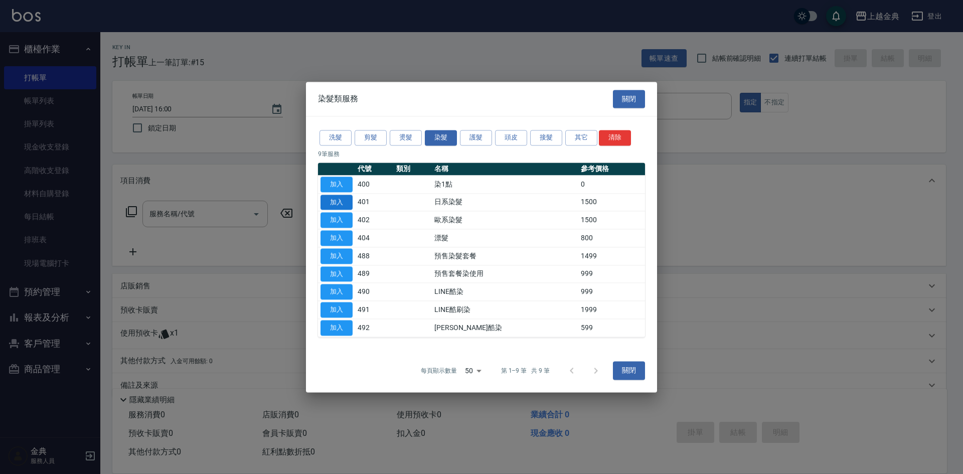
click at [335, 197] on button "加入" at bounding box center [336, 203] width 32 height 16
type input "日系染髮(401)"
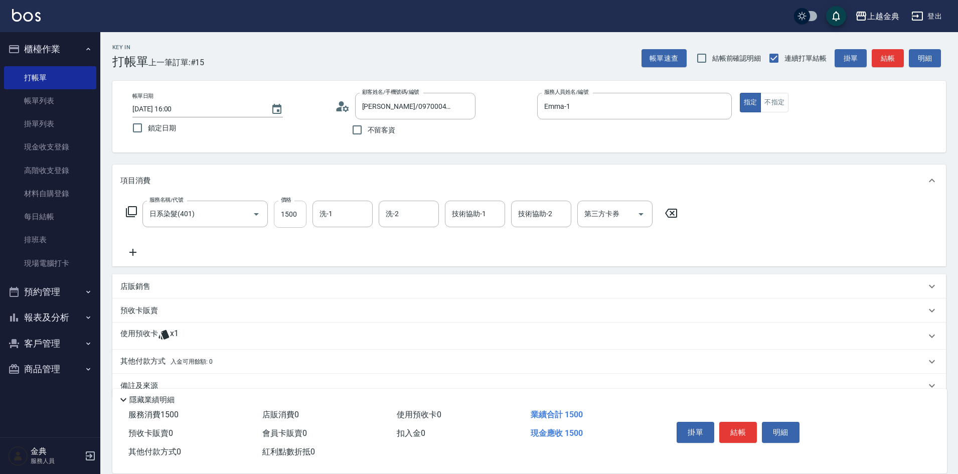
click at [296, 211] on input "1500" at bounding box center [290, 214] width 33 height 27
type input "2799"
click at [346, 214] on input "洗-1" at bounding box center [342, 214] width 51 height 18
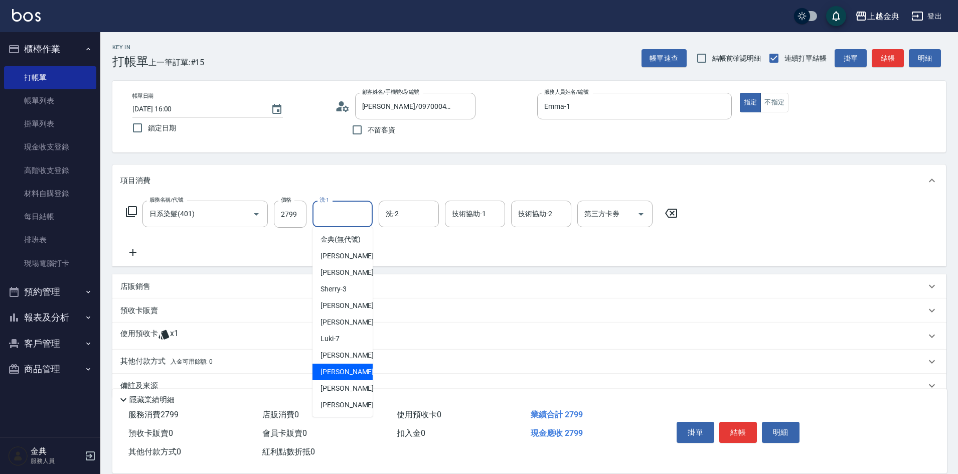
click at [348, 377] on span "[PERSON_NAME]-12" at bounding box center [351, 372] width 63 height 11
type input "[PERSON_NAME]-12"
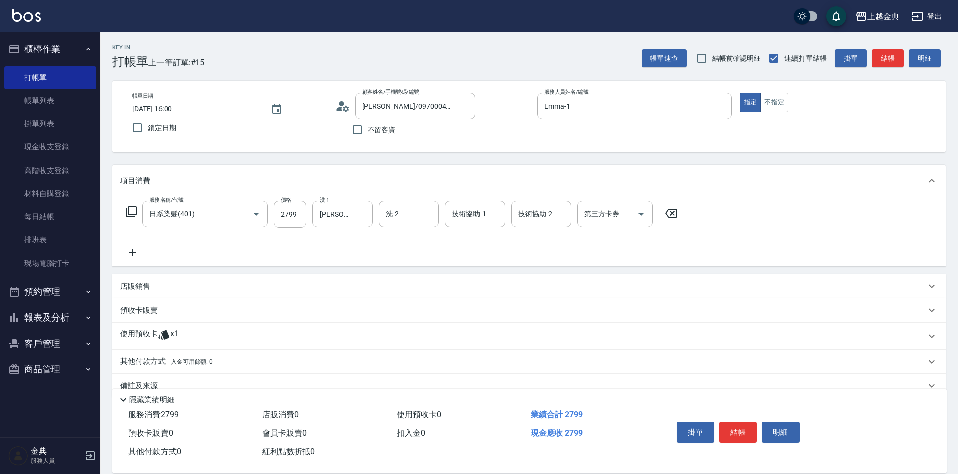
click at [158, 312] on div "預收卡販賣" at bounding box center [522, 310] width 805 height 11
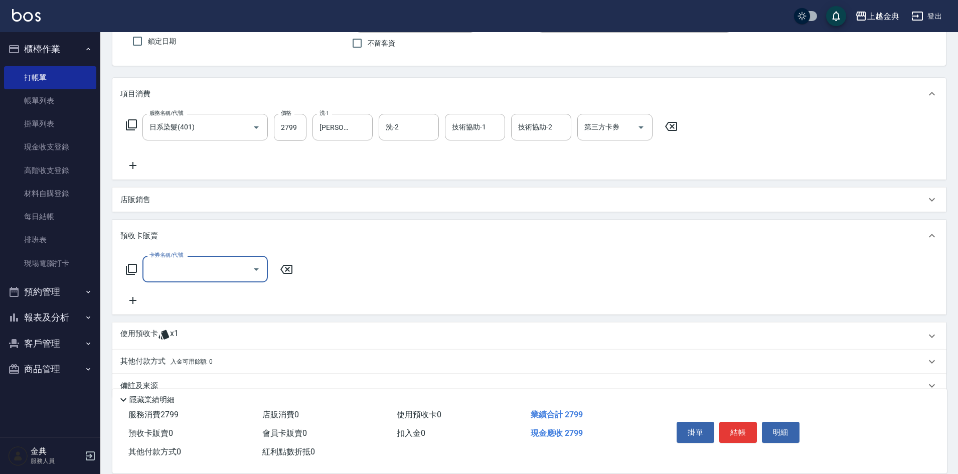
scroll to position [100, 0]
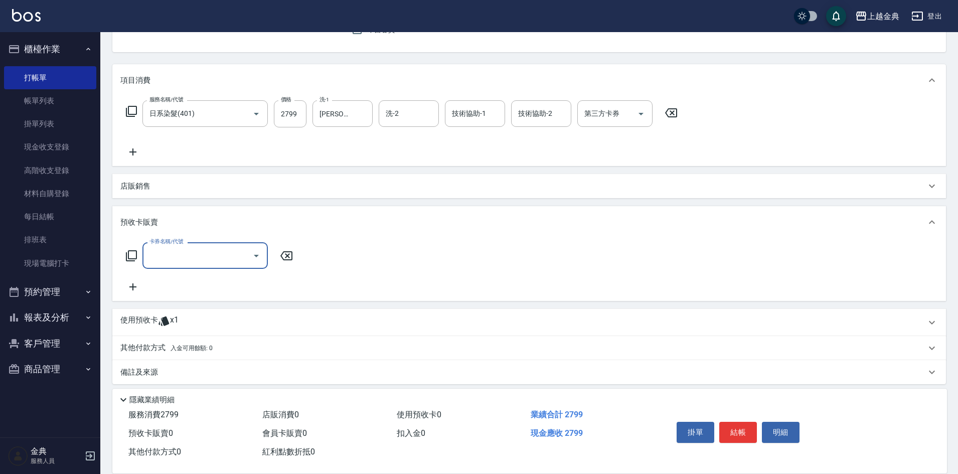
click at [194, 258] on input "卡券名稱/代號" at bounding box center [197, 256] width 101 height 18
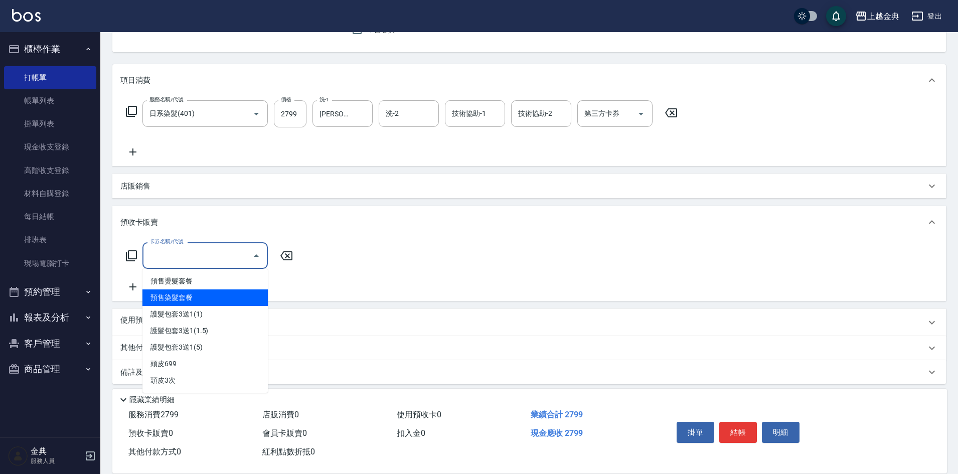
click at [191, 296] on span "預售染髮套餐" at bounding box center [204, 297] width 125 height 17
type input "預售染髮套餐(488)"
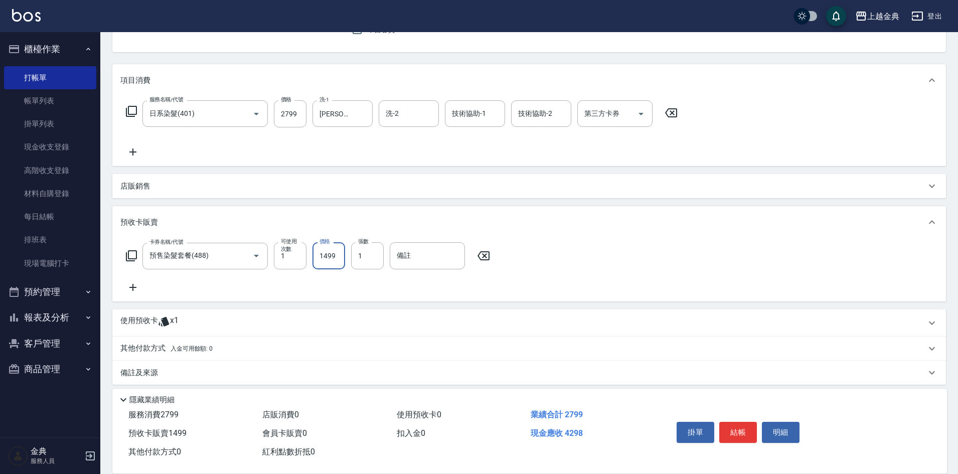
click at [334, 252] on input "1499" at bounding box center [328, 255] width 33 height 27
type input "2299"
click at [127, 251] on icon at bounding box center [131, 256] width 12 height 12
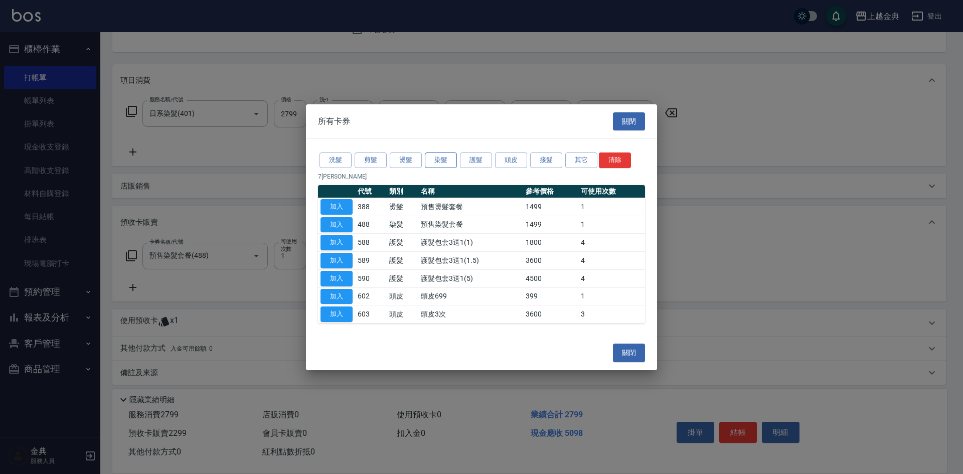
click at [447, 159] on button "染髮" at bounding box center [441, 160] width 32 height 16
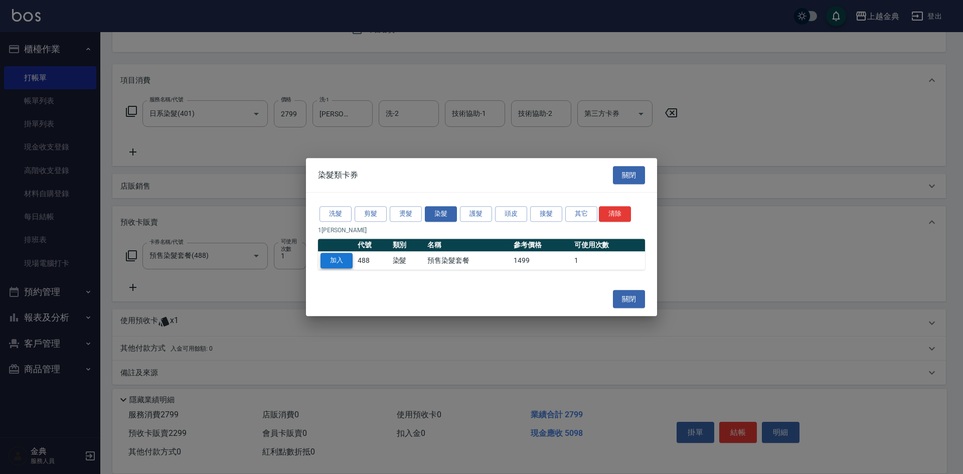
click at [343, 261] on button "加入" at bounding box center [336, 261] width 32 height 16
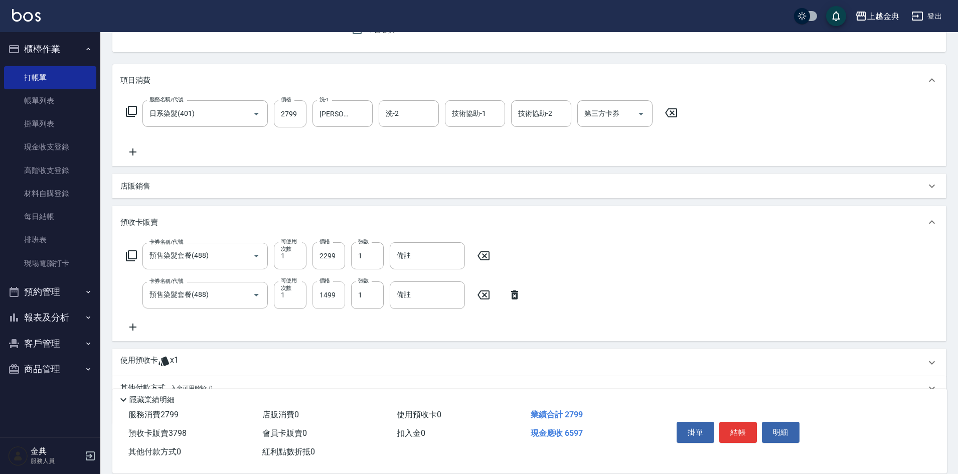
click at [337, 293] on input "1499" at bounding box center [328, 294] width 33 height 27
type input "2599"
click at [131, 253] on icon at bounding box center [131, 256] width 12 height 12
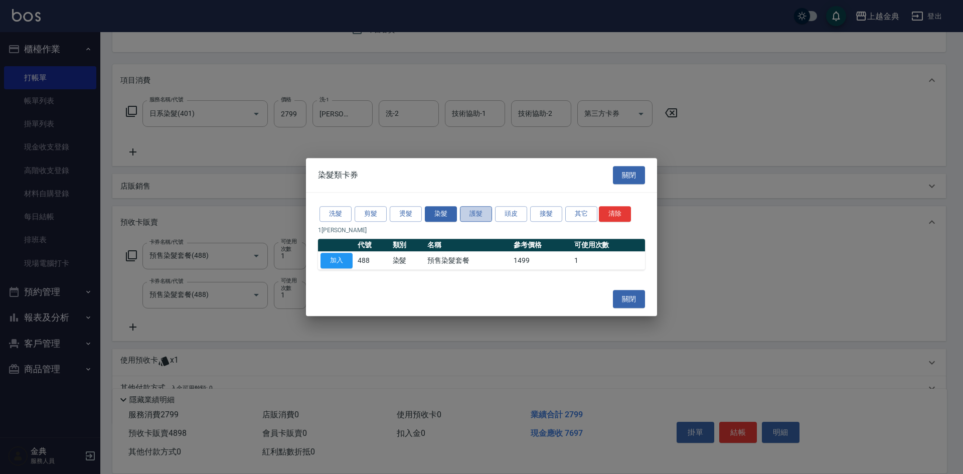
click at [484, 215] on button "護髮" at bounding box center [476, 214] width 32 height 16
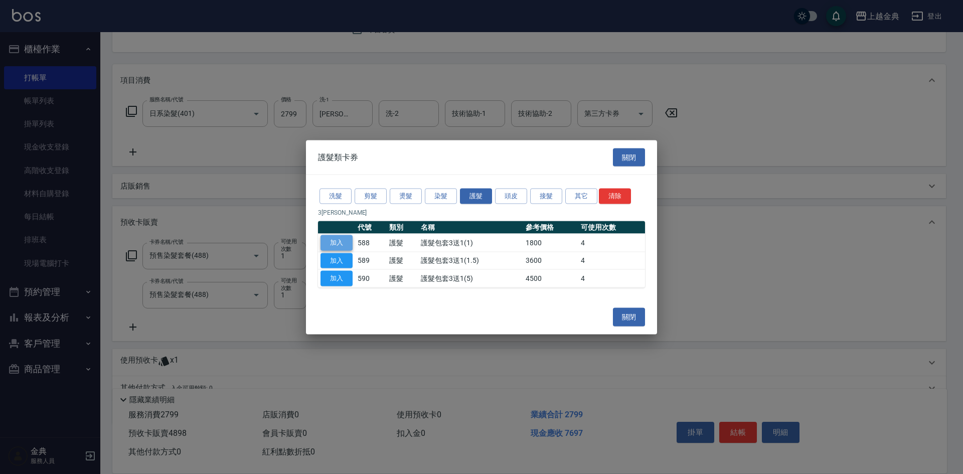
click at [337, 243] on button "加入" at bounding box center [336, 243] width 32 height 16
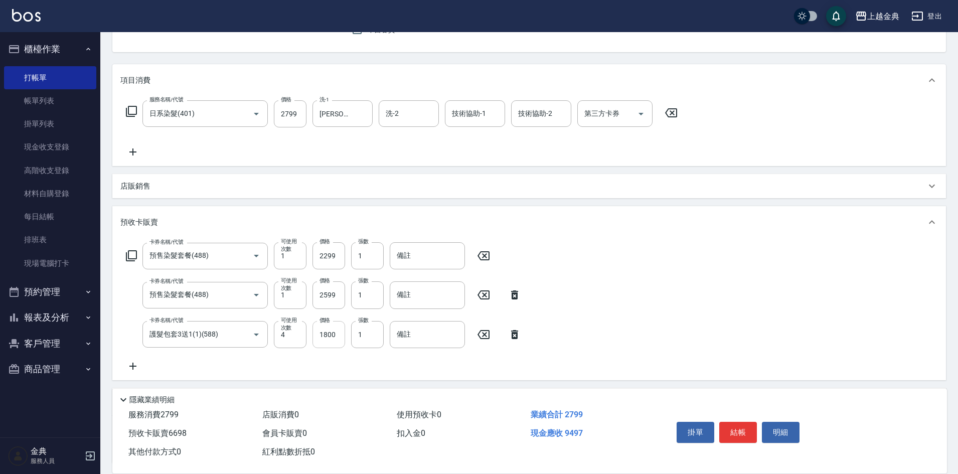
click at [333, 332] on input "1800" at bounding box center [328, 334] width 33 height 27
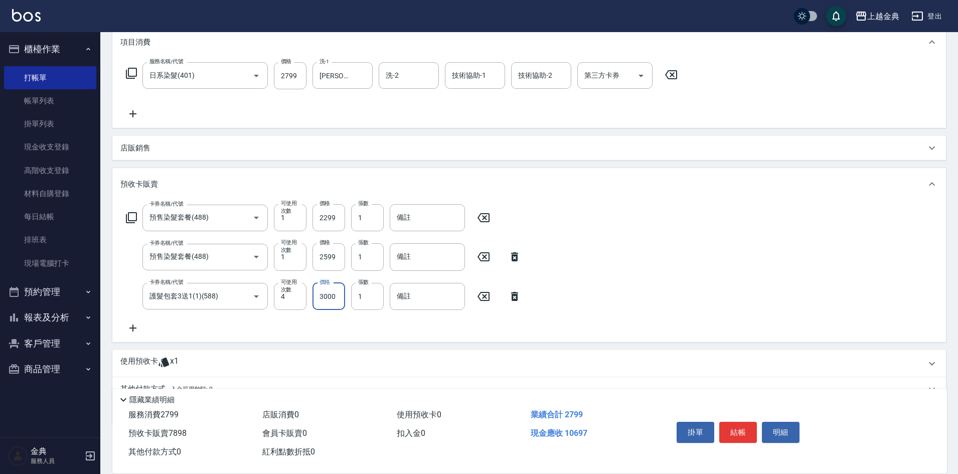
scroll to position [186, 0]
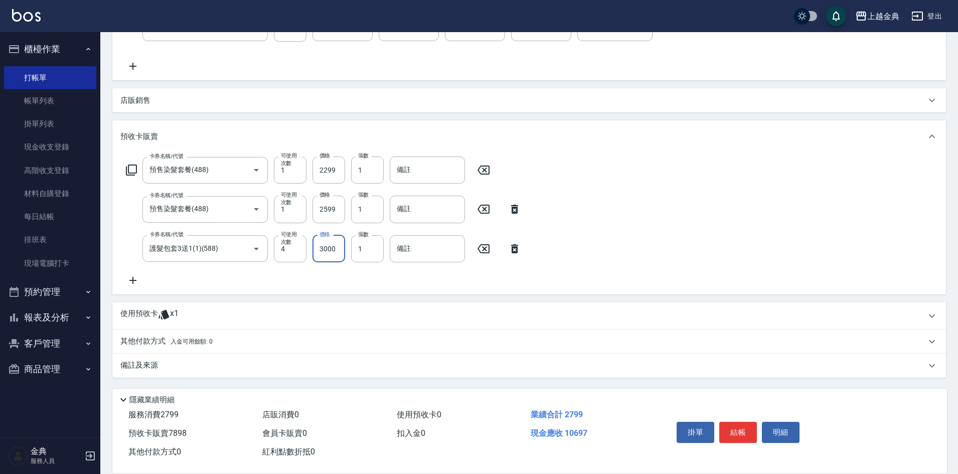
type input "3000"
click at [162, 341] on p "其他付款方式 入金可用餘額: 0" at bounding box center [166, 341] width 92 height 11
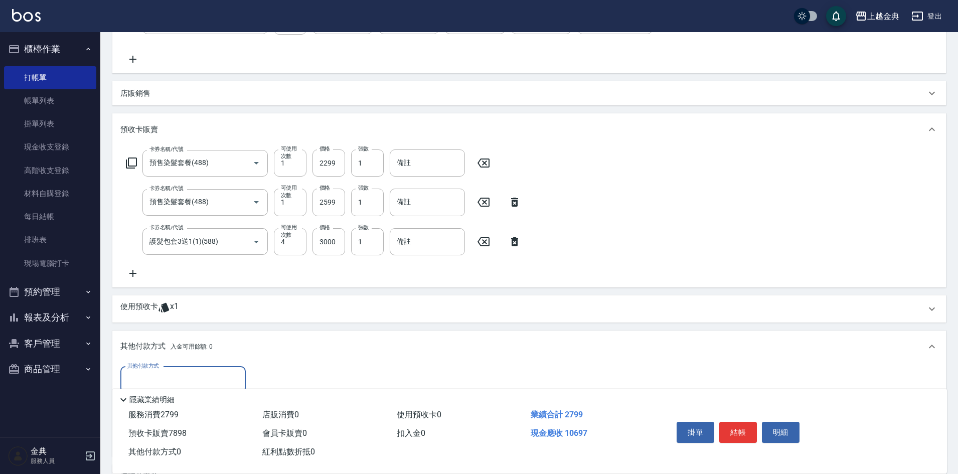
scroll to position [236, 0]
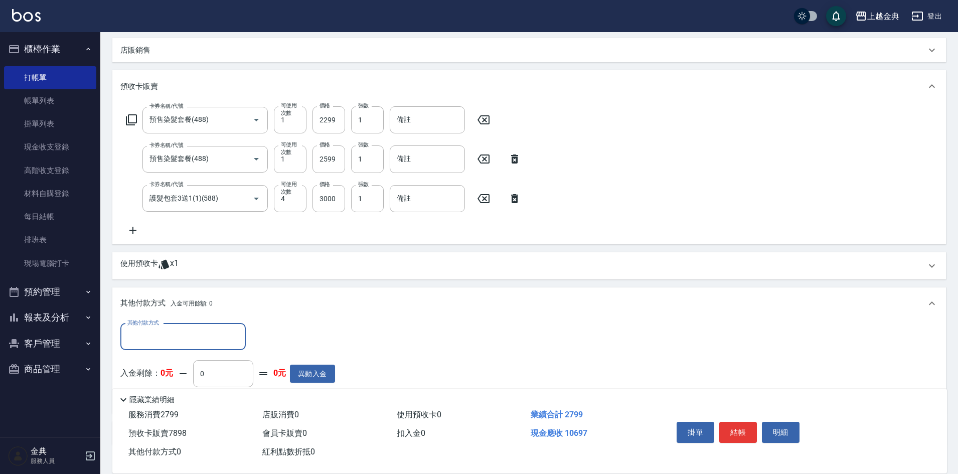
click at [154, 334] on input "其他付款方式" at bounding box center [183, 337] width 116 height 18
click at [154, 379] on span "信用卡" at bounding box center [182, 379] width 125 height 17
type input "信用卡"
click at [251, 331] on div "其他付款方式 信用卡 其他付款方式 信用卡金額 0 信用卡金額" at bounding box center [227, 336] width 215 height 27
click at [256, 334] on input "0" at bounding box center [289, 336] width 75 height 27
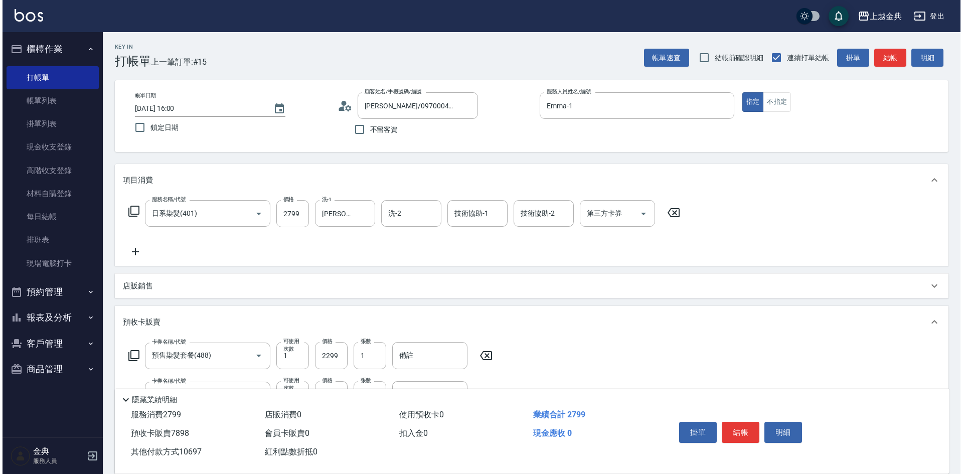
scroll to position [0, 0]
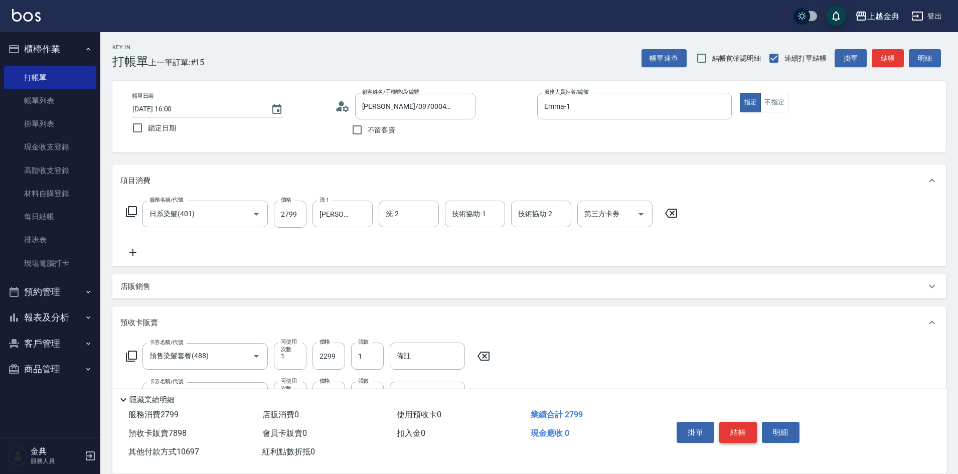
type input "10697"
click at [743, 427] on button "結帳" at bounding box center [738, 432] width 38 height 21
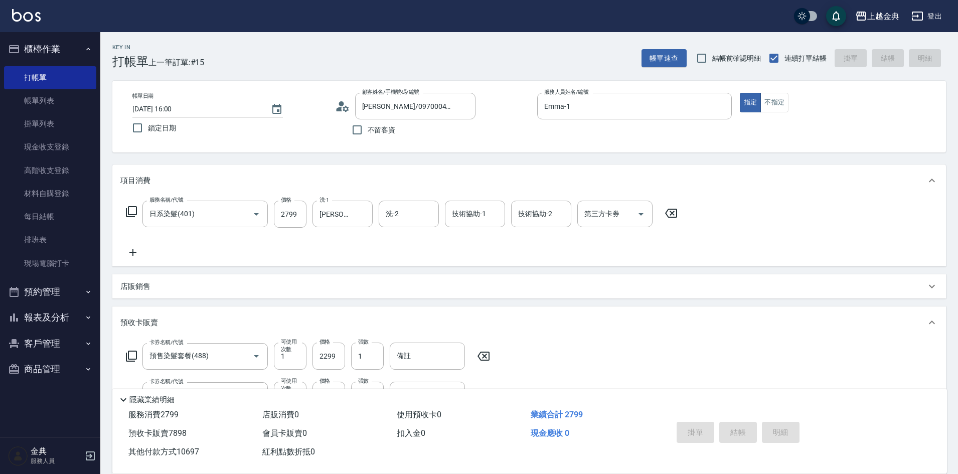
type input "[DATE] 16:02"
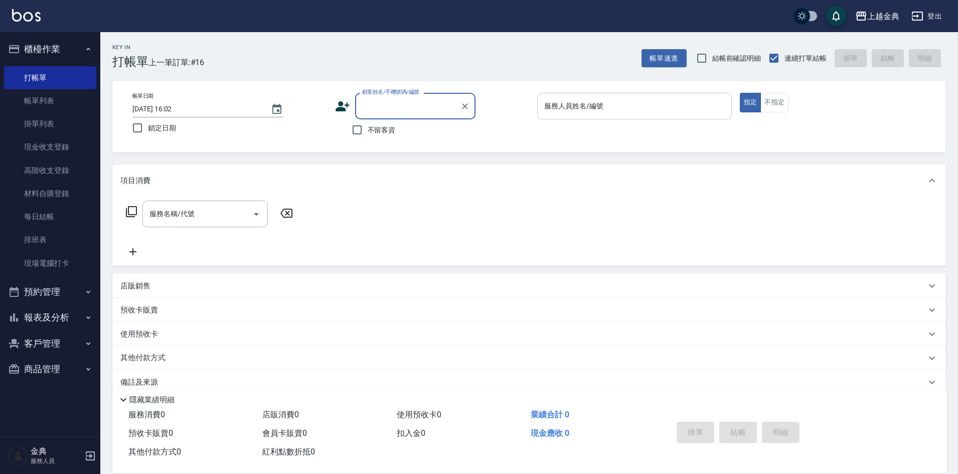
click at [649, 105] on input "服務人員姓名/編號" at bounding box center [635, 106] width 186 height 18
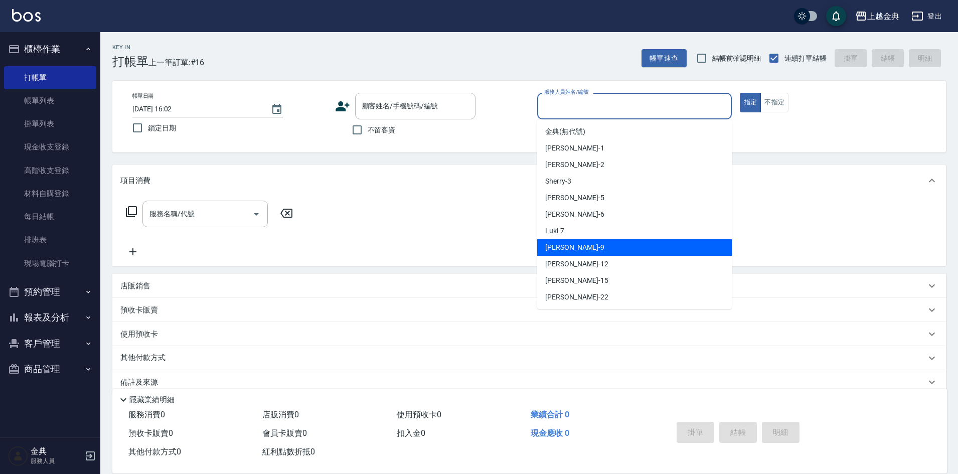
click at [609, 250] on div "[PERSON_NAME] -9" at bounding box center [634, 247] width 195 height 17
type input "[PERSON_NAME]-9"
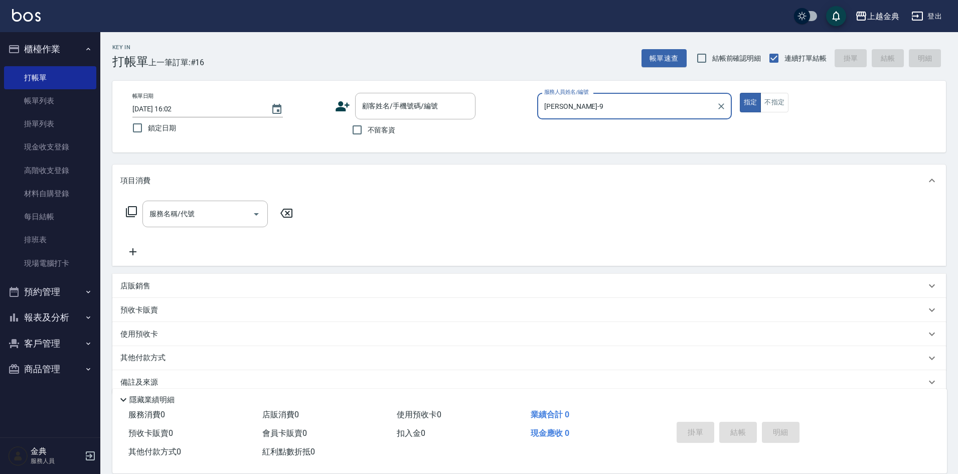
click at [128, 212] on icon at bounding box center [131, 211] width 11 height 11
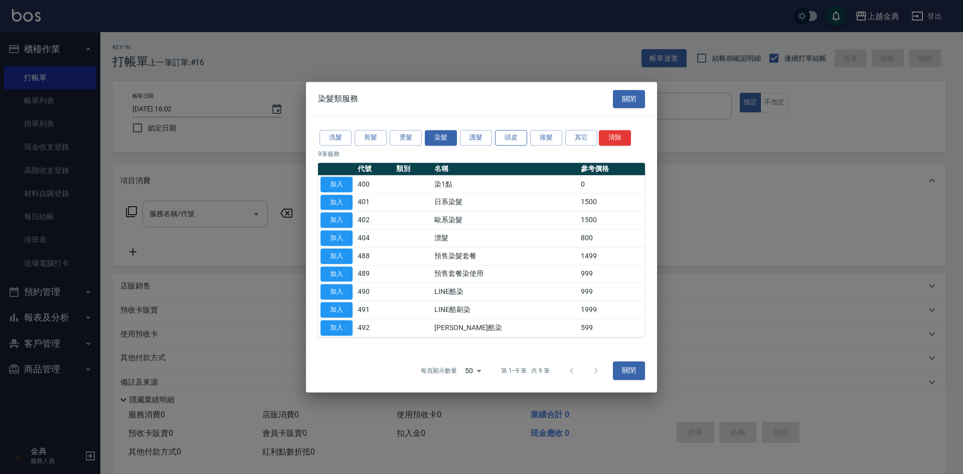
click at [513, 143] on button "頭皮" at bounding box center [511, 138] width 32 height 16
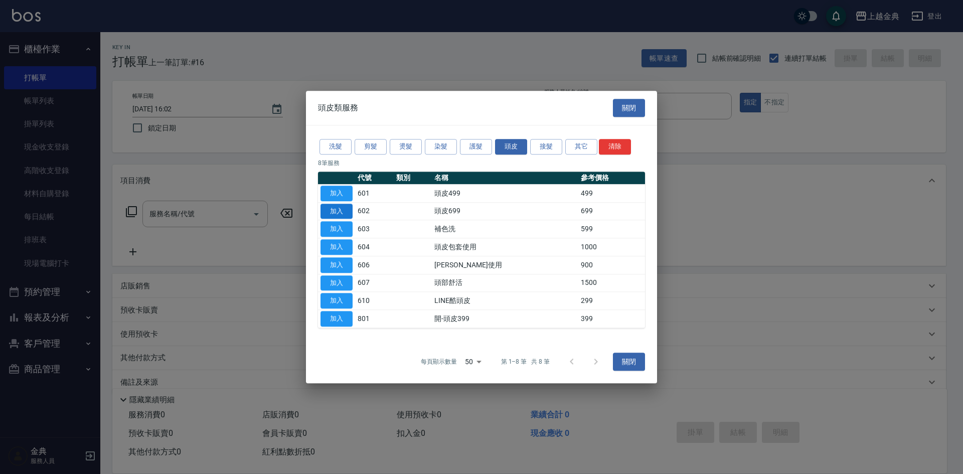
click at [331, 209] on button "加入" at bounding box center [336, 212] width 32 height 16
type input "頭皮699(602)"
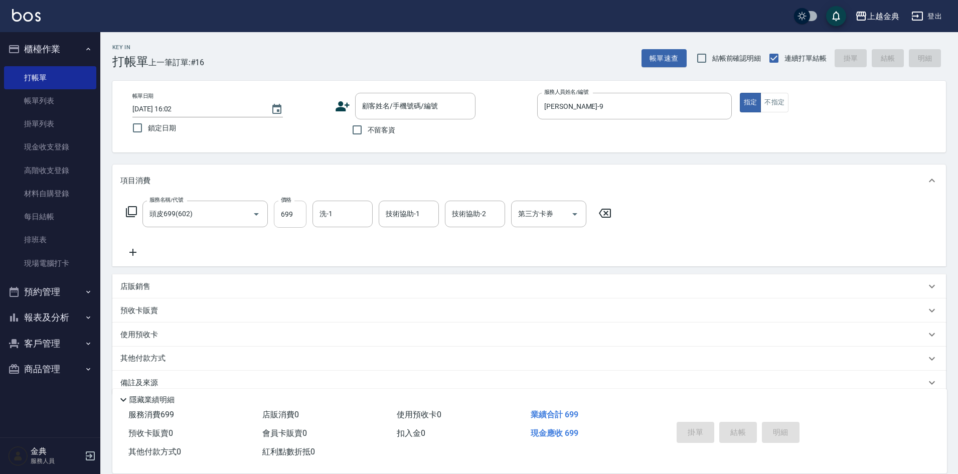
click at [300, 215] on input "699" at bounding box center [290, 214] width 33 height 27
type input "999"
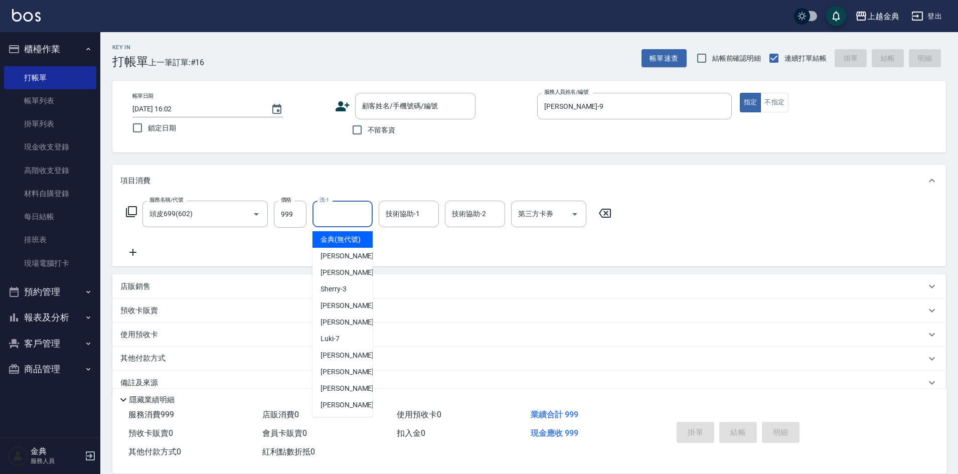
click at [338, 214] on input "洗-1" at bounding box center [342, 214] width 51 height 18
click at [341, 377] on span "[PERSON_NAME]-12" at bounding box center [351, 372] width 63 height 11
type input "[PERSON_NAME]-12"
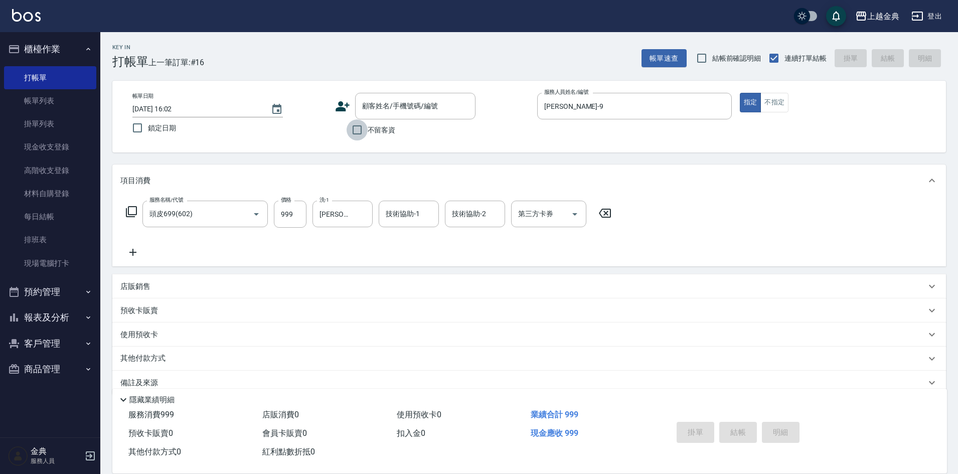
click at [354, 130] on input "不留客資" at bounding box center [356, 129] width 21 height 21
checkbox input "true"
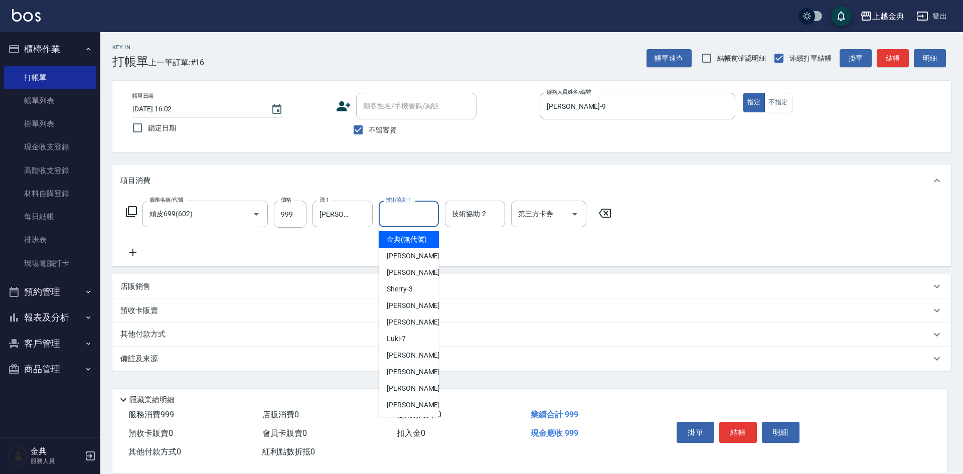
click at [403, 219] on input "技術協助-1" at bounding box center [408, 214] width 51 height 18
click at [396, 377] on span "[PERSON_NAME]-12" at bounding box center [418, 372] width 63 height 11
type input "[PERSON_NAME]-12"
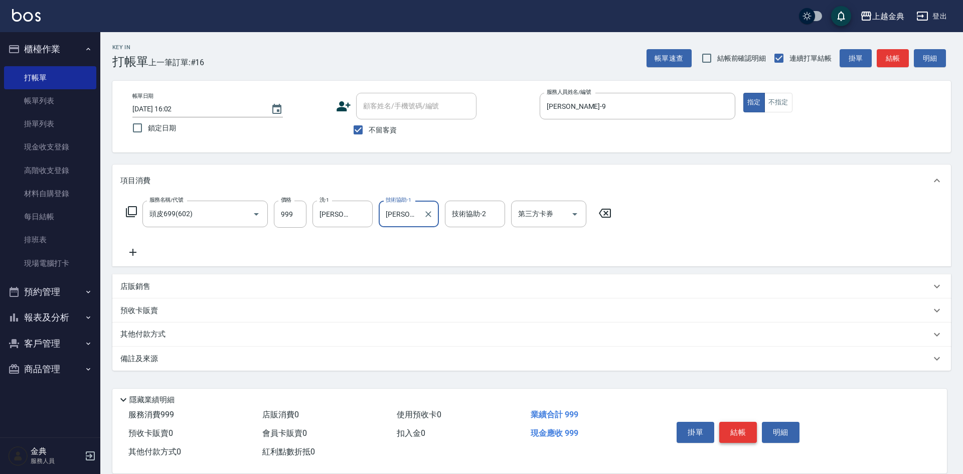
click at [739, 425] on button "結帳" at bounding box center [738, 432] width 38 height 21
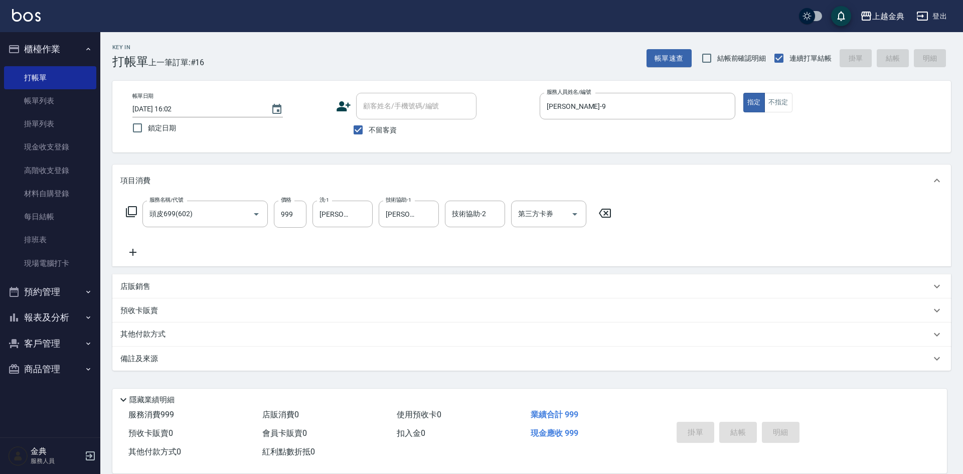
type input "[DATE] 16:03"
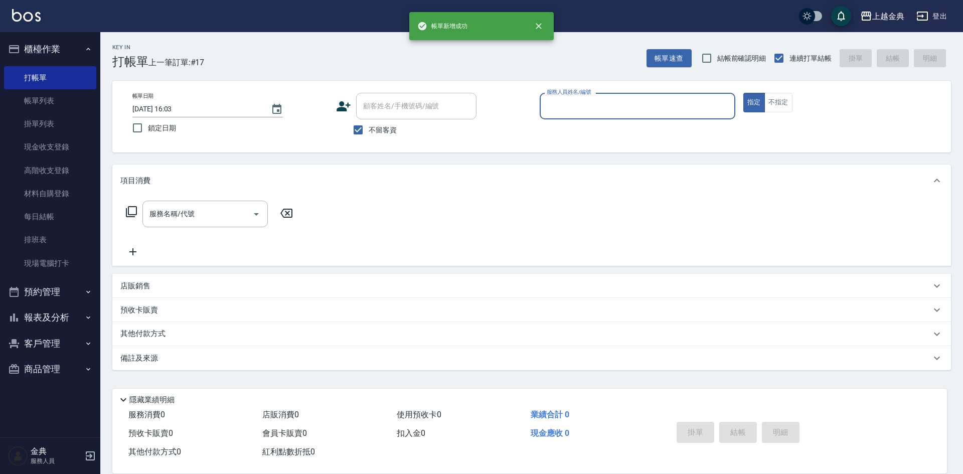
click at [610, 107] on input "服務人員姓名/編號" at bounding box center [637, 106] width 187 height 18
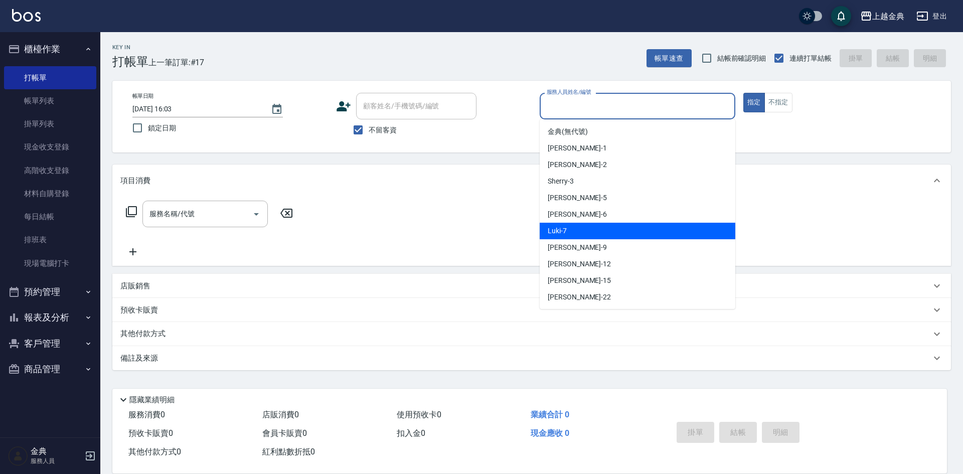
click at [598, 226] on div "Luki -7" at bounding box center [638, 231] width 196 height 17
type input "Luki-7"
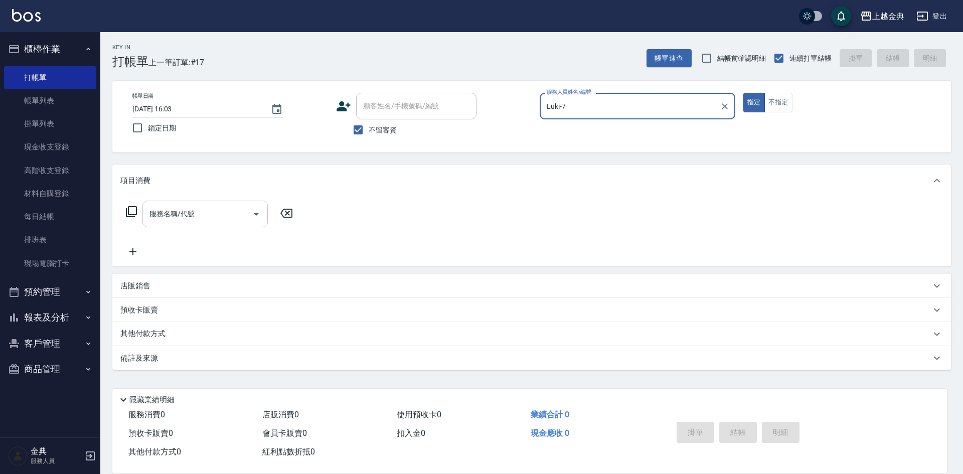
click at [255, 215] on icon "Open" at bounding box center [256, 214] width 12 height 12
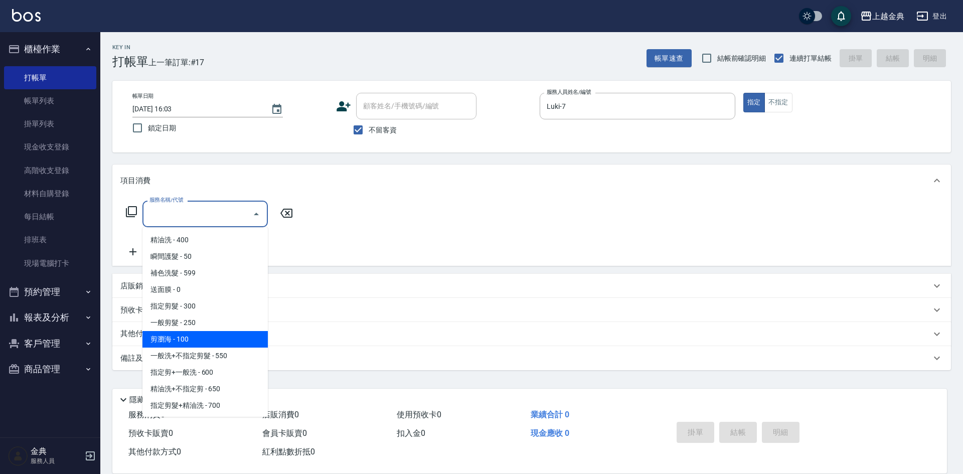
scroll to position [50, 0]
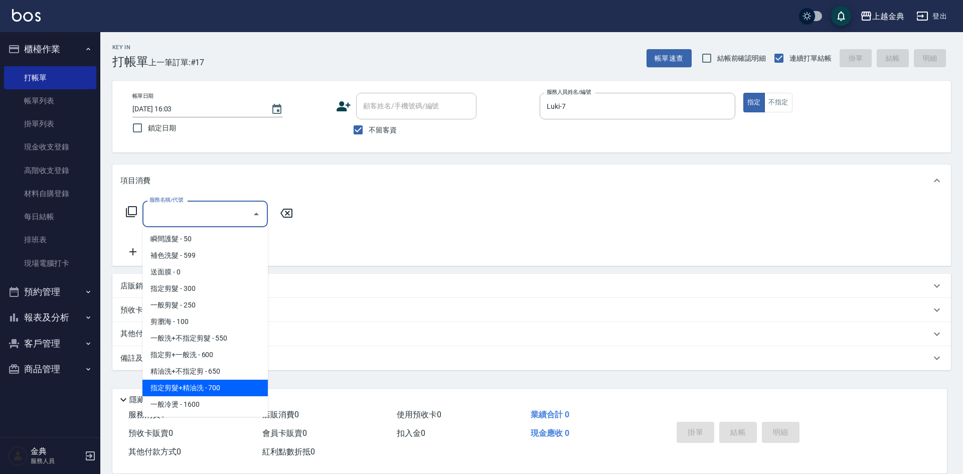
click at [232, 391] on span "指定剪髮+精油洗 - 700" at bounding box center [204, 388] width 125 height 17
type input "指定剪髮+精油洗(207)"
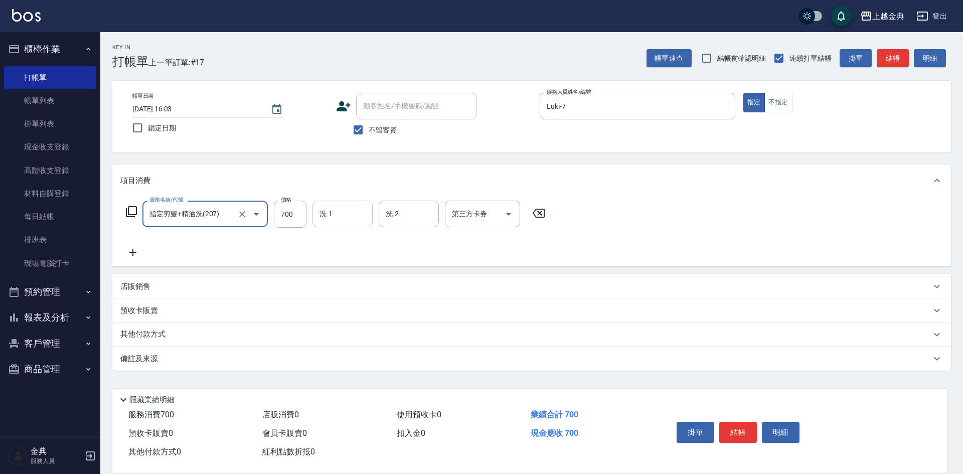
click at [332, 212] on input "洗-1" at bounding box center [342, 214] width 51 height 18
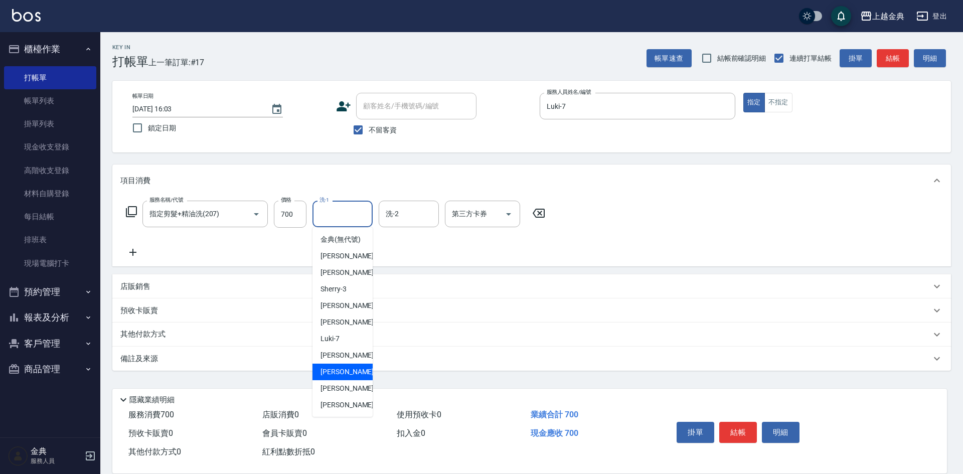
click at [351, 377] on span "[PERSON_NAME]-12" at bounding box center [351, 372] width 63 height 11
type input "[PERSON_NAME]-12"
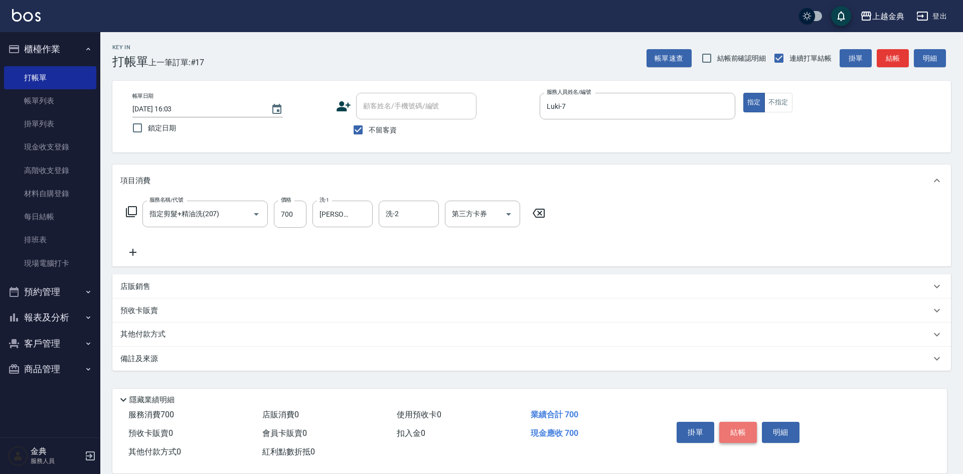
click at [739, 428] on button "結帳" at bounding box center [738, 432] width 38 height 21
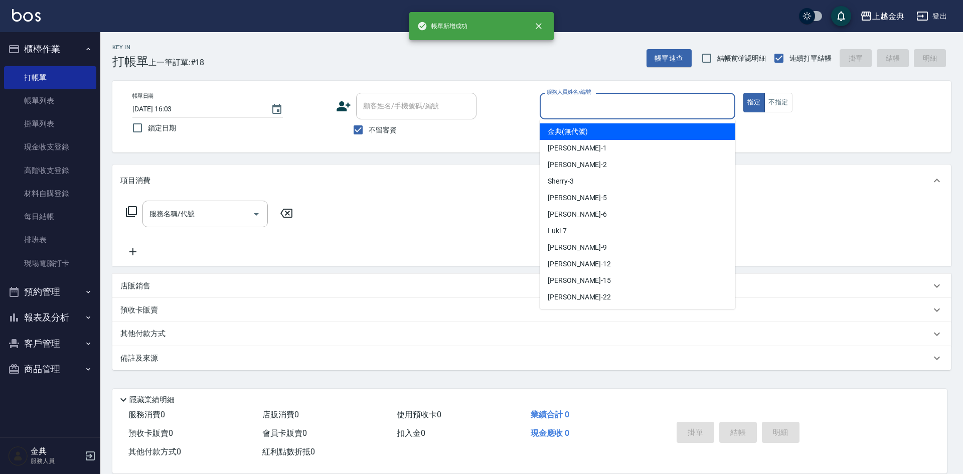
click at [654, 105] on input "服務人員姓名/編號" at bounding box center [637, 106] width 187 height 18
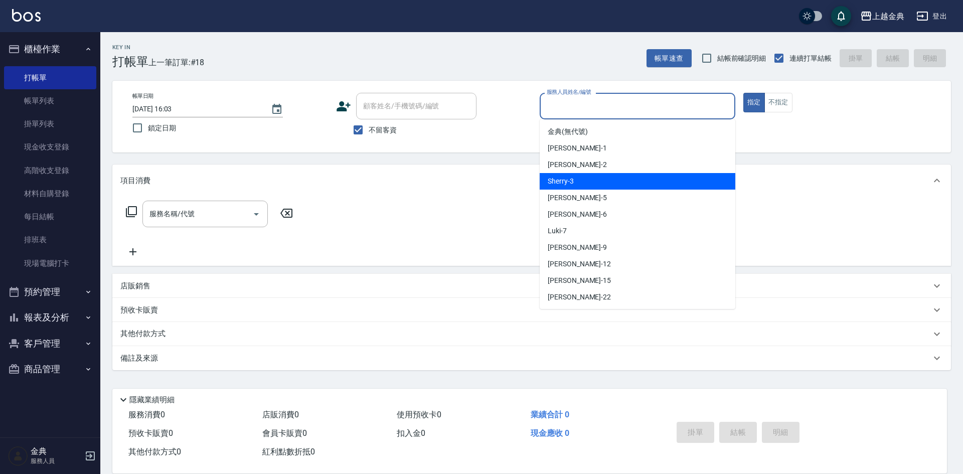
click at [644, 182] on div "Sherry -3" at bounding box center [638, 181] width 196 height 17
type input "Sherry-3"
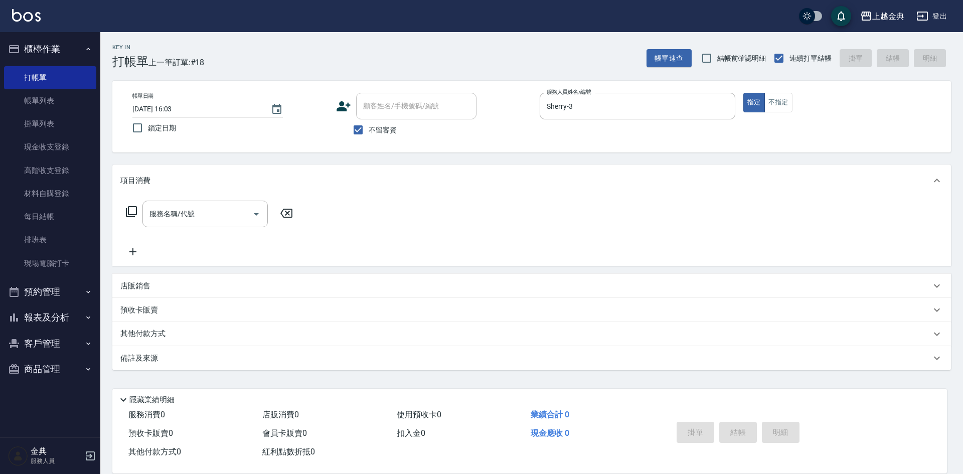
click at [131, 209] on icon at bounding box center [131, 212] width 12 height 12
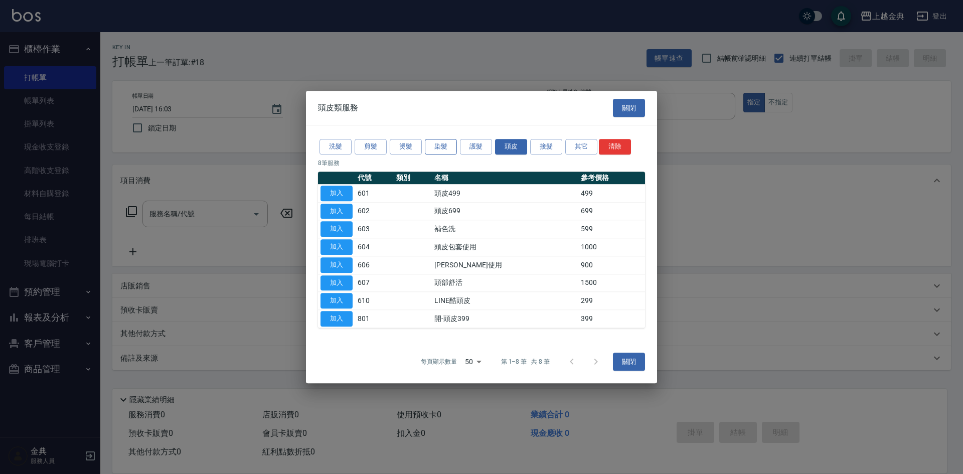
click at [445, 147] on button "染髮" at bounding box center [441, 147] width 32 height 16
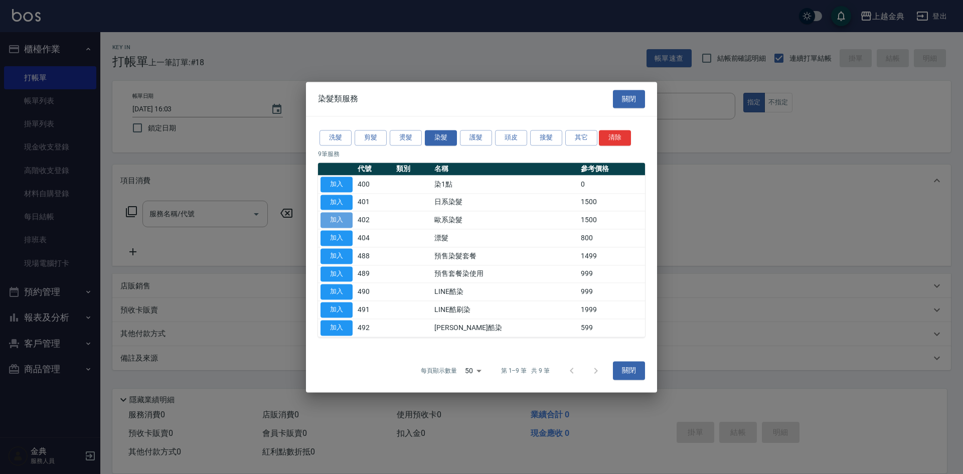
click at [343, 217] on button "加入" at bounding box center [336, 221] width 32 height 16
type input "歐系染髮(402)"
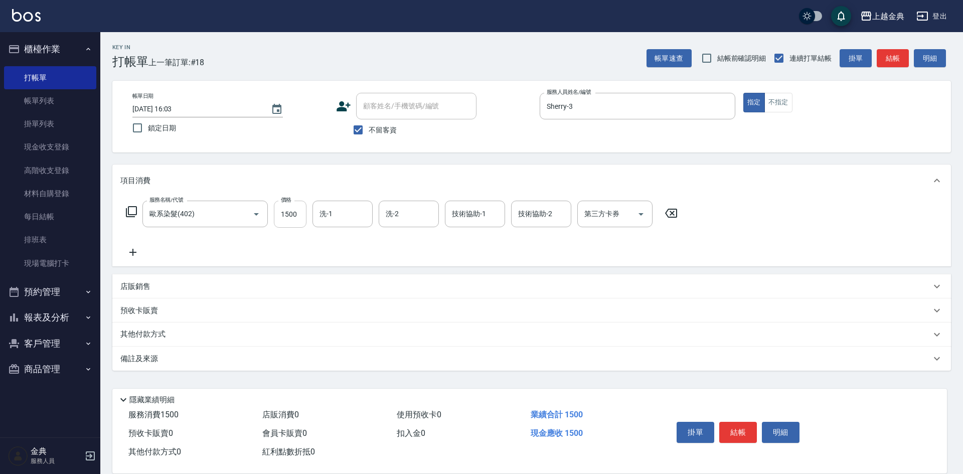
click at [297, 214] on input "1500" at bounding box center [290, 214] width 33 height 27
type input "3399"
click at [733, 425] on button "結帳" at bounding box center [738, 432] width 38 height 21
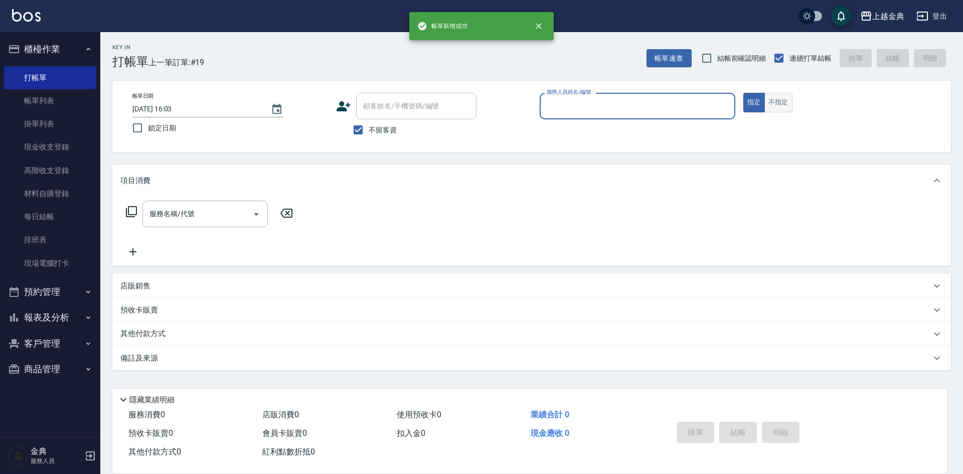
click at [777, 99] on button "不指定" at bounding box center [778, 103] width 28 height 20
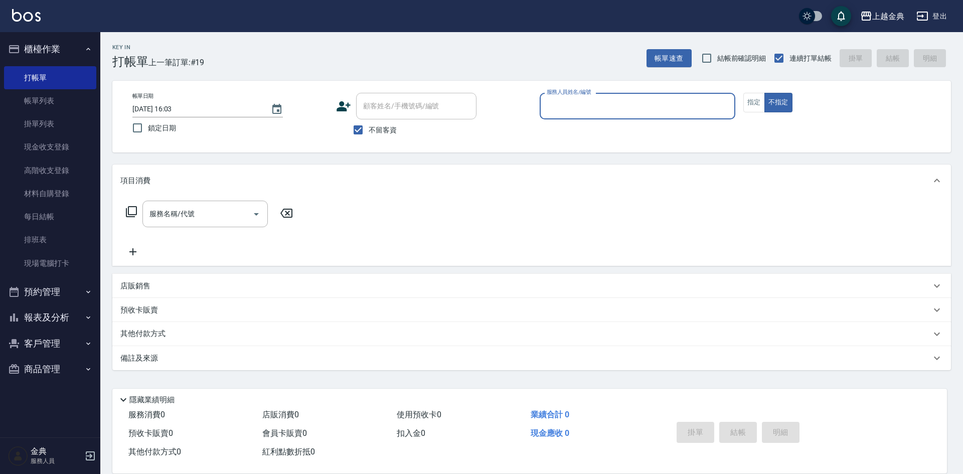
click at [674, 108] on input "服務人員姓名/編號" at bounding box center [637, 106] width 187 height 18
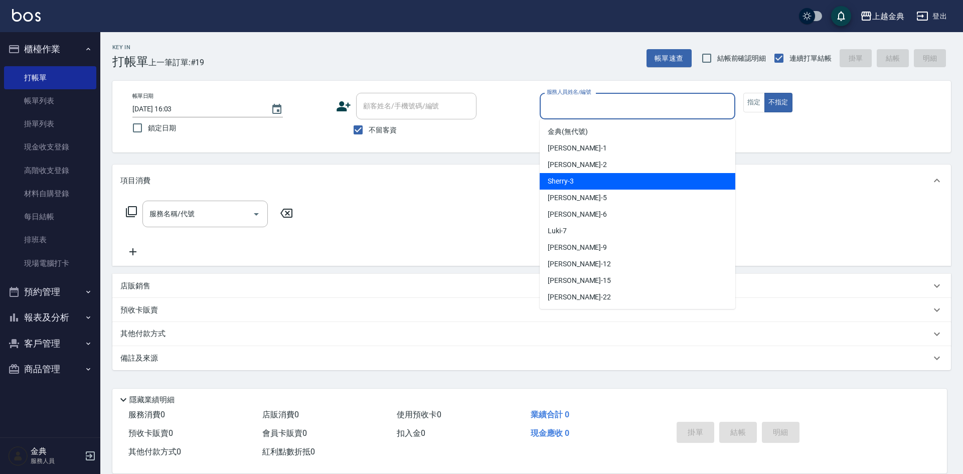
click at [648, 179] on div "Sherry -3" at bounding box center [638, 181] width 196 height 17
type input "Sherry-3"
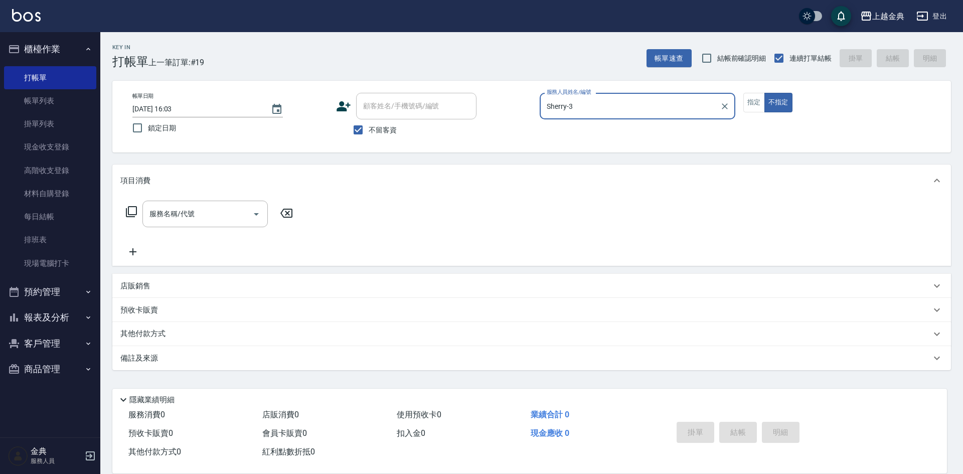
click at [127, 214] on icon at bounding box center [131, 211] width 11 height 11
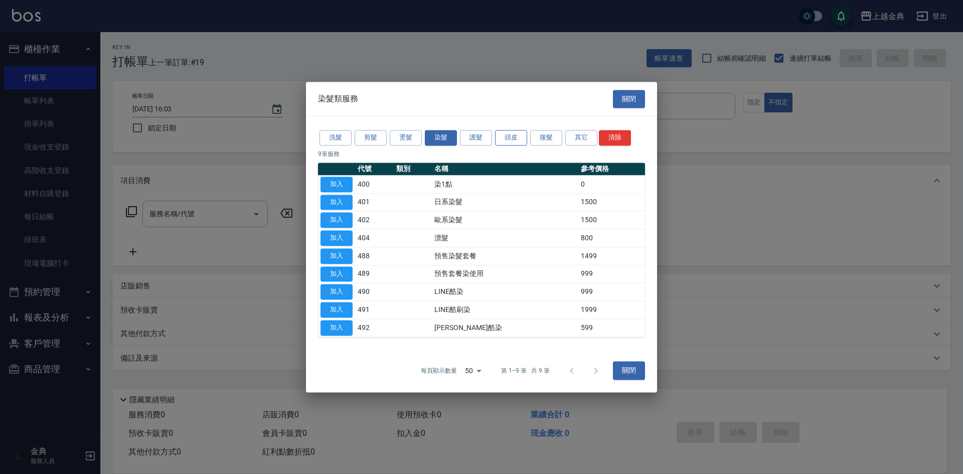
click at [509, 136] on button "頭皮" at bounding box center [511, 138] width 32 height 16
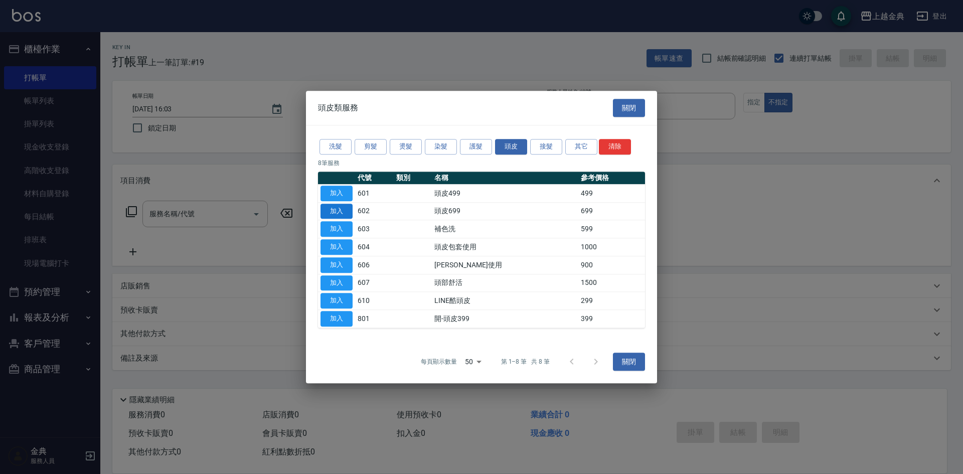
click at [337, 212] on button "加入" at bounding box center [336, 212] width 32 height 16
type input "頭皮699(602)"
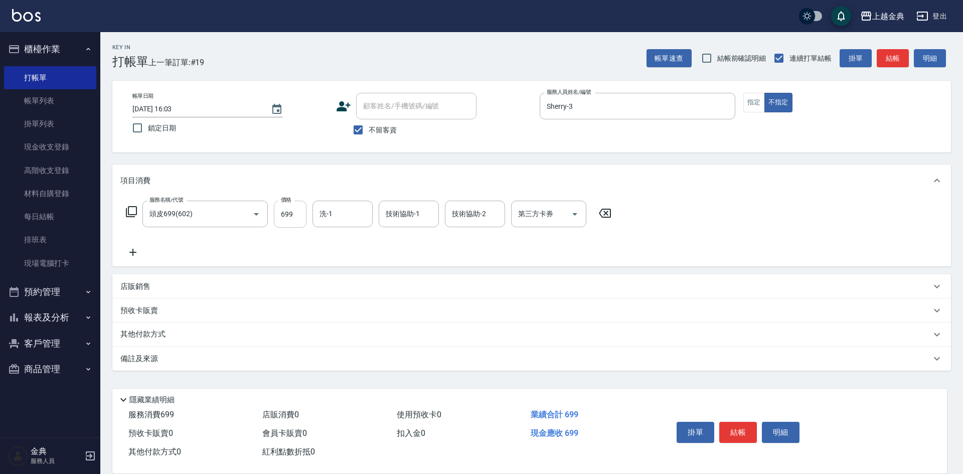
click at [297, 215] on input "699" at bounding box center [290, 214] width 33 height 27
type input "799"
click at [338, 215] on input "洗-1" at bounding box center [342, 214] width 51 height 18
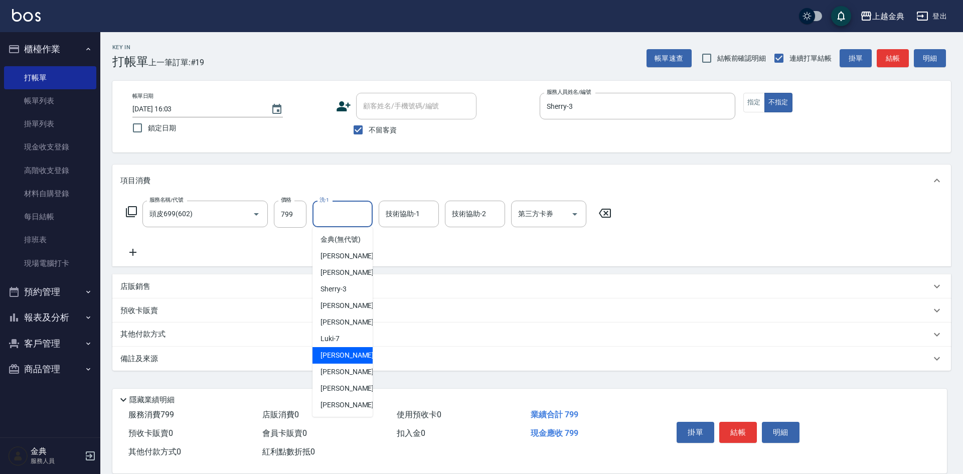
click at [353, 364] on div "[PERSON_NAME] -9" at bounding box center [342, 355] width 60 height 17
type input "[PERSON_NAME]-9"
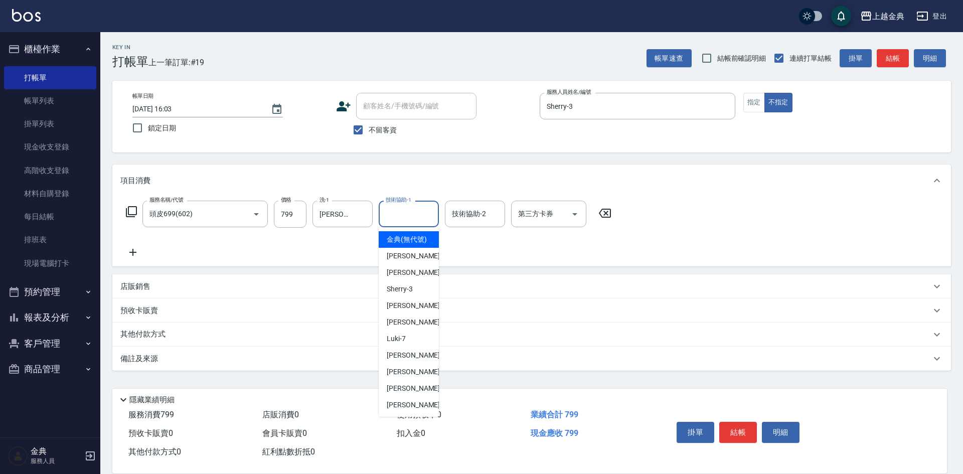
click at [406, 213] on input "技術協助-1" at bounding box center [408, 214] width 51 height 18
click at [420, 380] on div "[PERSON_NAME]-12" at bounding box center [409, 372] width 60 height 17
type input "[PERSON_NAME]-12"
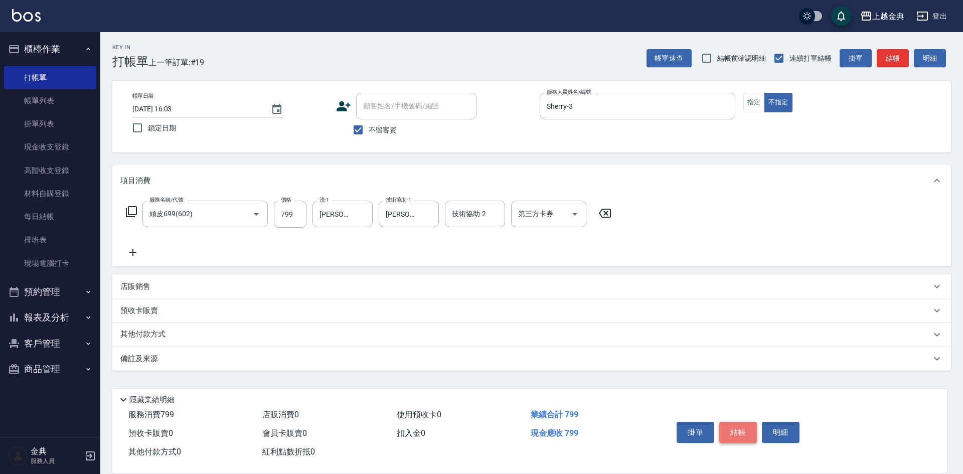
click at [736, 424] on button "結帳" at bounding box center [738, 432] width 38 height 21
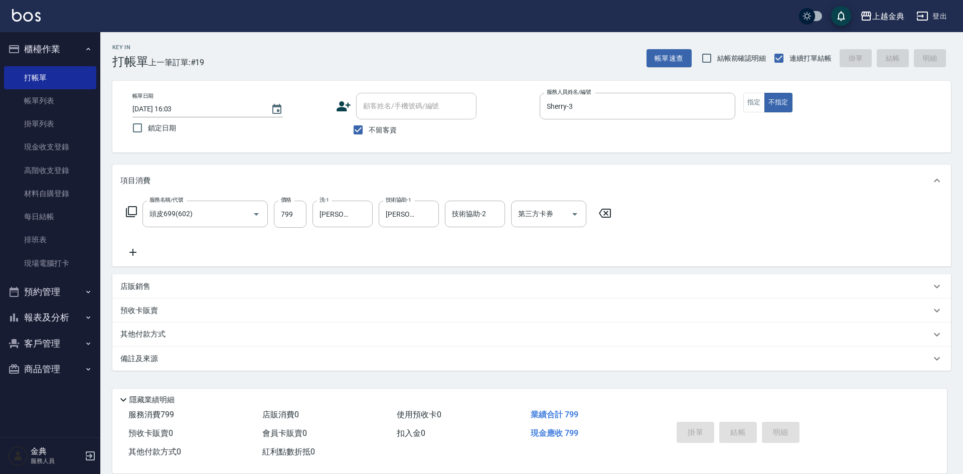
type input "[DATE] 16:04"
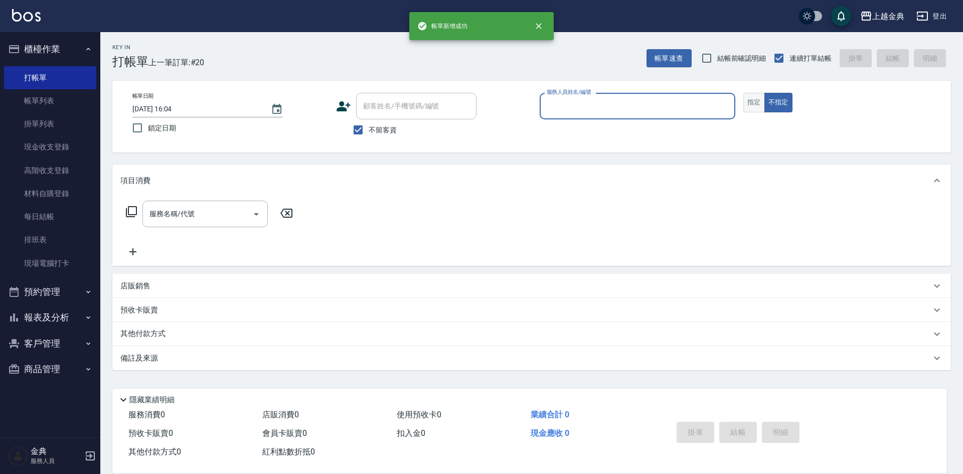
click at [752, 108] on button "指定" at bounding box center [754, 103] width 22 height 20
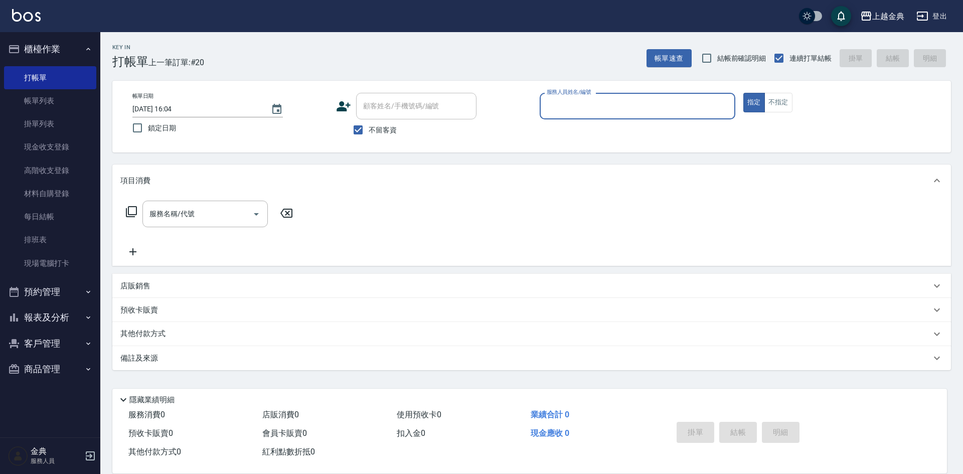
click at [642, 108] on input "服務人員姓名/編號" at bounding box center [637, 106] width 187 height 18
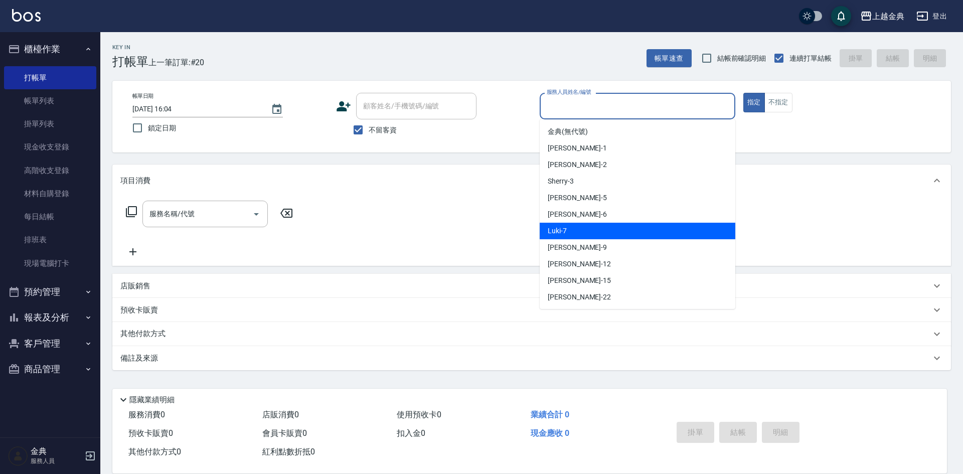
click at [624, 233] on div "Luki -7" at bounding box center [638, 231] width 196 height 17
type input "Luki-7"
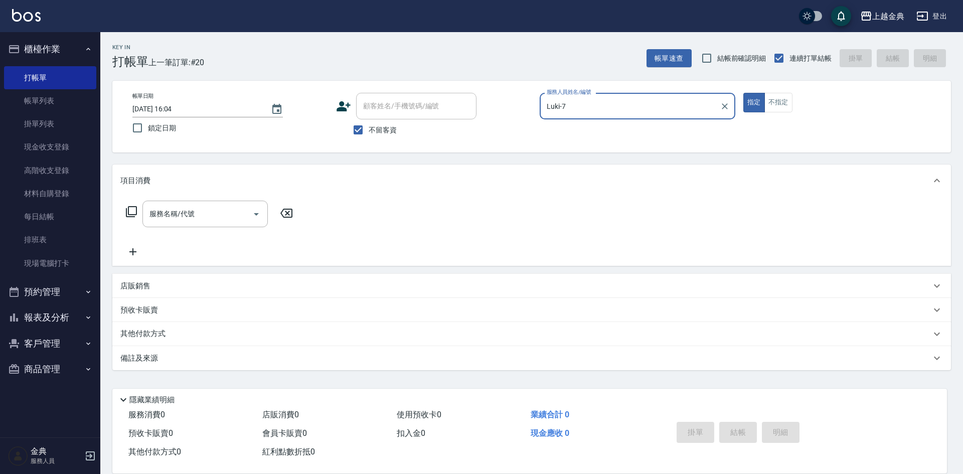
click at [134, 211] on icon at bounding box center [131, 212] width 12 height 12
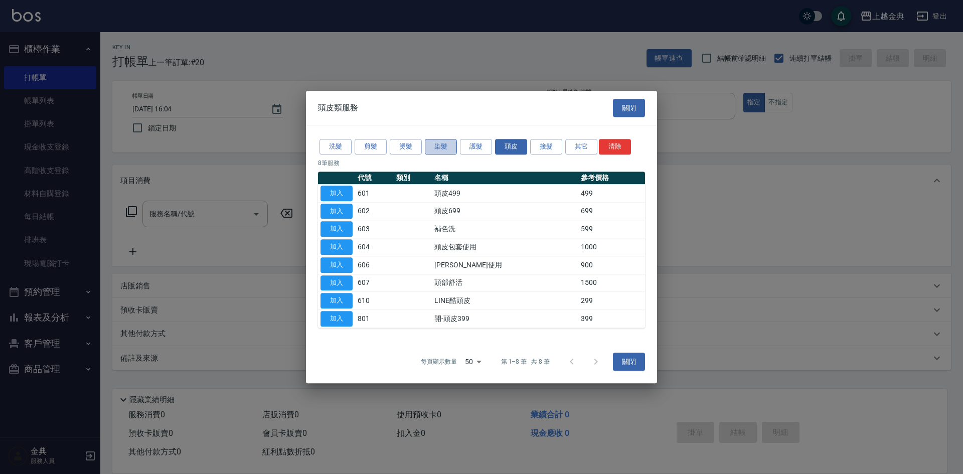
click at [443, 148] on button "染髮" at bounding box center [441, 147] width 32 height 16
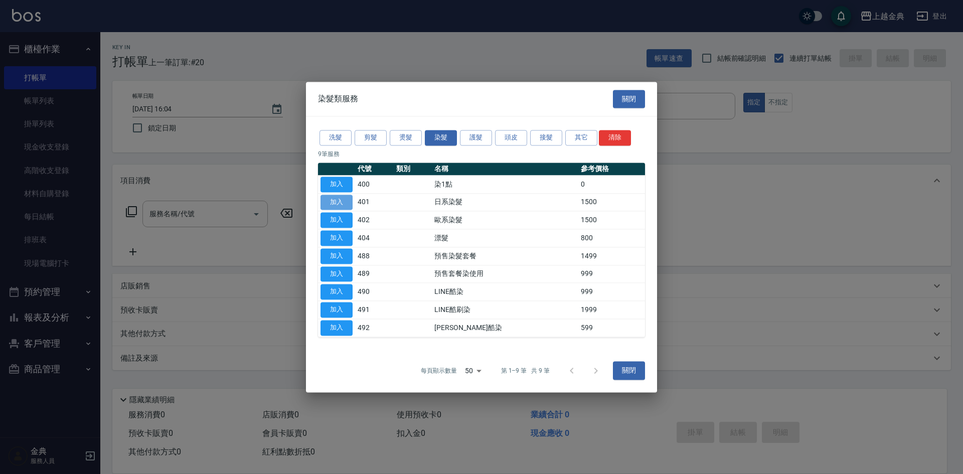
click at [332, 203] on button "加入" at bounding box center [336, 203] width 32 height 16
type input "日系染髮(401)"
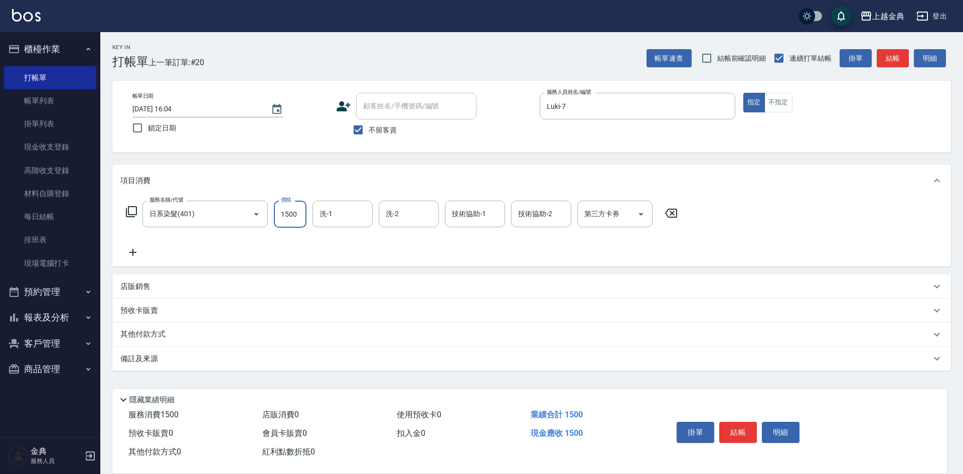
click at [300, 208] on input "1500" at bounding box center [290, 214] width 33 height 27
type input "3199"
click at [169, 336] on p "其他付款方式" at bounding box center [145, 334] width 50 height 11
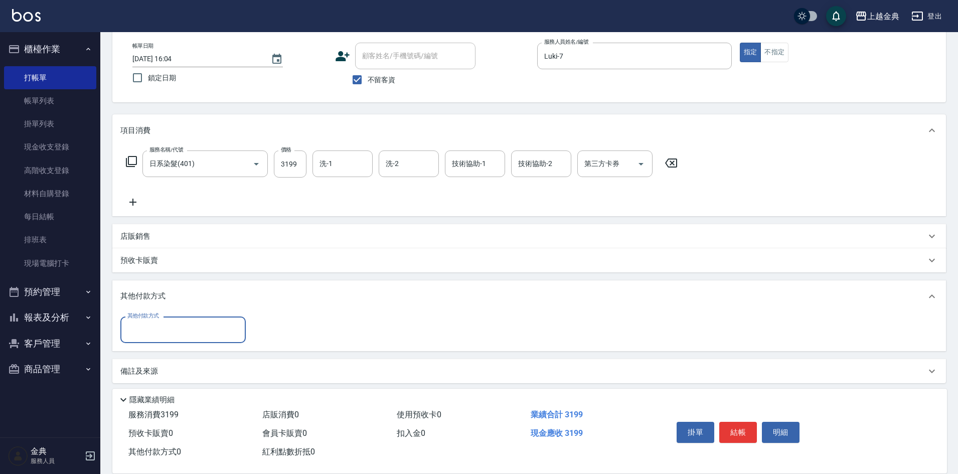
click at [195, 329] on input "其他付款方式" at bounding box center [183, 330] width 116 height 18
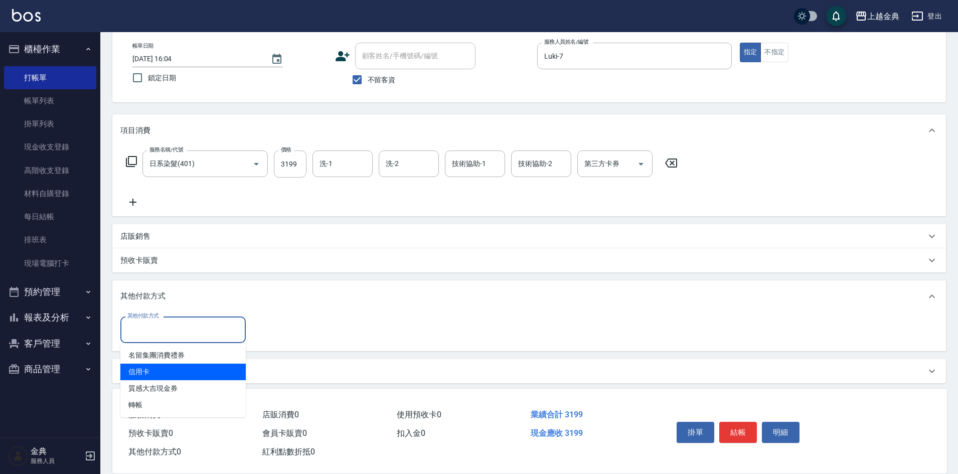
click at [159, 371] on span "信用卡" at bounding box center [182, 372] width 125 height 17
type input "信用卡"
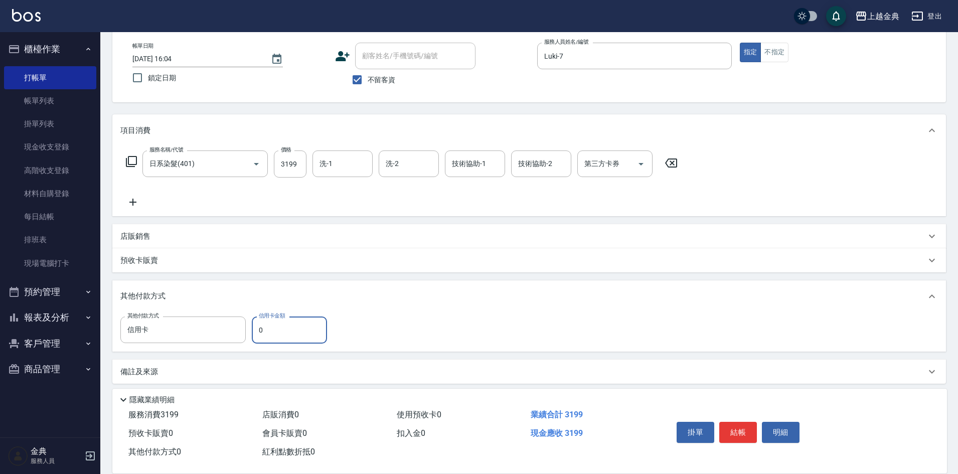
click at [256, 332] on input "0" at bounding box center [289, 329] width 75 height 27
type input "3199"
click at [734, 424] on button "結帳" at bounding box center [738, 432] width 38 height 21
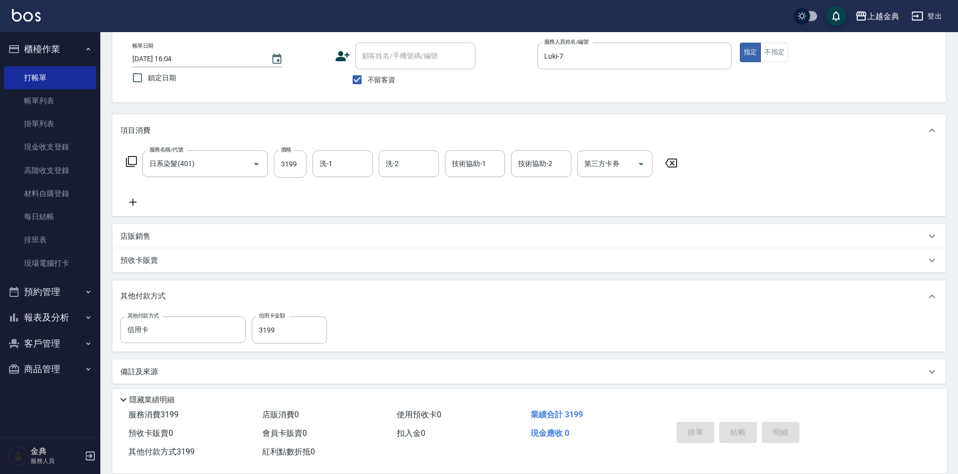
type input "[DATE] 16:05"
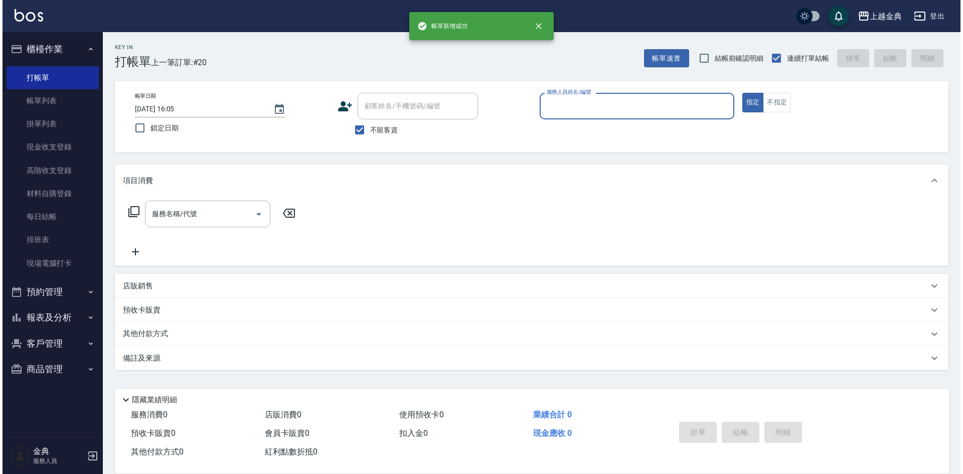
scroll to position [0, 0]
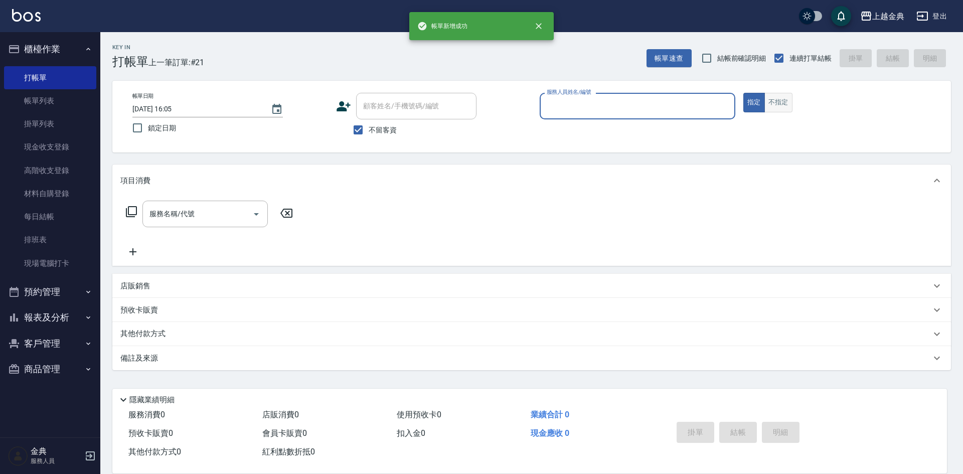
click at [777, 99] on button "不指定" at bounding box center [778, 103] width 28 height 20
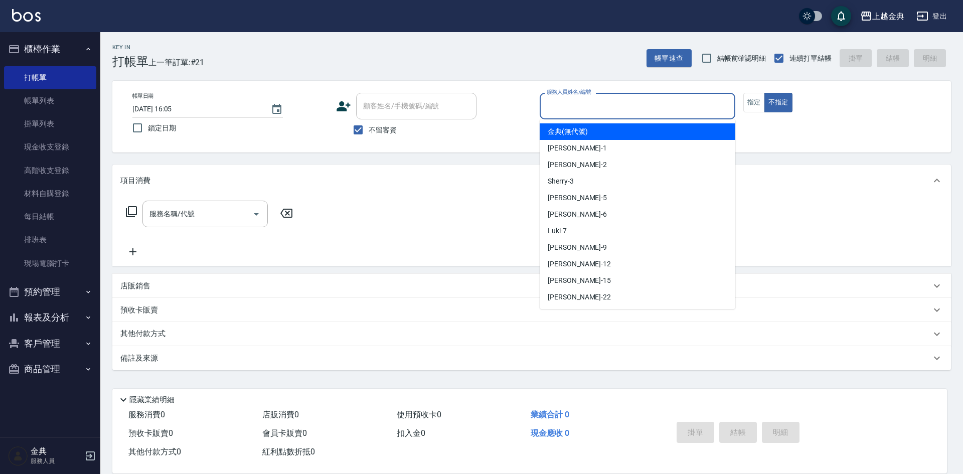
click at [656, 108] on input "服務人員姓名/編號" at bounding box center [637, 106] width 187 height 18
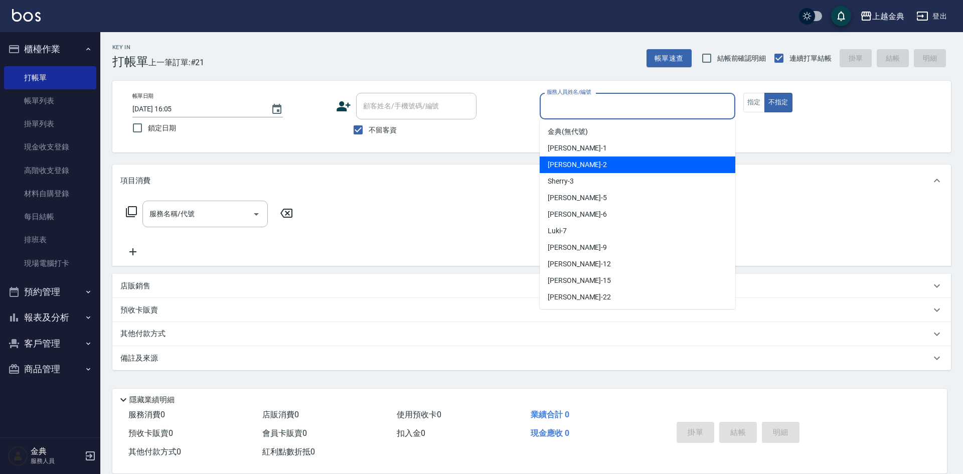
click at [621, 161] on div "Cindy -2" at bounding box center [638, 164] width 196 height 17
type input "Cindy-2"
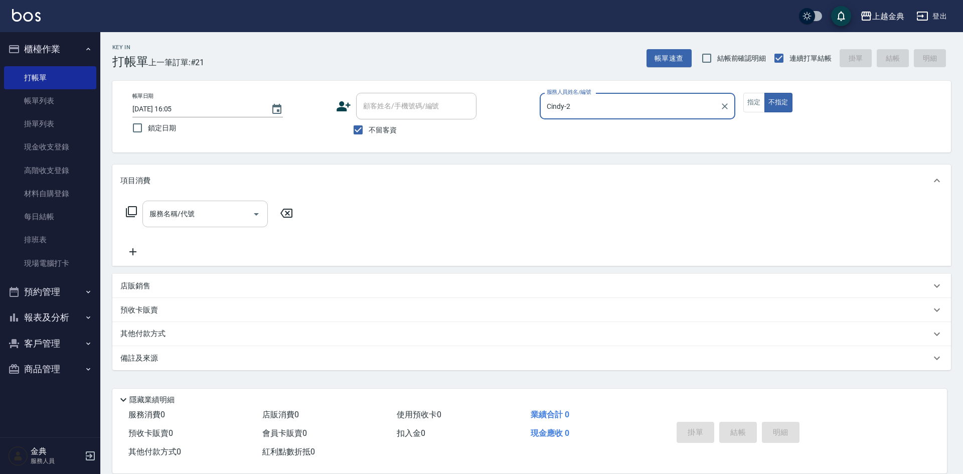
click at [252, 215] on icon "Open" at bounding box center [256, 214] width 12 height 12
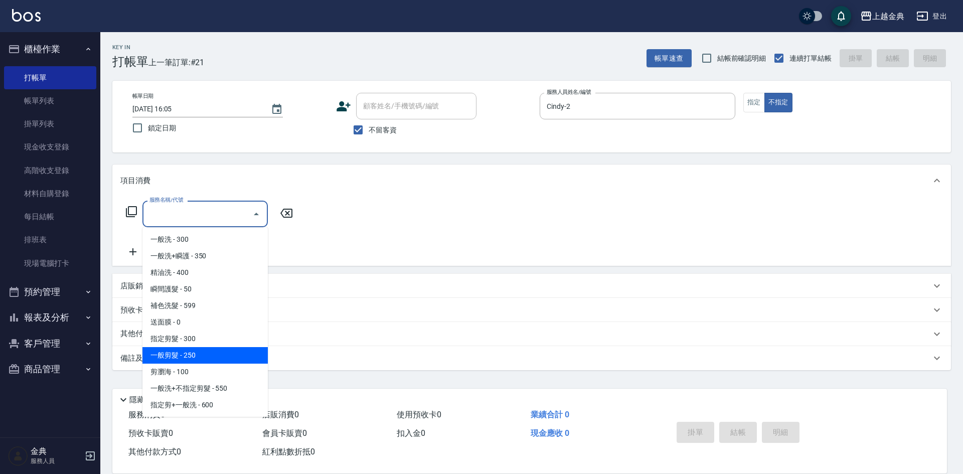
click at [214, 354] on span "一般剪髮 - 250" at bounding box center [204, 355] width 125 height 17
type input "一般剪髮(200)"
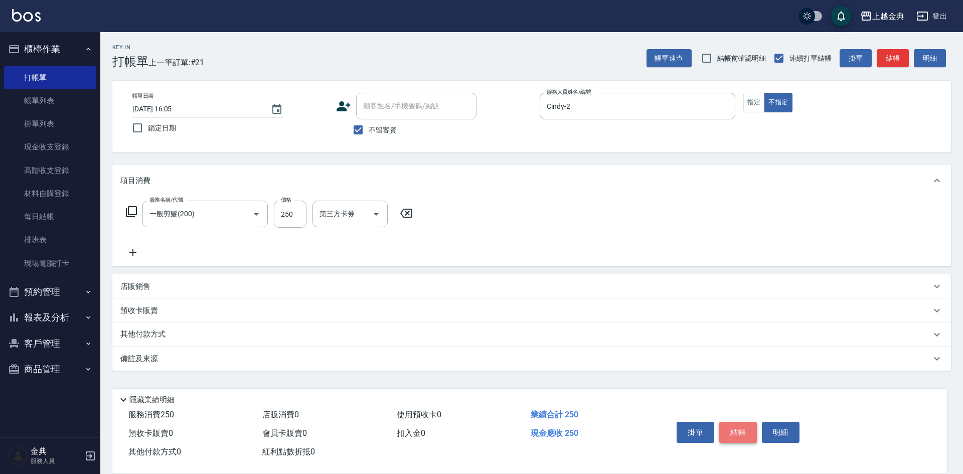
click at [737, 425] on button "結帳" at bounding box center [738, 432] width 38 height 21
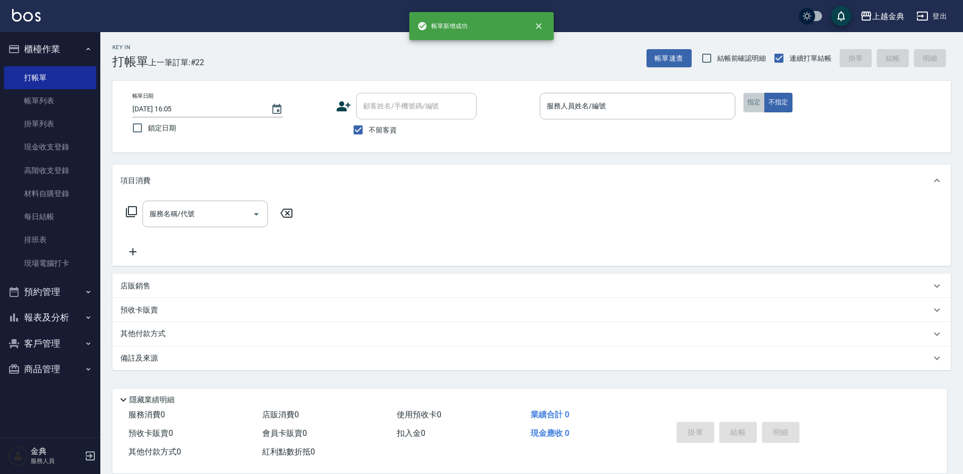
click at [756, 103] on button "指定" at bounding box center [754, 103] width 22 height 20
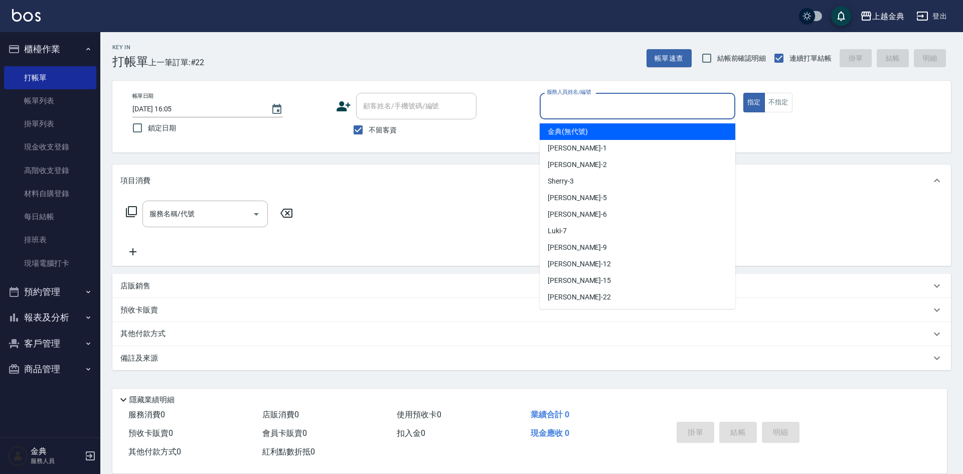
click at [681, 103] on input "服務人員姓名/編號" at bounding box center [637, 106] width 187 height 18
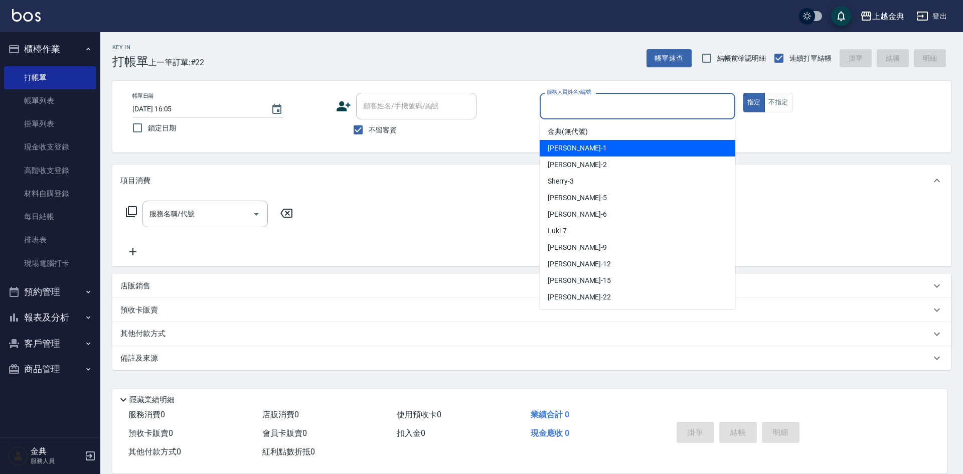
click at [640, 145] on div "Emma -1" at bounding box center [638, 148] width 196 height 17
type input "Emma-1"
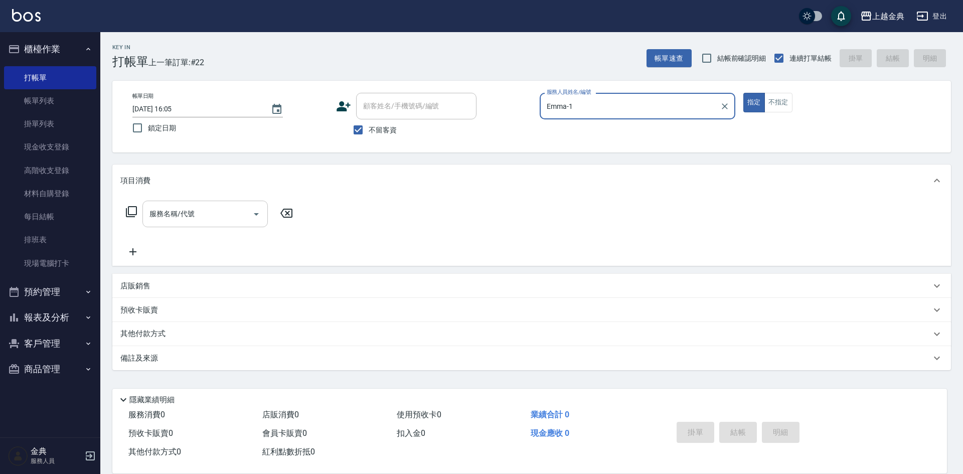
click at [257, 211] on icon "Open" at bounding box center [256, 214] width 12 height 12
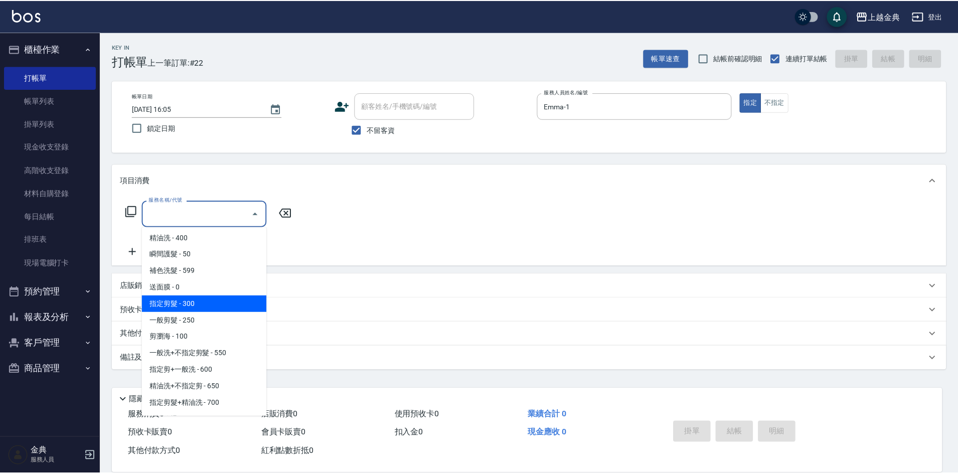
scroll to position [50, 0]
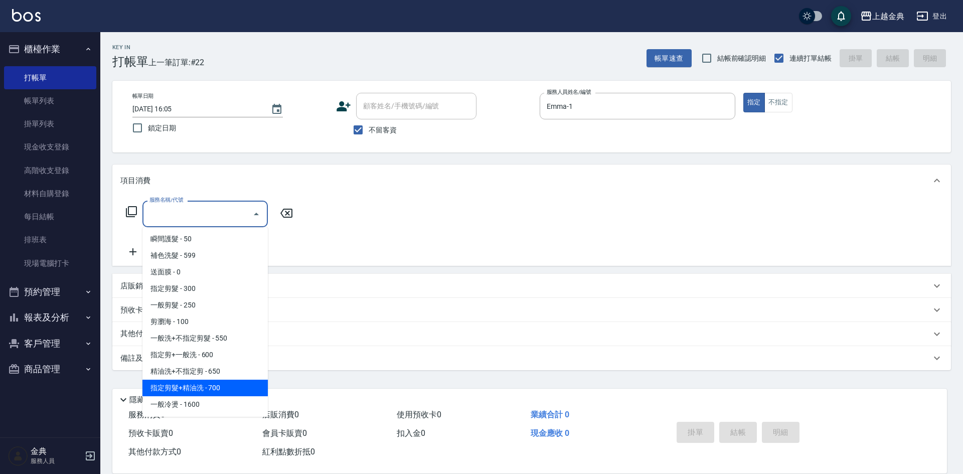
click at [241, 385] on span "指定剪髮+精油洗 - 700" at bounding box center [204, 388] width 125 height 17
type input "指定剪髮+精油洗(207)"
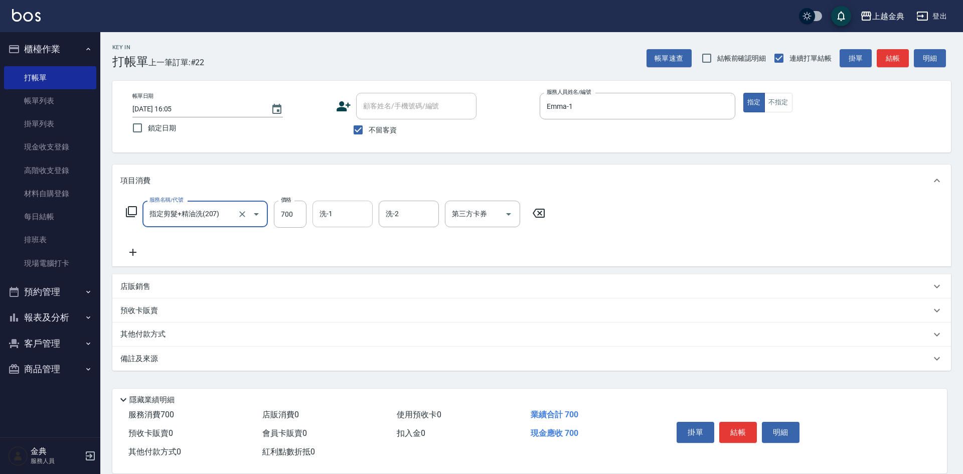
click at [352, 212] on input "洗-1" at bounding box center [342, 214] width 51 height 18
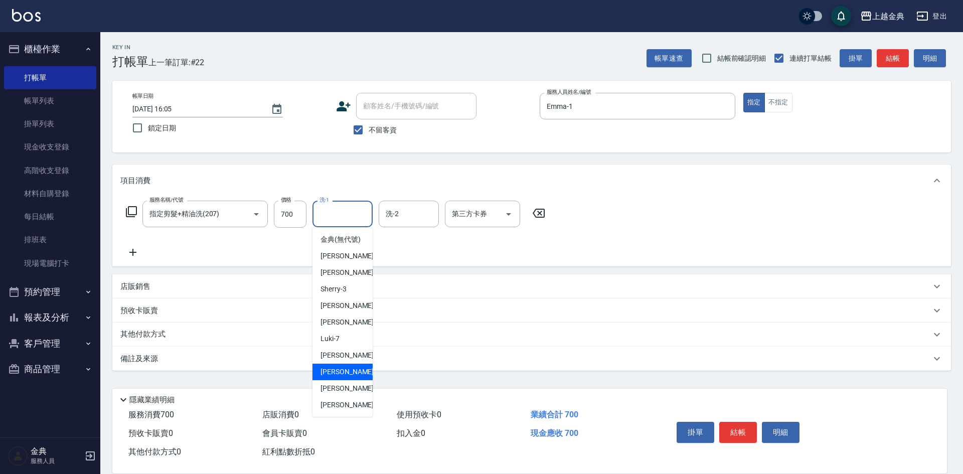
click at [355, 379] on div "[PERSON_NAME]-12" at bounding box center [342, 372] width 60 height 17
type input "[PERSON_NAME]-12"
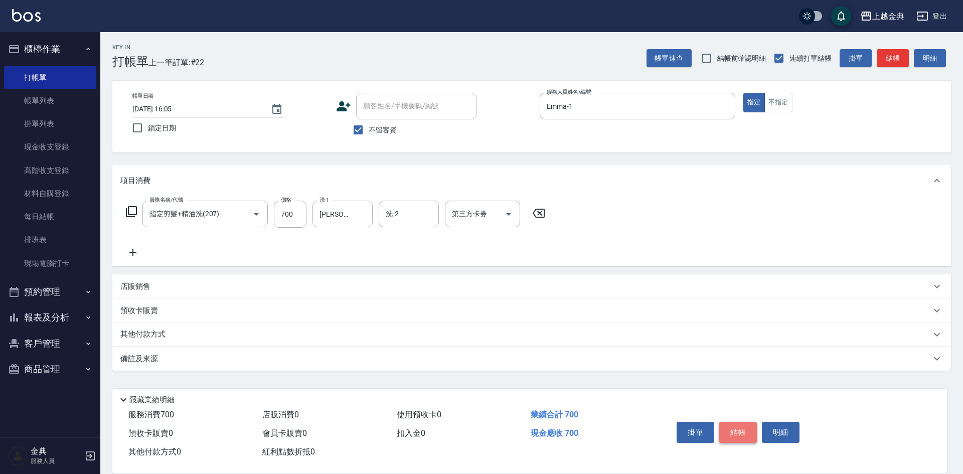
click at [749, 426] on button "結帳" at bounding box center [738, 432] width 38 height 21
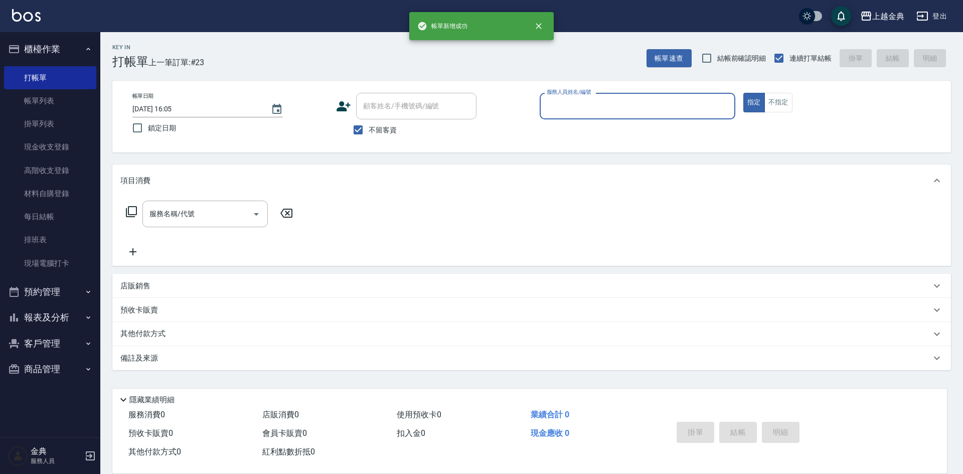
click at [662, 102] on input "服務人員姓名/編號" at bounding box center [637, 106] width 187 height 18
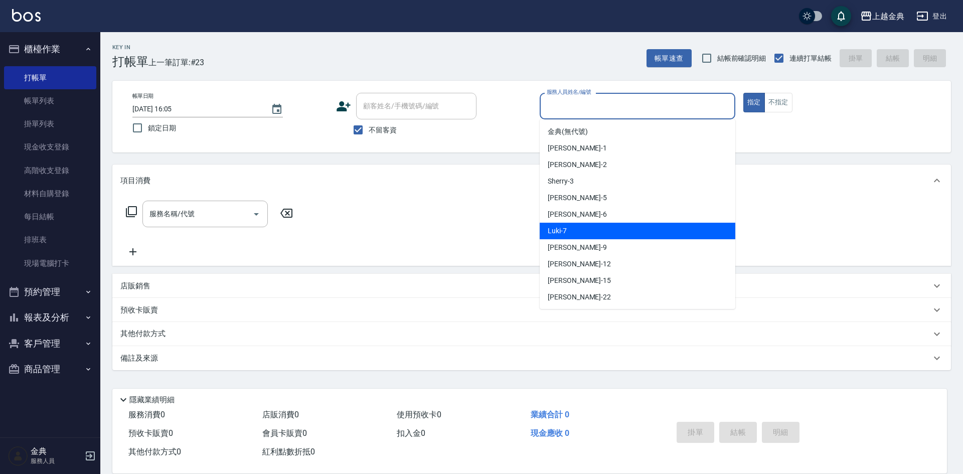
click at [597, 228] on div "Luki -7" at bounding box center [638, 231] width 196 height 17
type input "Luki-7"
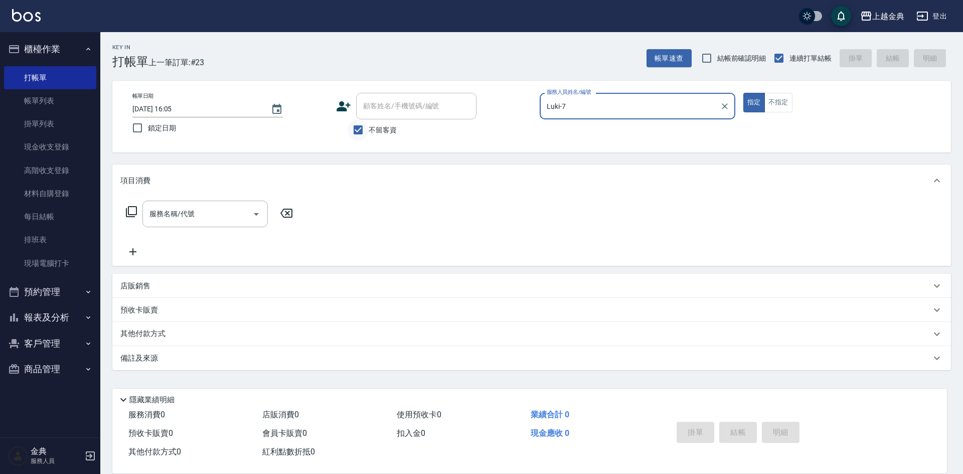
click at [355, 128] on input "不留客資" at bounding box center [357, 129] width 21 height 21
checkbox input "false"
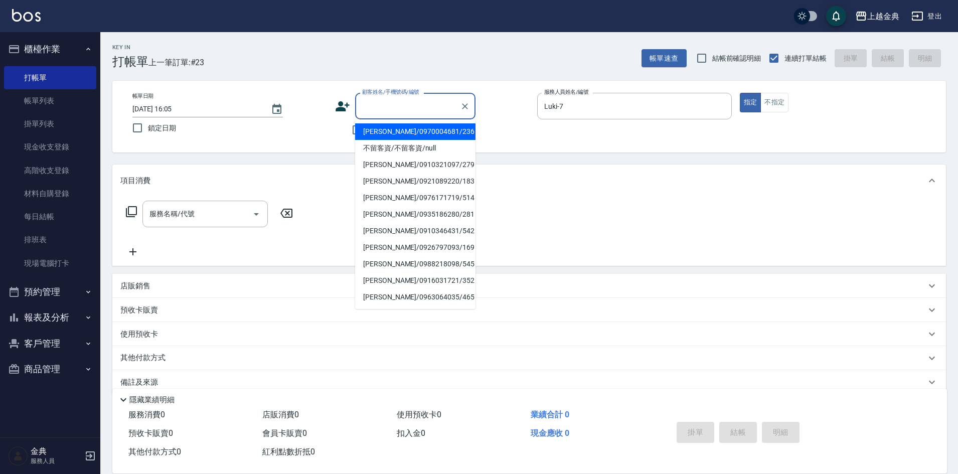
click at [388, 103] on input "顧客姓名/手機號碼/編號" at bounding box center [408, 106] width 96 height 18
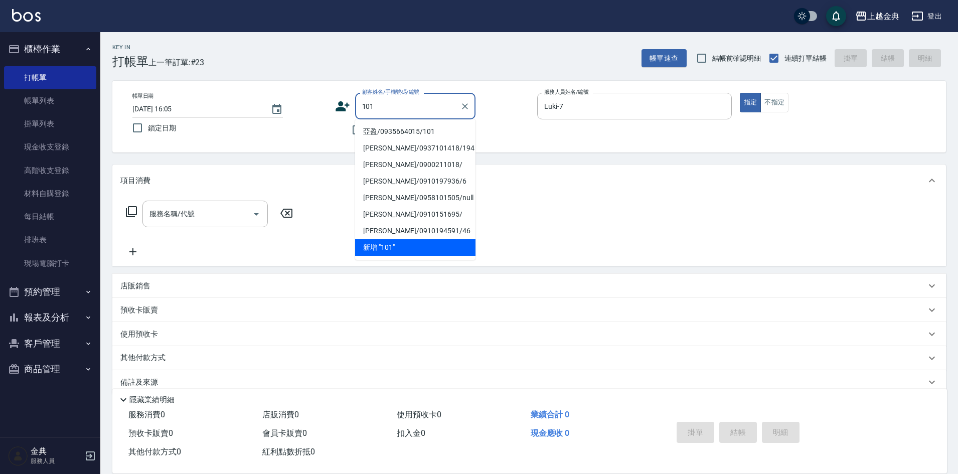
click at [428, 129] on li "亞盈/0935664015/101" at bounding box center [415, 131] width 120 height 17
type input "亞盈/0935664015/101"
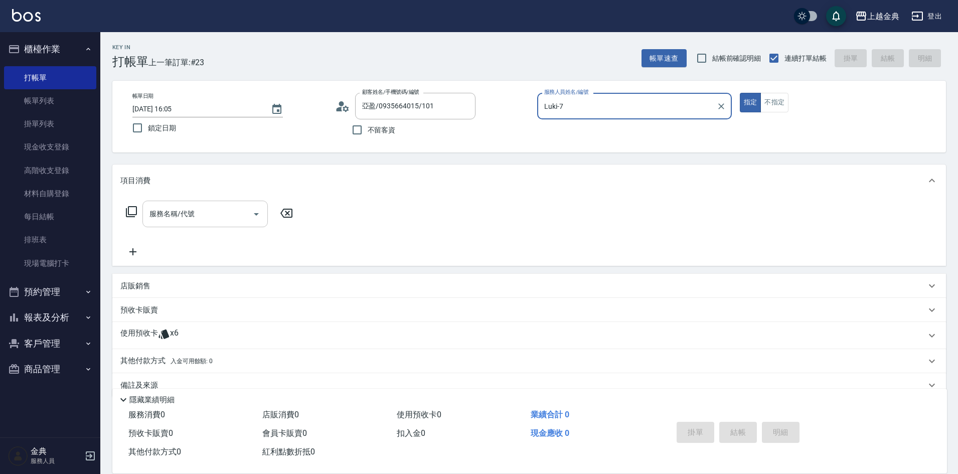
click at [249, 215] on button "Open" at bounding box center [256, 214] width 16 height 16
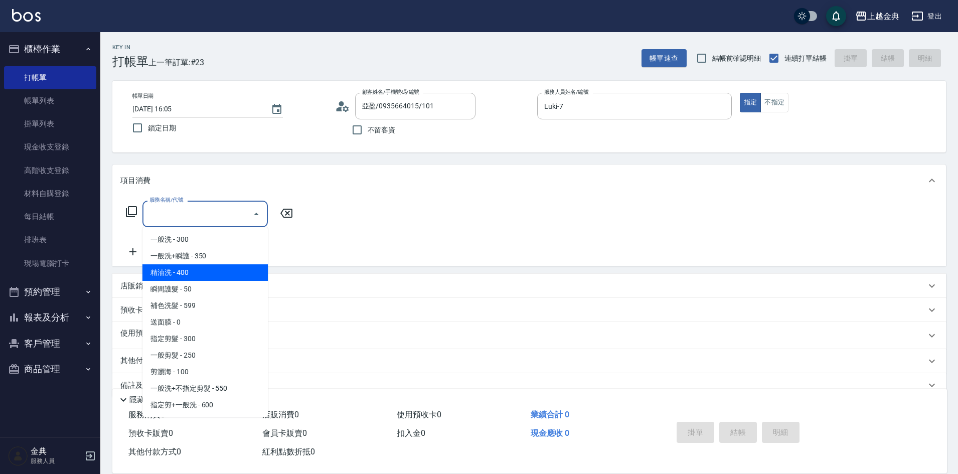
click at [210, 267] on span "精油洗 - 400" at bounding box center [204, 272] width 125 height 17
type input "精油洗(102)"
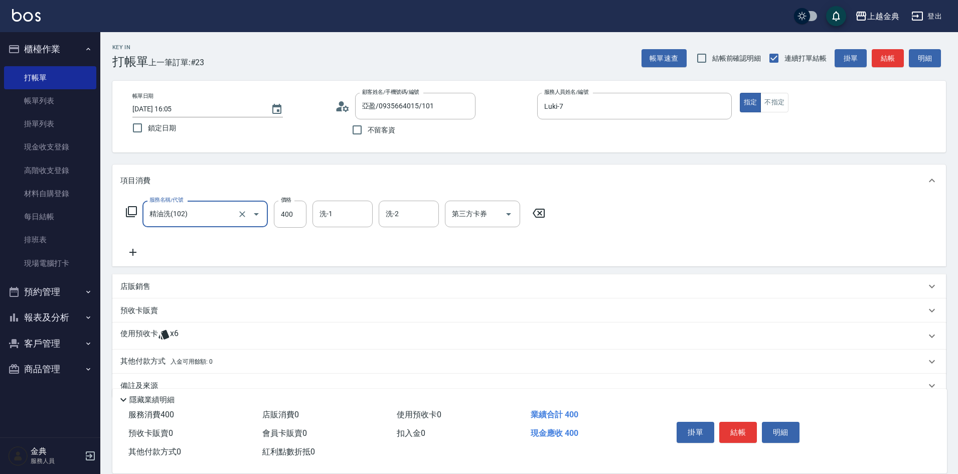
click at [179, 334] on div "使用預收卡 x6" at bounding box center [522, 335] width 805 height 15
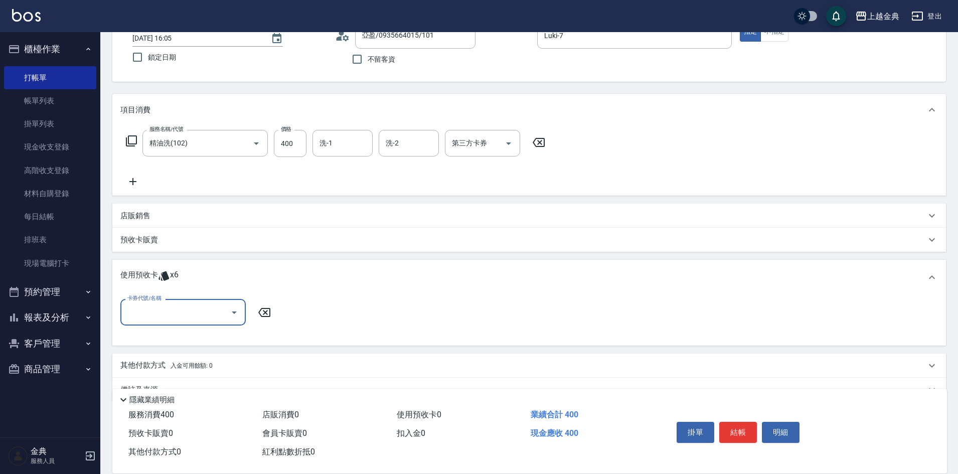
scroll to position [95, 0]
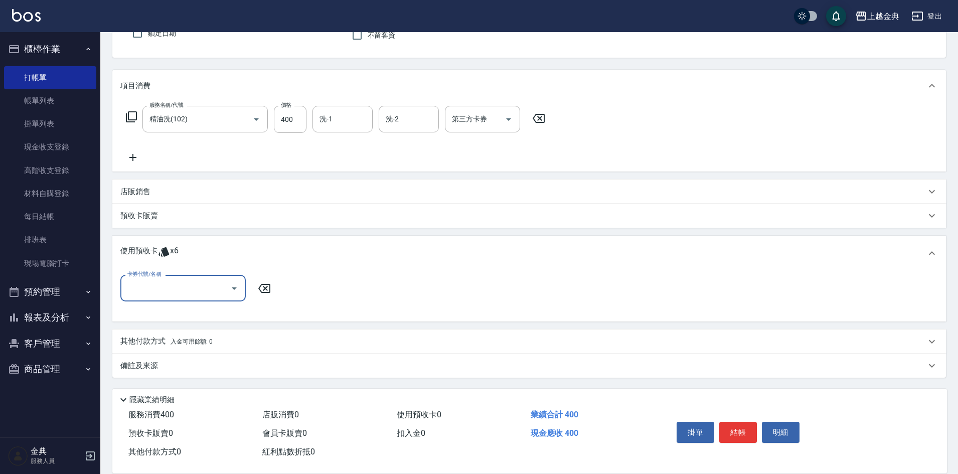
click at [185, 292] on input "卡券代號/名稱" at bounding box center [175, 288] width 101 height 18
click at [211, 347] on div "護髮包套3送1(5) 剩餘2張" at bounding box center [182, 346] width 125 height 17
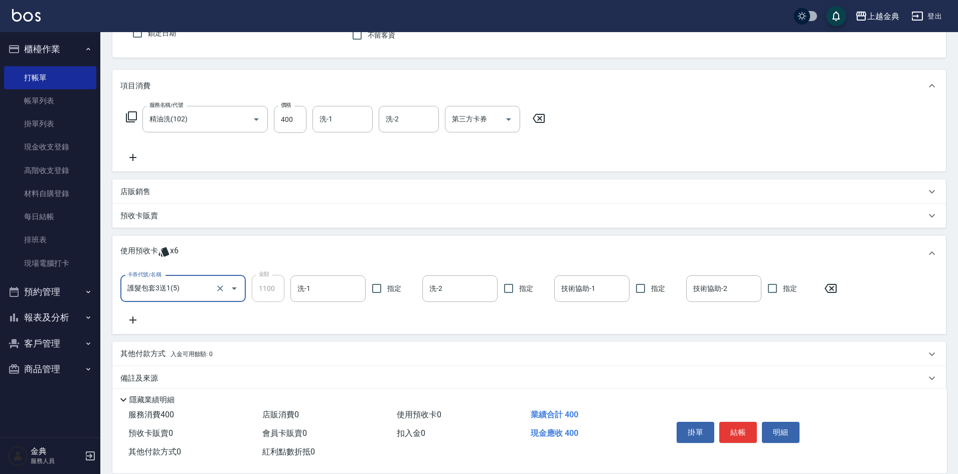
type input "護髮包套3送1(5)"
click at [236, 288] on icon "Open" at bounding box center [234, 288] width 5 height 3
click at [395, 326] on div "卡券代號/名稱 護髮包套3送1(5) 卡券代號/名稱 金額 1100 金額 洗-1 洗-1 指定 洗-2 洗-2 指定 技術協助-1 技術協助-1 指定 技術…" at bounding box center [528, 302] width 833 height 63
click at [326, 288] on input "洗-1" at bounding box center [328, 289] width 66 height 18
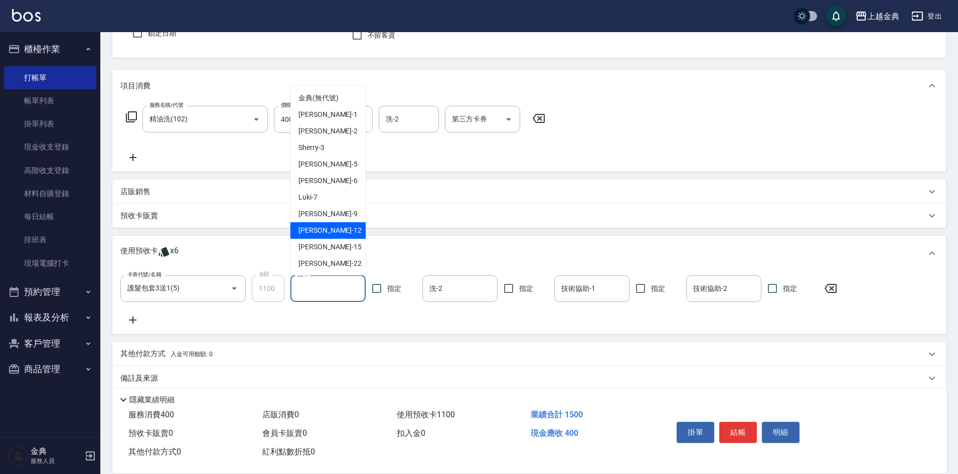
click at [336, 229] on div "[PERSON_NAME]-12" at bounding box center [327, 230] width 75 height 17
type input "[PERSON_NAME]-12"
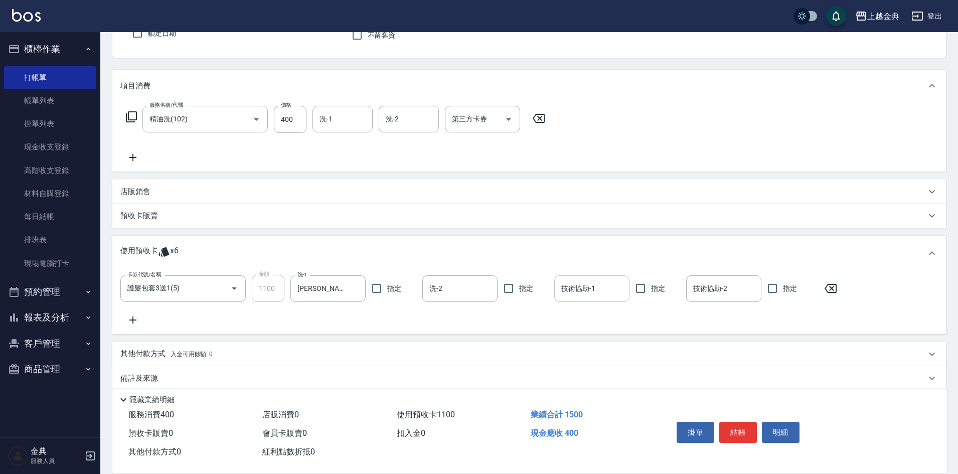
click at [573, 289] on input "技術協助-1" at bounding box center [592, 289] width 66 height 18
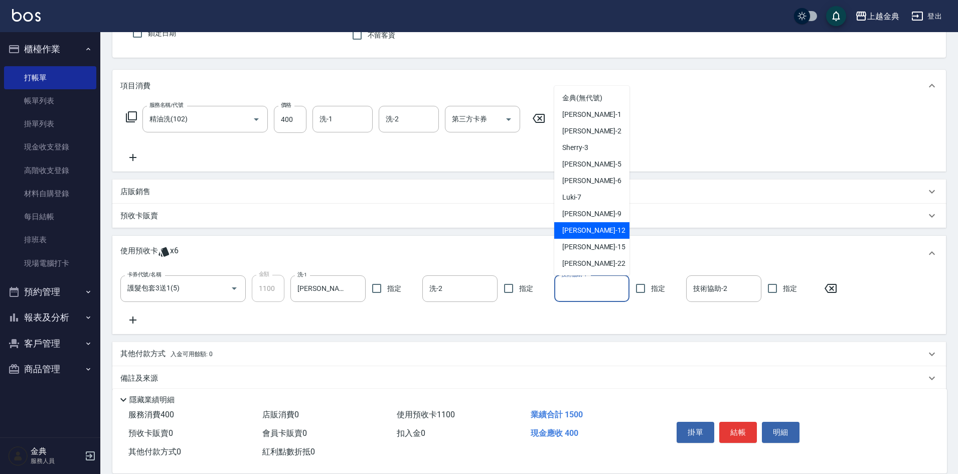
click at [592, 224] on div "[PERSON_NAME]-12" at bounding box center [591, 230] width 75 height 17
type input "[PERSON_NAME]-12"
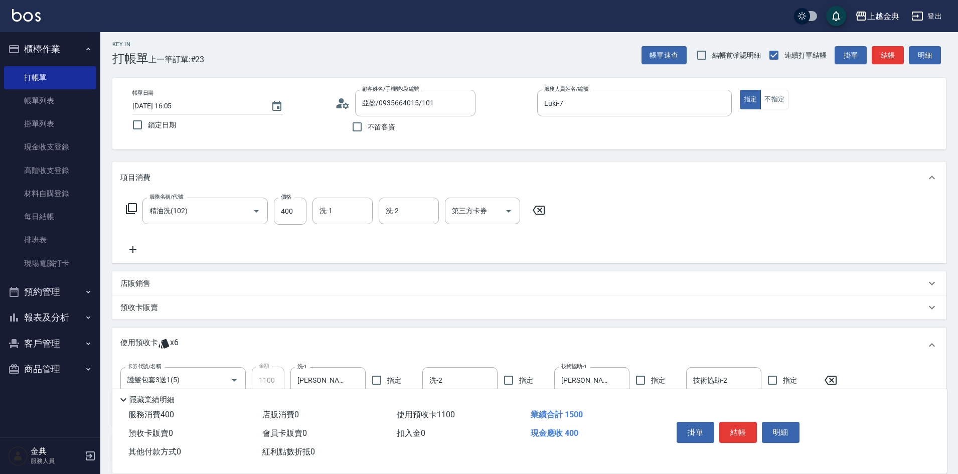
scroll to position [0, 0]
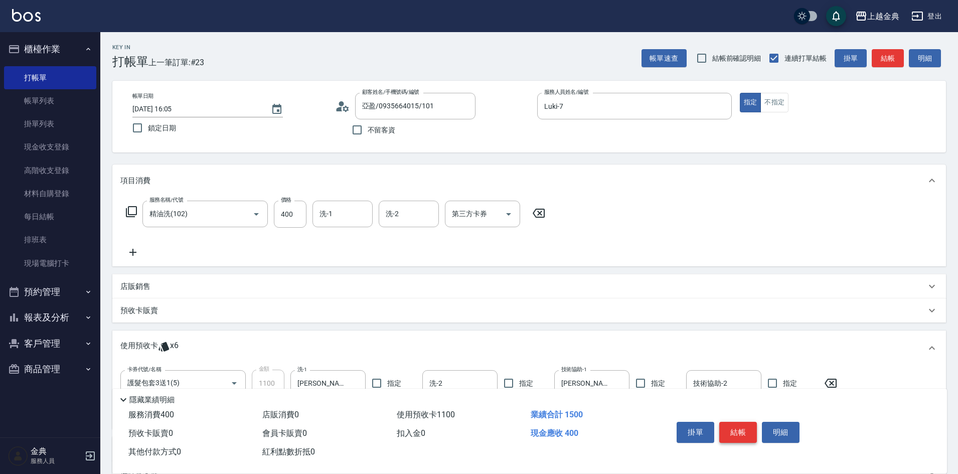
click at [737, 424] on button "結帳" at bounding box center [738, 432] width 38 height 21
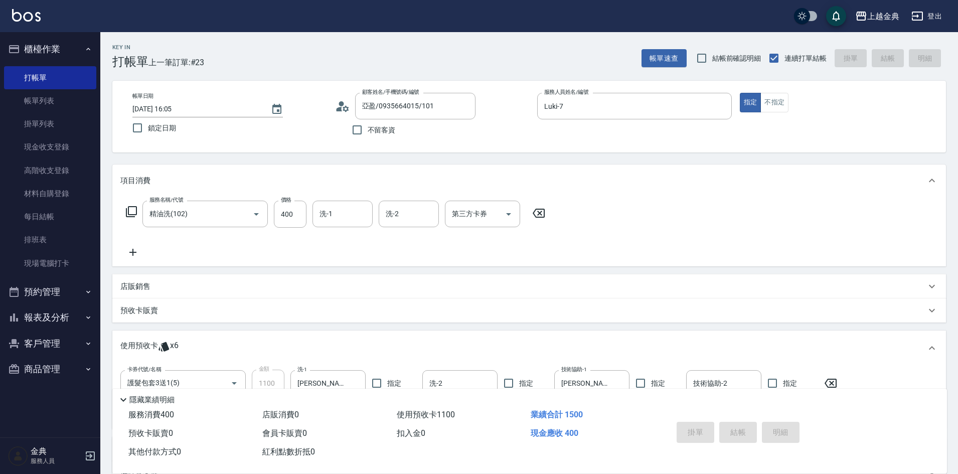
type input "[DATE] 16:07"
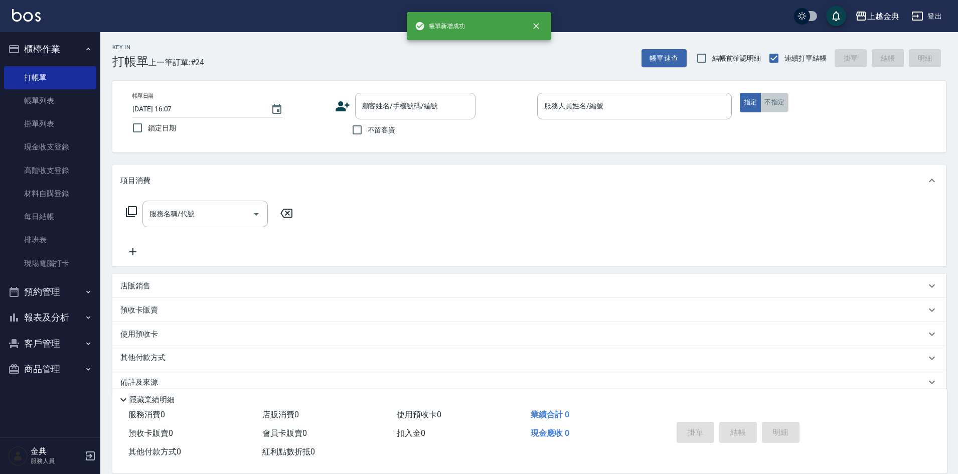
click at [780, 102] on button "不指定" at bounding box center [774, 103] width 28 height 20
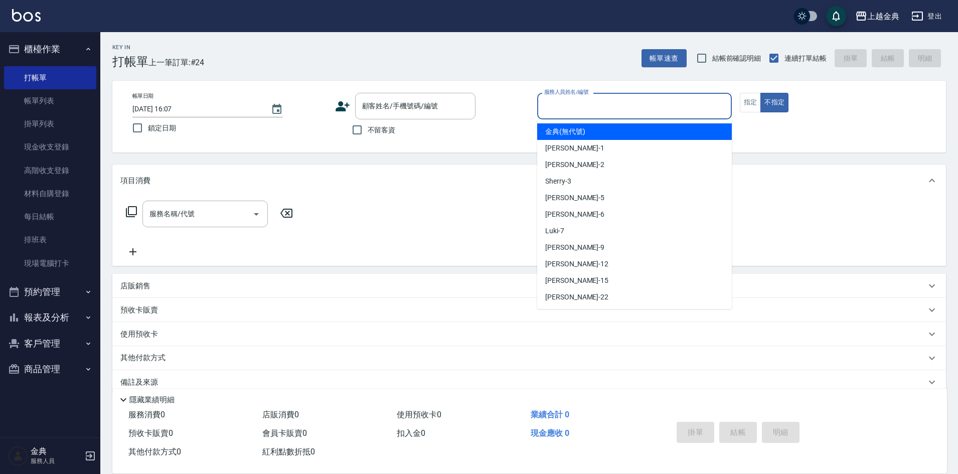
click at [661, 101] on input "服務人員姓名/編號" at bounding box center [635, 106] width 186 height 18
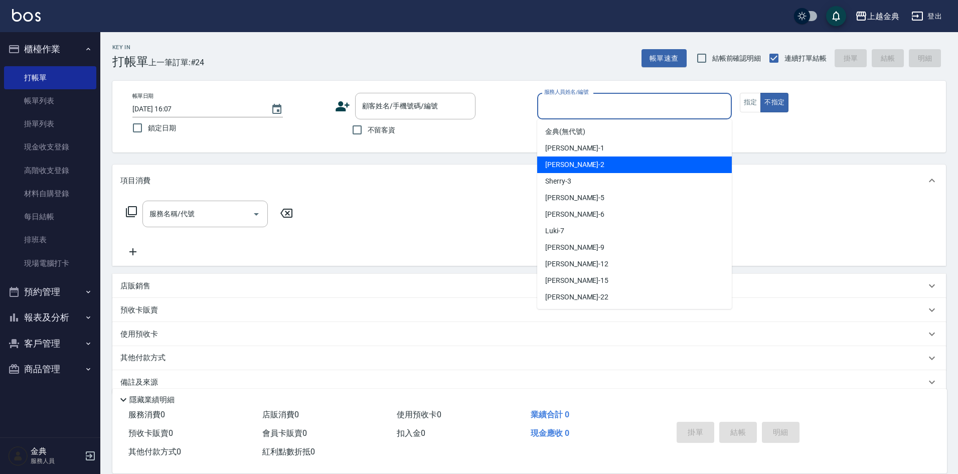
click at [616, 165] on div "Cindy -2" at bounding box center [634, 164] width 195 height 17
type input "Cindy-2"
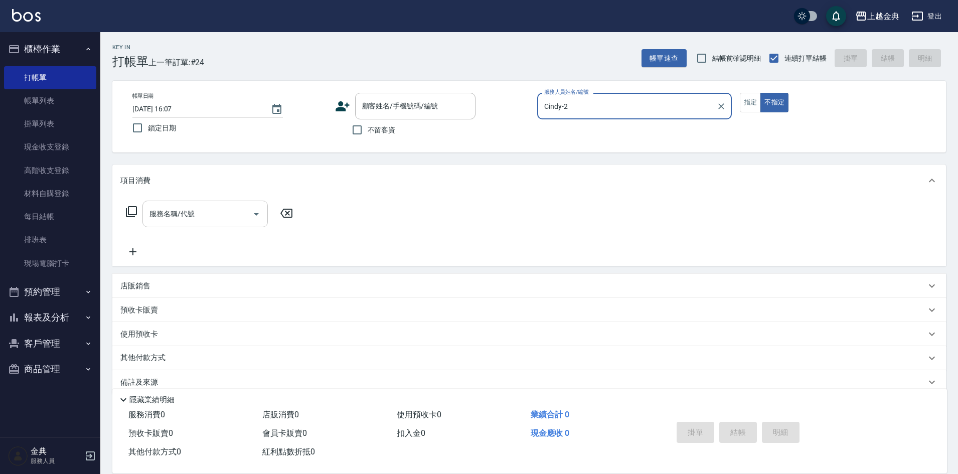
click at [255, 215] on icon "Open" at bounding box center [256, 214] width 12 height 12
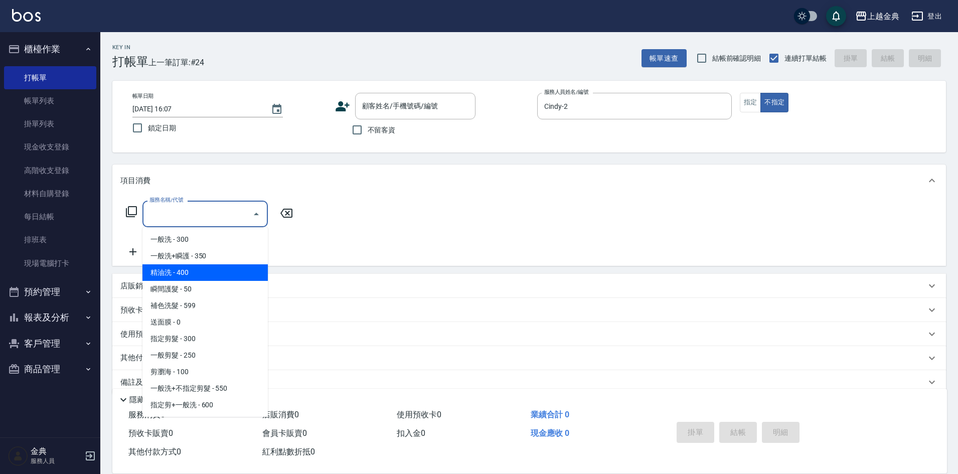
click at [232, 277] on span "精油洗 - 400" at bounding box center [204, 272] width 125 height 17
type input "精油洗(102)"
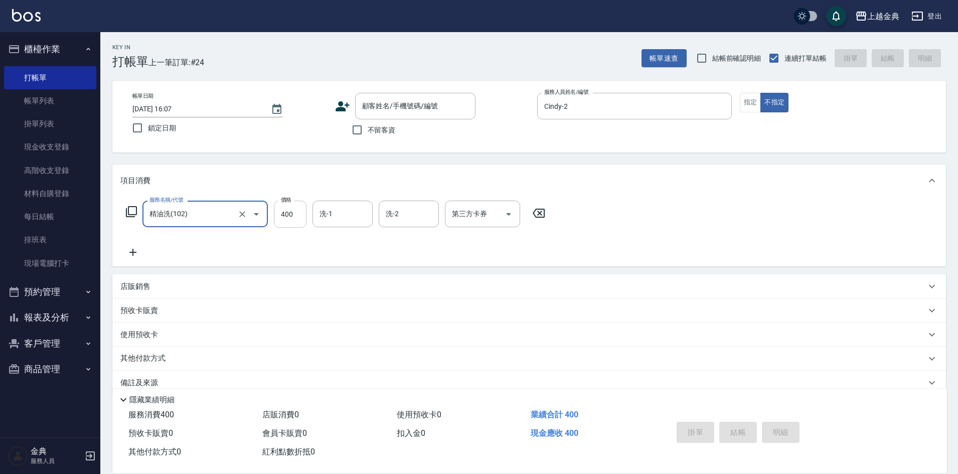
click at [299, 212] on input "400" at bounding box center [290, 214] width 33 height 27
type input "500"
click at [166, 334] on div "使用預收卡" at bounding box center [522, 334] width 805 height 11
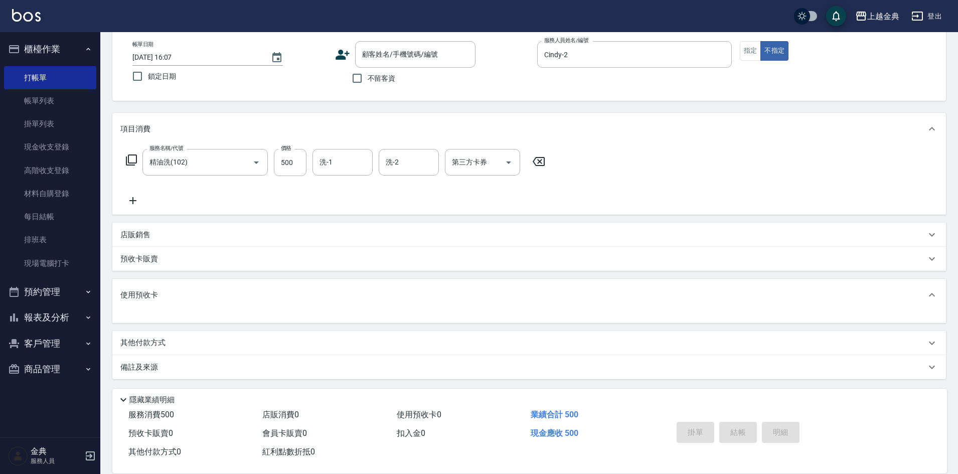
scroll to position [53, 0]
click at [167, 339] on p "其他付款方式" at bounding box center [145, 341] width 50 height 11
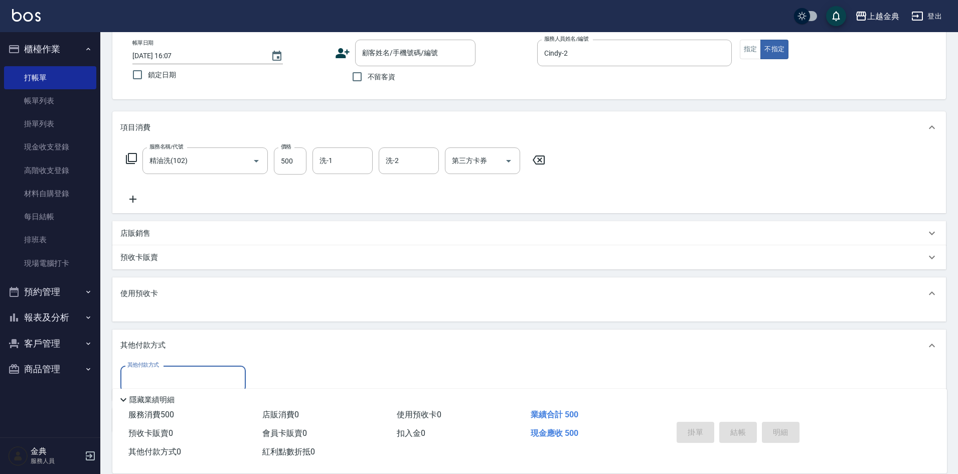
scroll to position [103, 0]
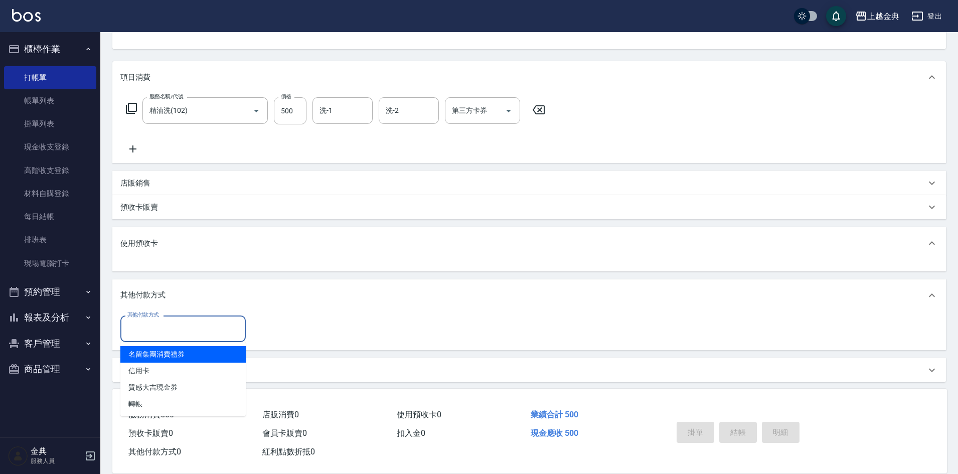
click at [148, 327] on input "其他付款方式" at bounding box center [183, 329] width 116 height 18
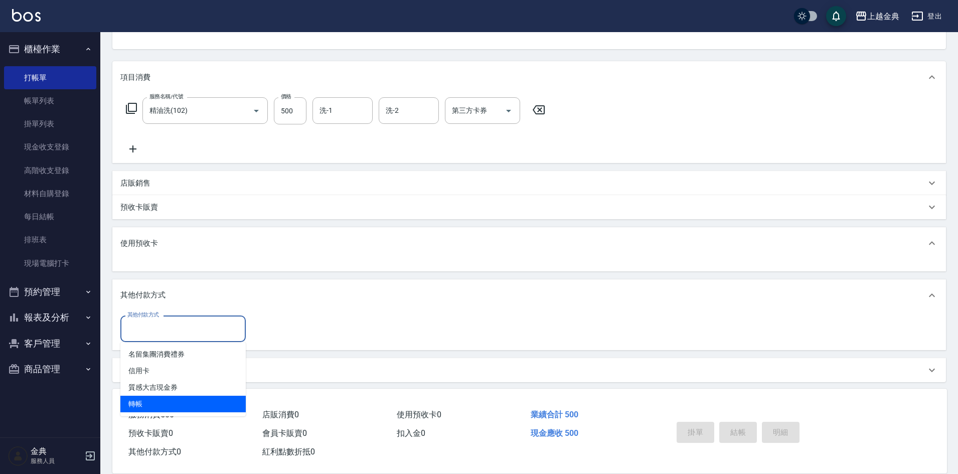
click at [144, 402] on span "轉帳" at bounding box center [182, 404] width 125 height 17
type input "轉帳"
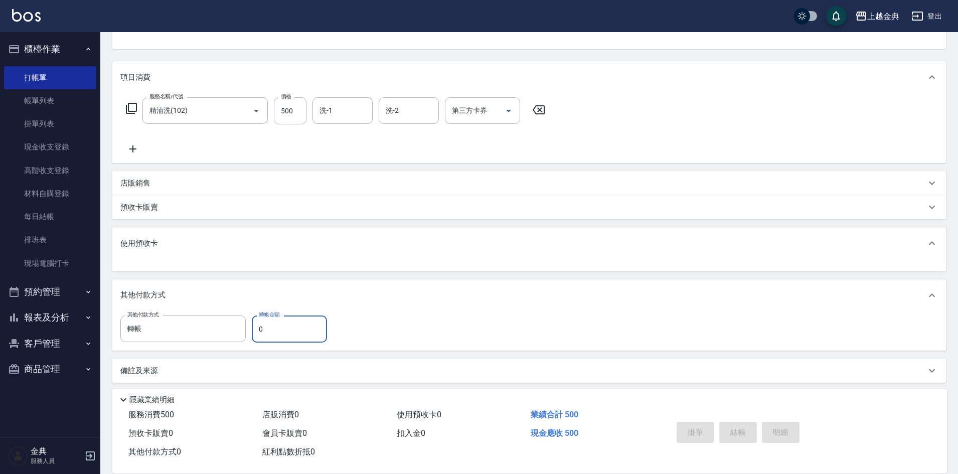
click at [253, 326] on input "0" at bounding box center [289, 328] width 75 height 27
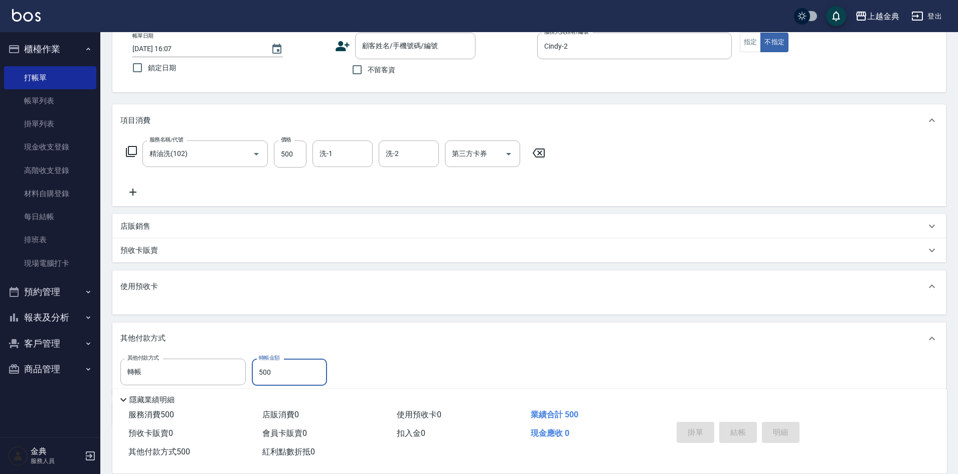
scroll to position [3, 0]
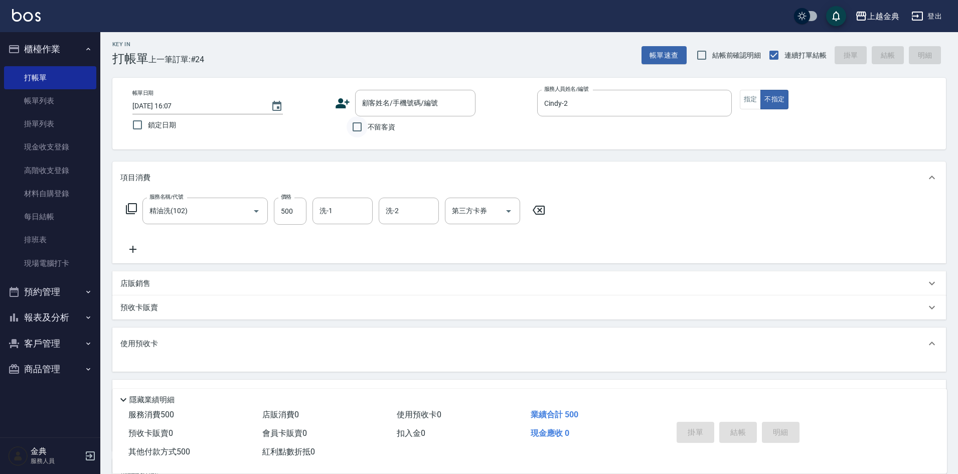
type input "500"
click at [355, 128] on input "不留客資" at bounding box center [356, 126] width 21 height 21
checkbox input "true"
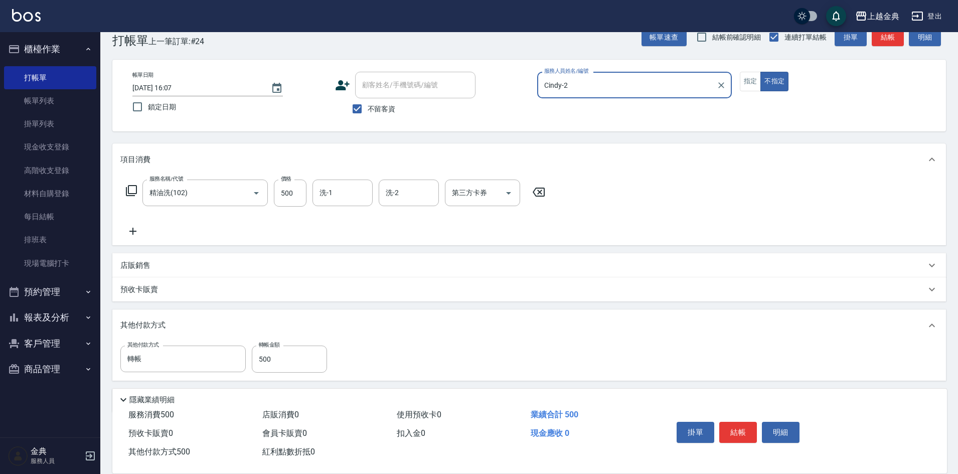
scroll to position [56, 0]
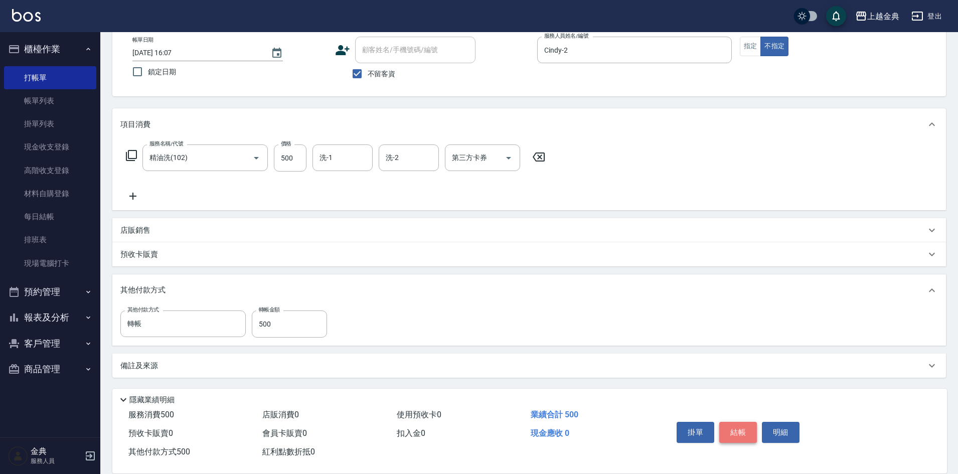
click at [739, 423] on button "結帳" at bounding box center [738, 432] width 38 height 21
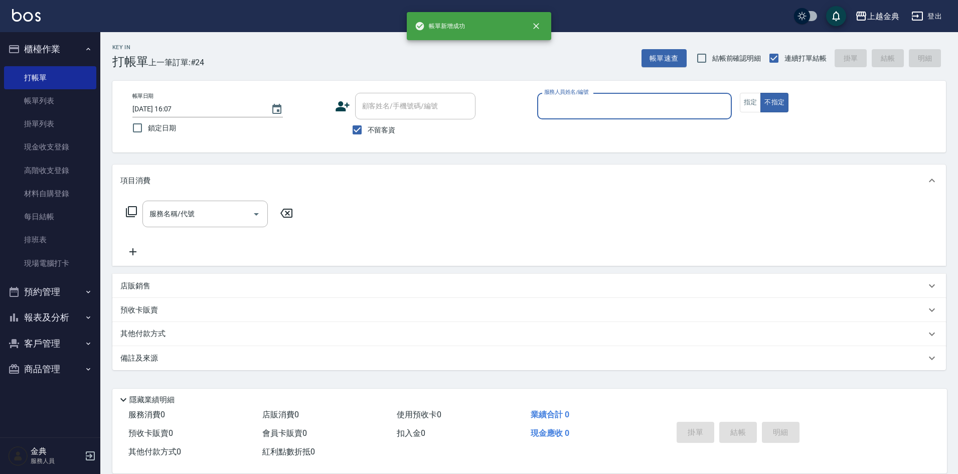
scroll to position [0, 0]
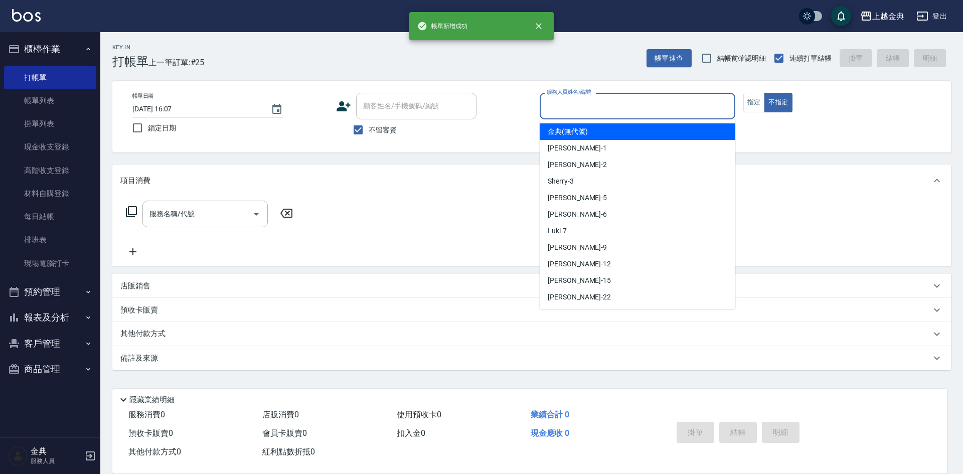
click at [628, 108] on input "服務人員姓名/編號" at bounding box center [637, 106] width 187 height 18
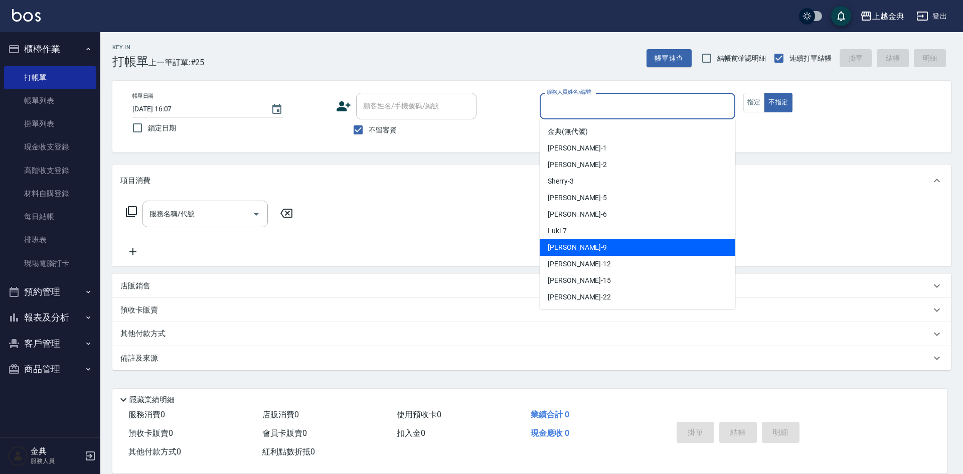
click at [619, 242] on div "[PERSON_NAME] -9" at bounding box center [638, 247] width 196 height 17
type input "[PERSON_NAME]-9"
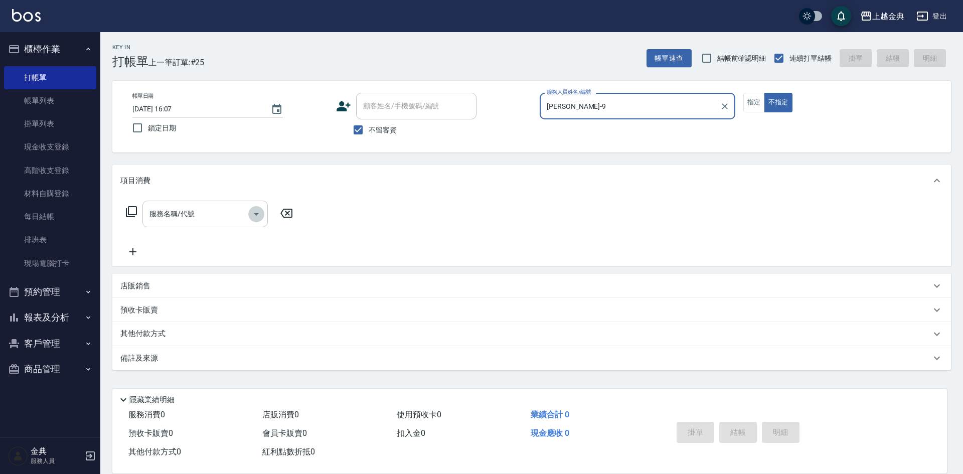
click at [254, 215] on icon "Open" at bounding box center [256, 214] width 12 height 12
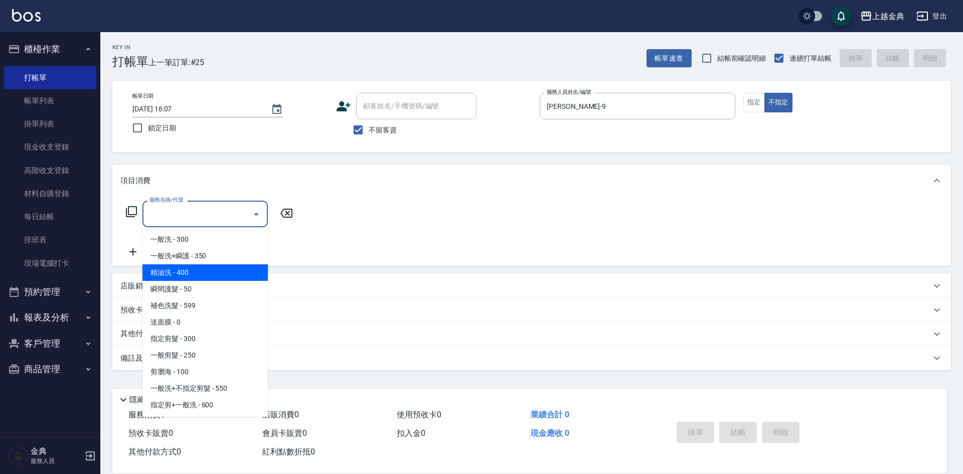
click at [216, 275] on span "精油洗 - 400" at bounding box center [204, 272] width 125 height 17
type input "精油洗(102)"
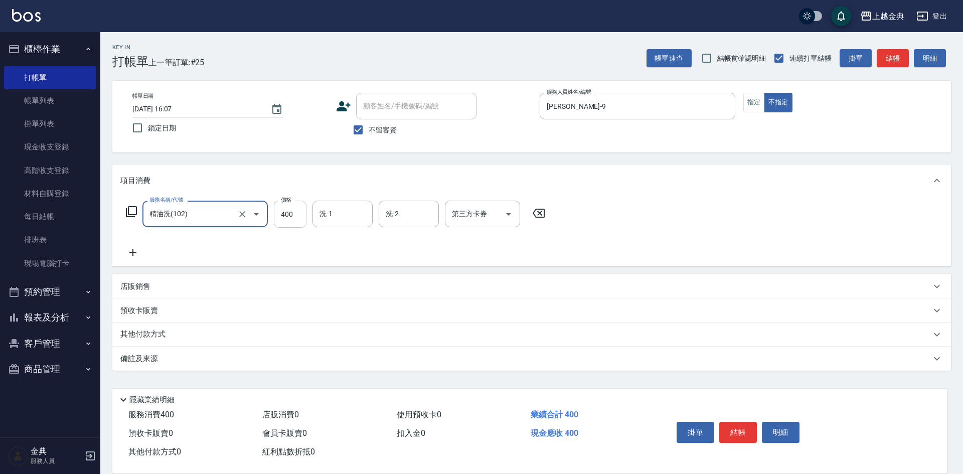
click at [293, 210] on input "400" at bounding box center [290, 214] width 33 height 27
type input "500"
click at [730, 429] on button "結帳" at bounding box center [738, 432] width 38 height 21
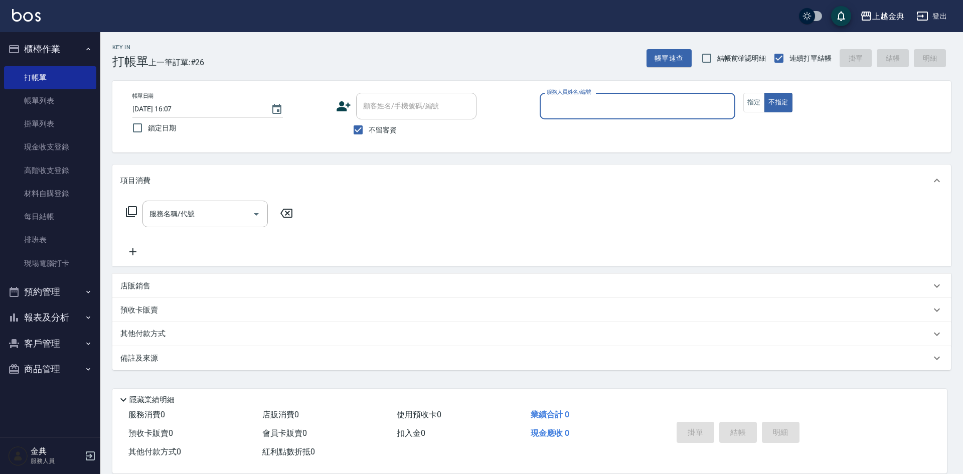
click at [634, 109] on input "服務人員姓名/編號" at bounding box center [637, 106] width 187 height 18
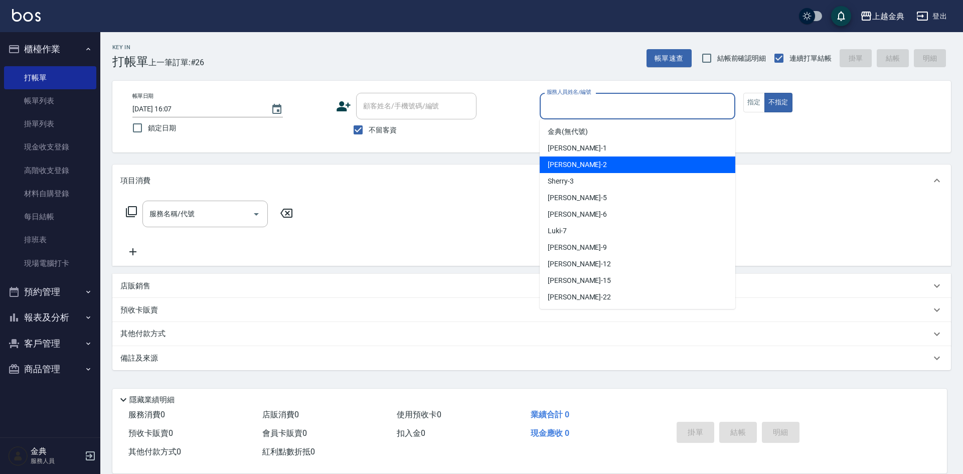
click at [610, 160] on div "Cindy -2" at bounding box center [638, 164] width 196 height 17
type input "Cindy-2"
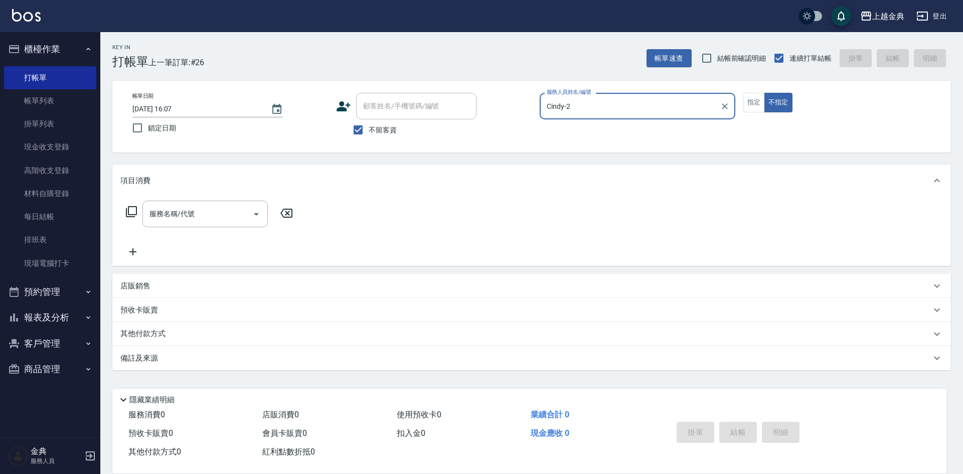
click at [128, 212] on icon at bounding box center [131, 211] width 11 height 11
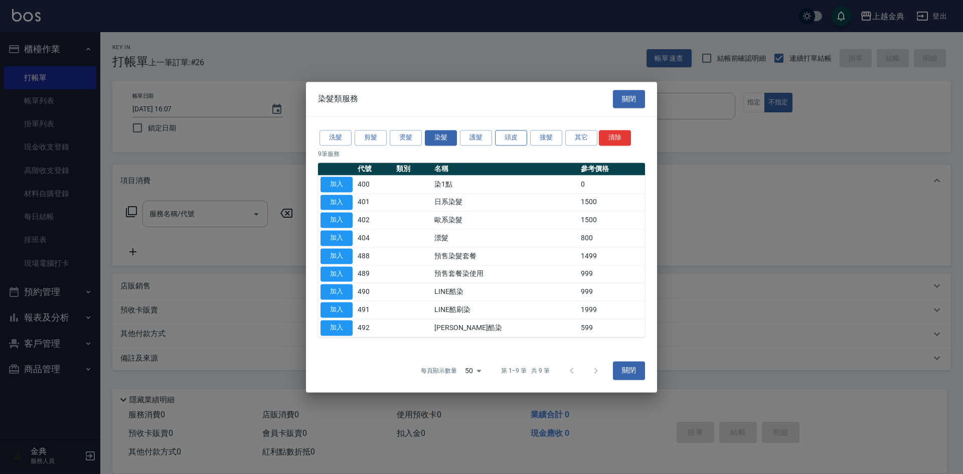
click at [519, 135] on button "頭皮" at bounding box center [511, 138] width 32 height 16
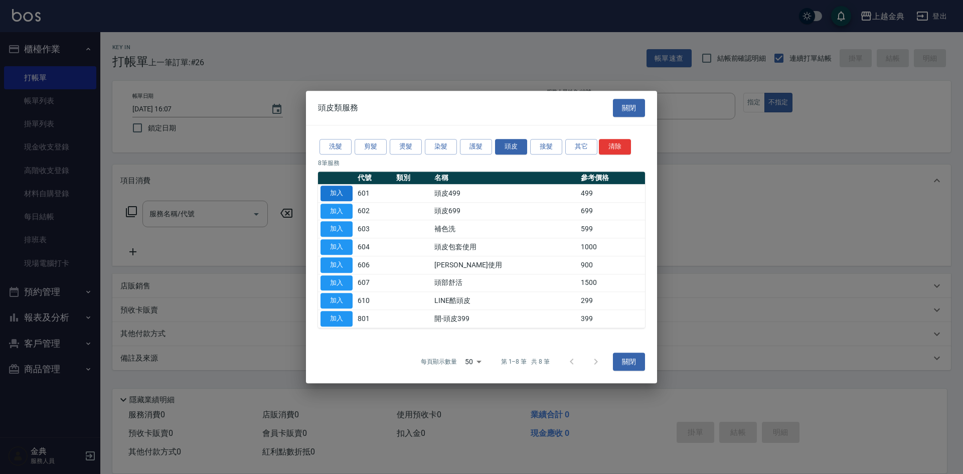
click at [339, 190] on button "加入" at bounding box center [336, 194] width 32 height 16
type input "頭皮499(601)"
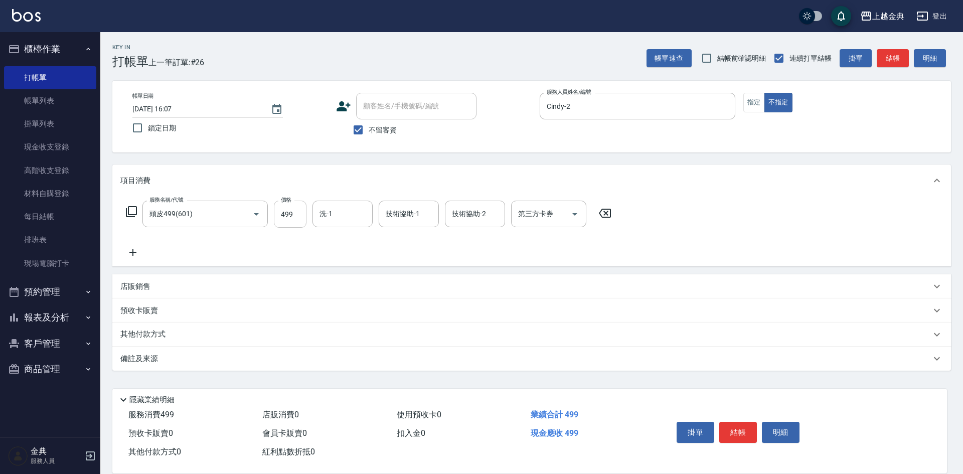
click at [295, 211] on input "499" at bounding box center [290, 214] width 33 height 27
type input "849"
click at [745, 426] on button "結帳" at bounding box center [738, 432] width 38 height 21
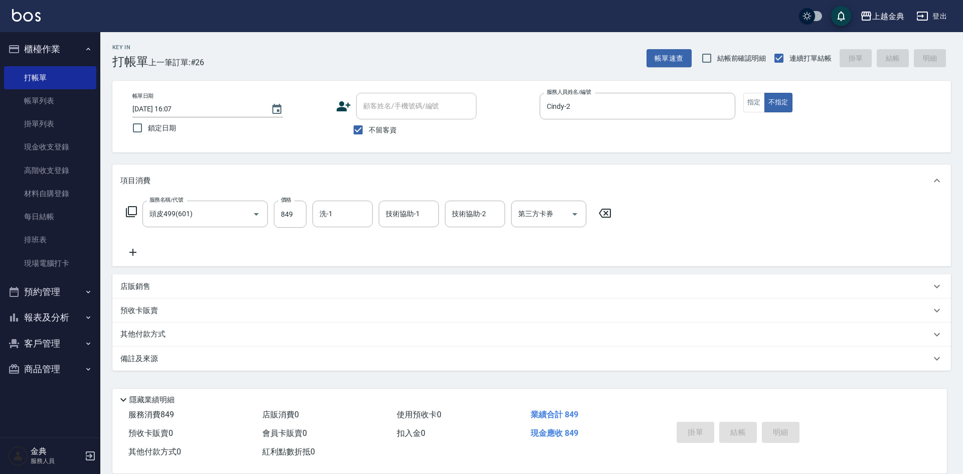
type input "[DATE] 16:08"
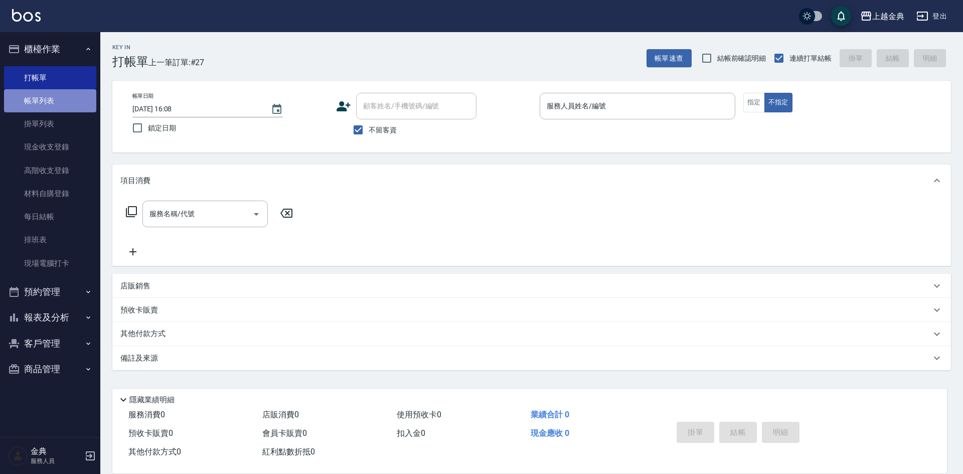
click at [57, 103] on link "帳單列表" at bounding box center [50, 100] width 92 height 23
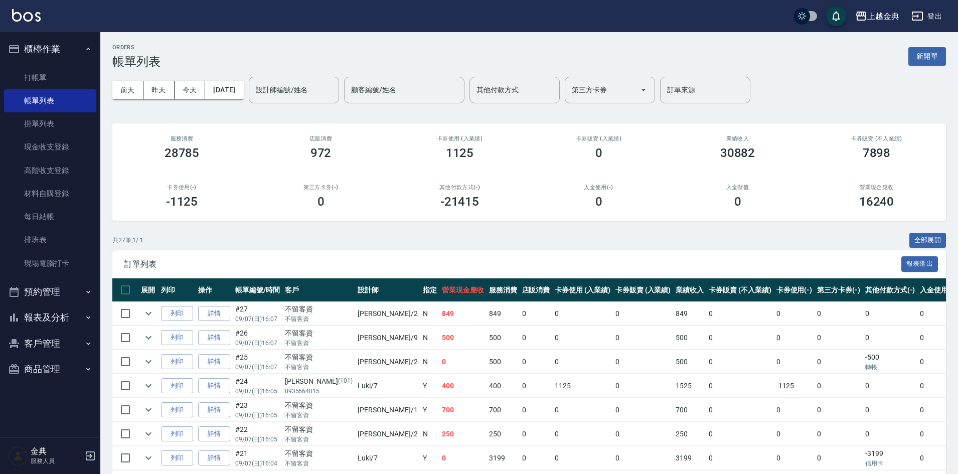
click at [80, 316] on button "報表及分析" at bounding box center [50, 317] width 92 height 26
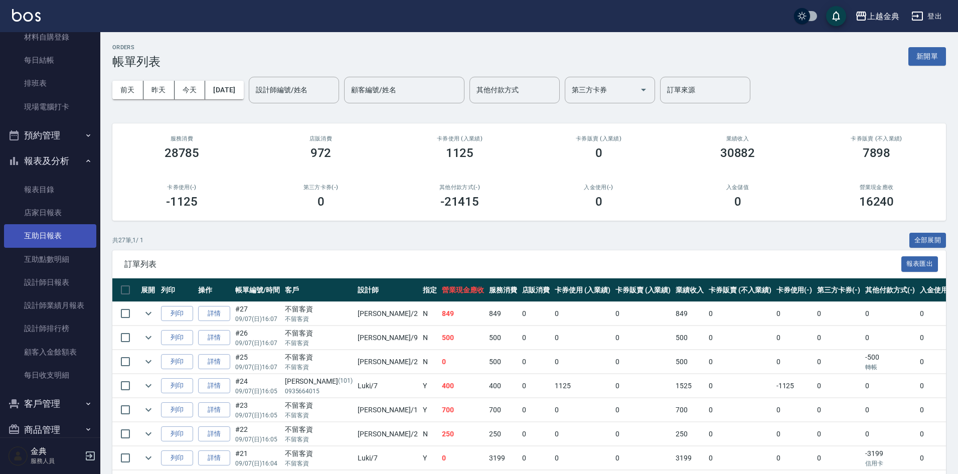
scroll to position [173, 0]
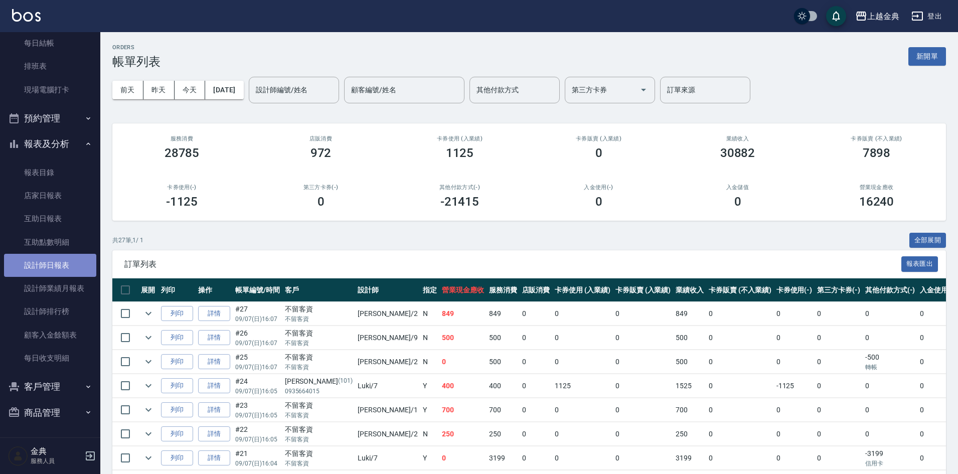
click at [68, 265] on link "設計師日報表" at bounding box center [50, 265] width 92 height 23
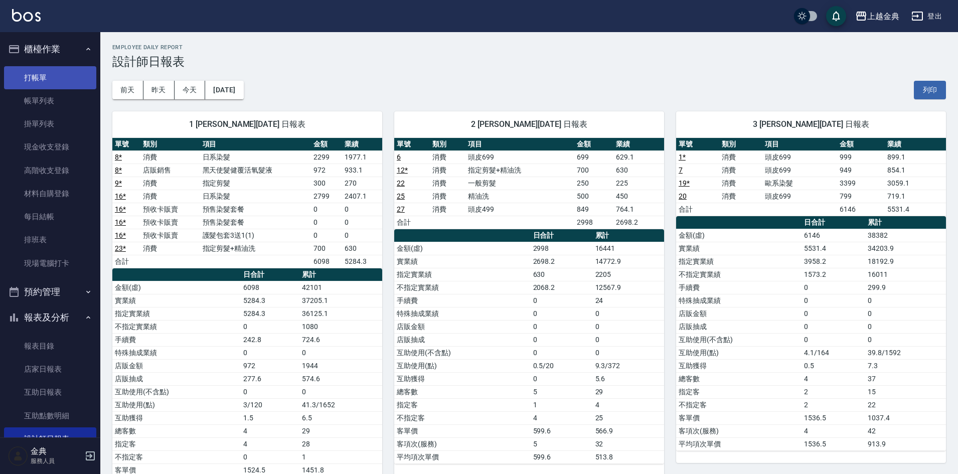
click at [71, 80] on link "打帳單" at bounding box center [50, 77] width 92 height 23
